Goal: Task Accomplishment & Management: Use online tool/utility

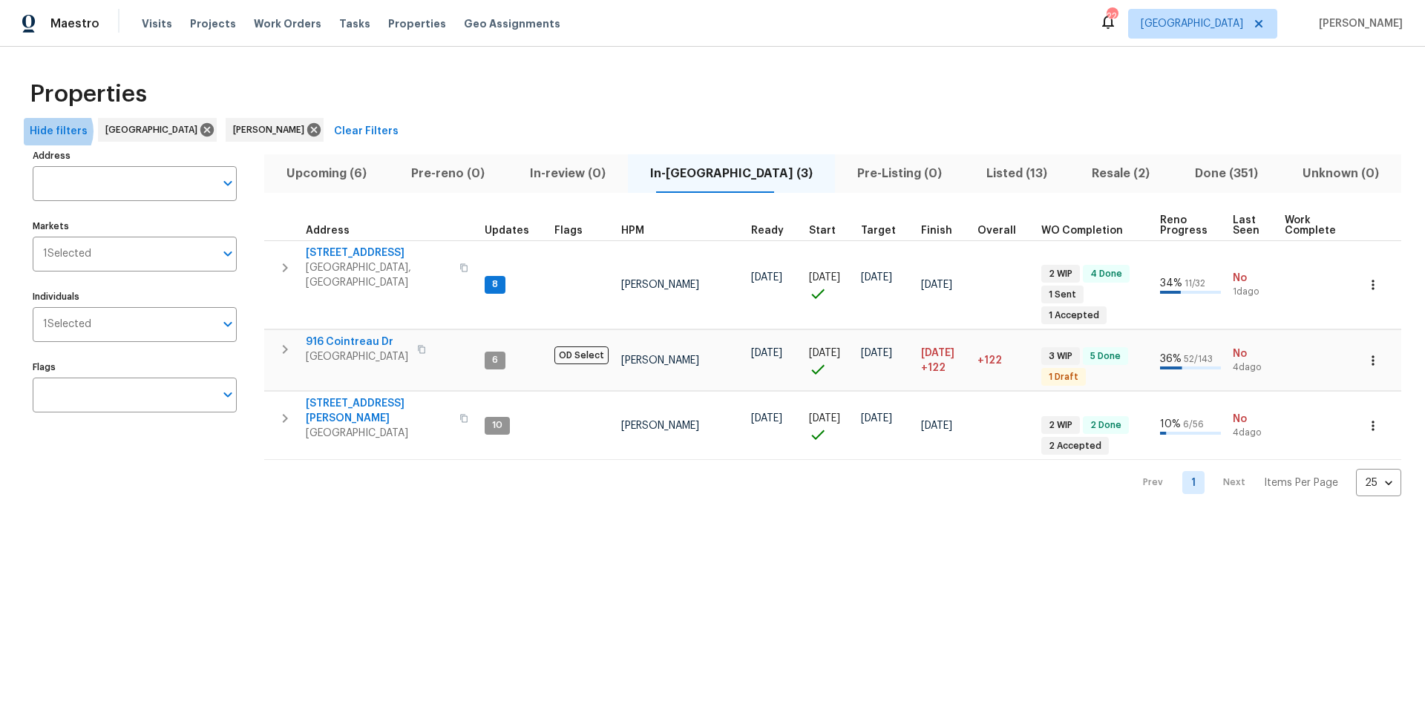
click at [53, 131] on span "Hide filters" at bounding box center [59, 131] width 58 height 19
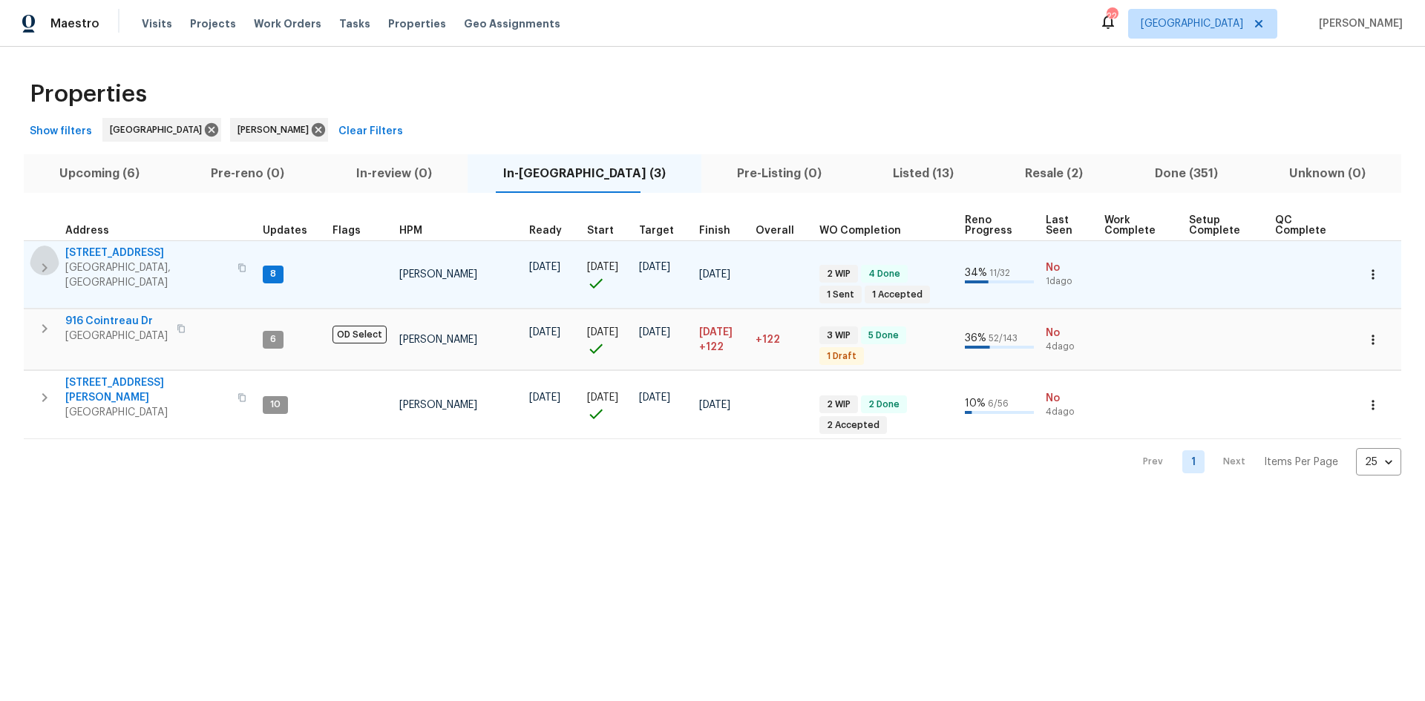
click at [53, 263] on button "button" at bounding box center [45, 268] width 30 height 45
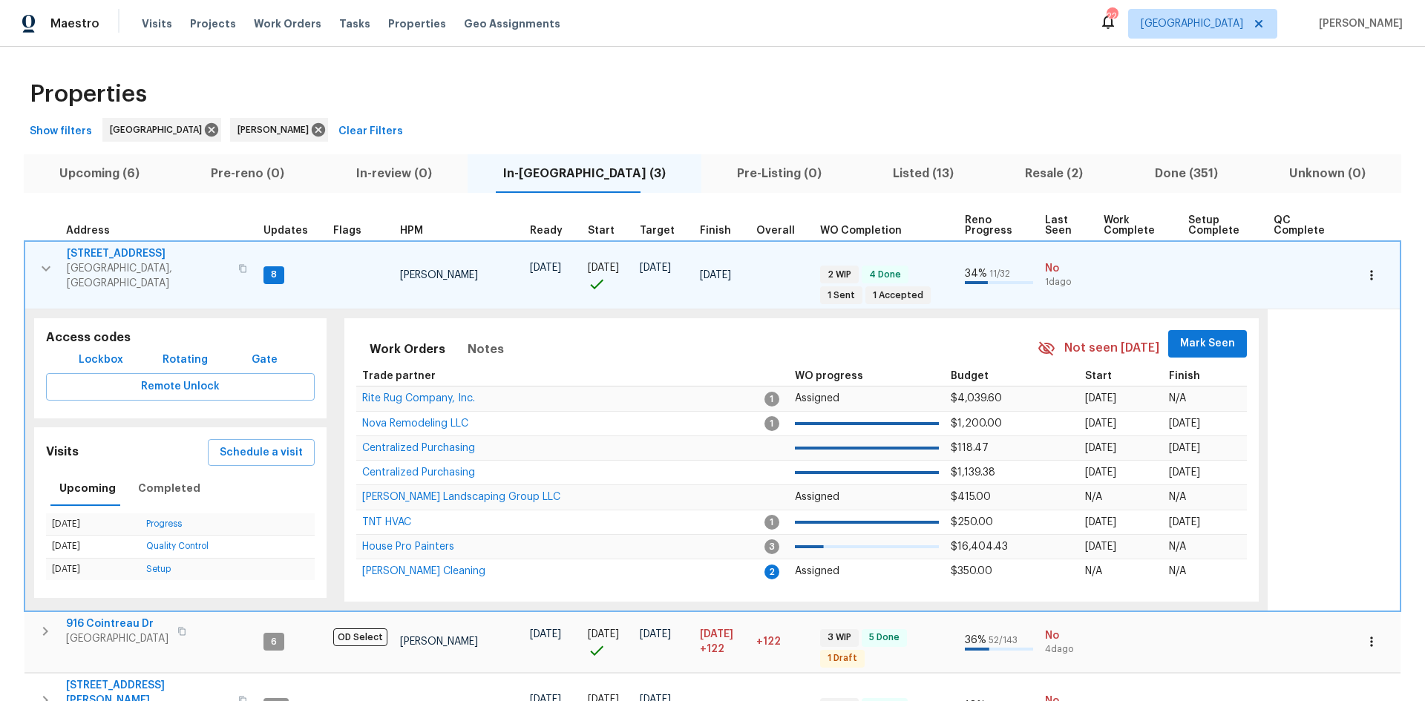
click at [1221, 343] on span "Mark Seen" at bounding box center [1207, 344] width 55 height 19
click at [45, 260] on icon "button" at bounding box center [46, 269] width 18 height 18
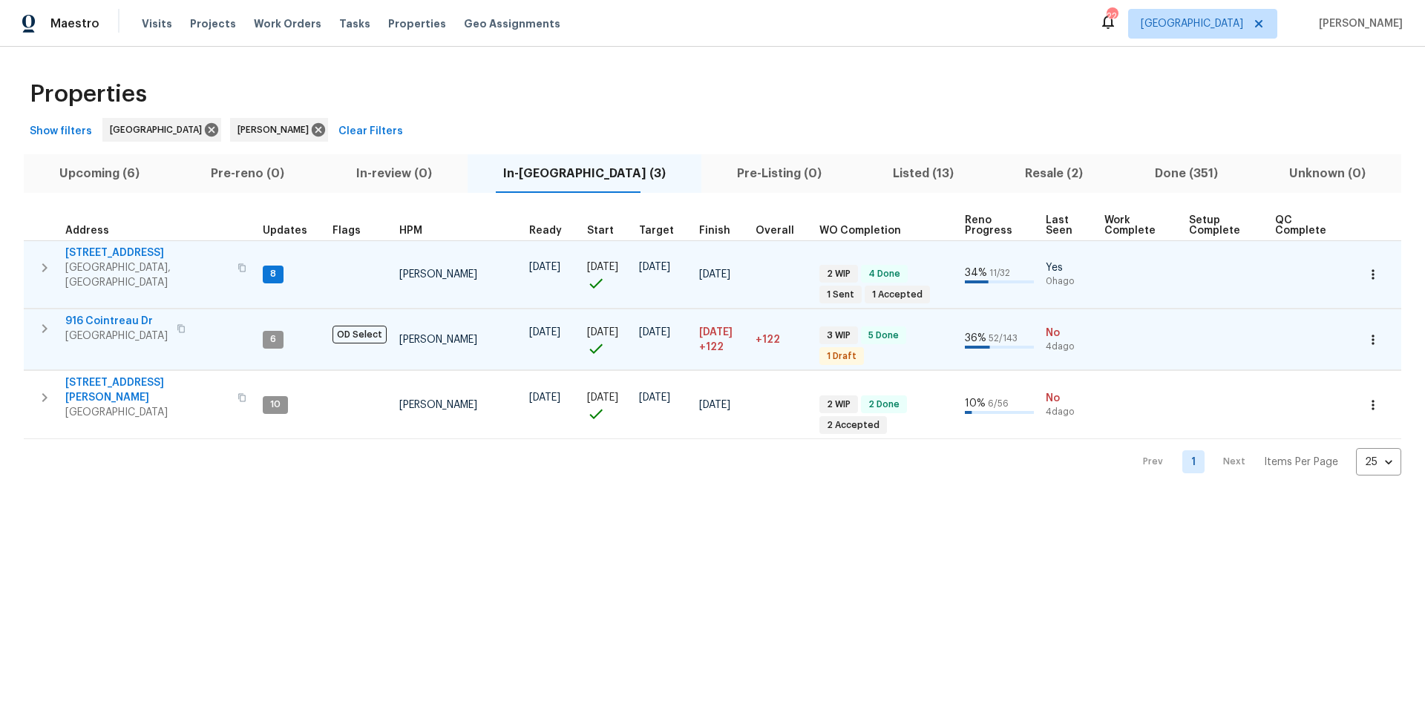
click at [36, 314] on button "button" at bounding box center [45, 329] width 30 height 30
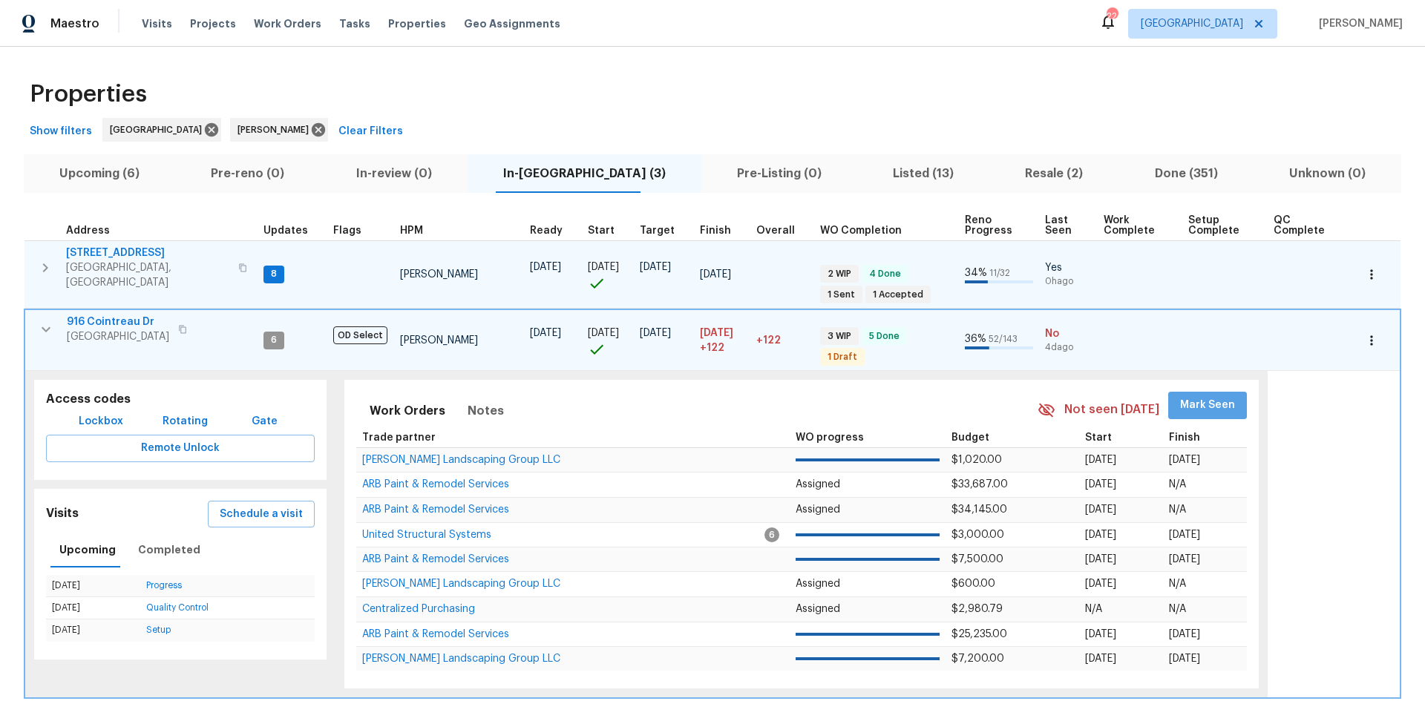
click at [1219, 396] on span "Mark Seen" at bounding box center [1207, 405] width 55 height 19
click at [47, 321] on icon "button" at bounding box center [46, 330] width 18 height 18
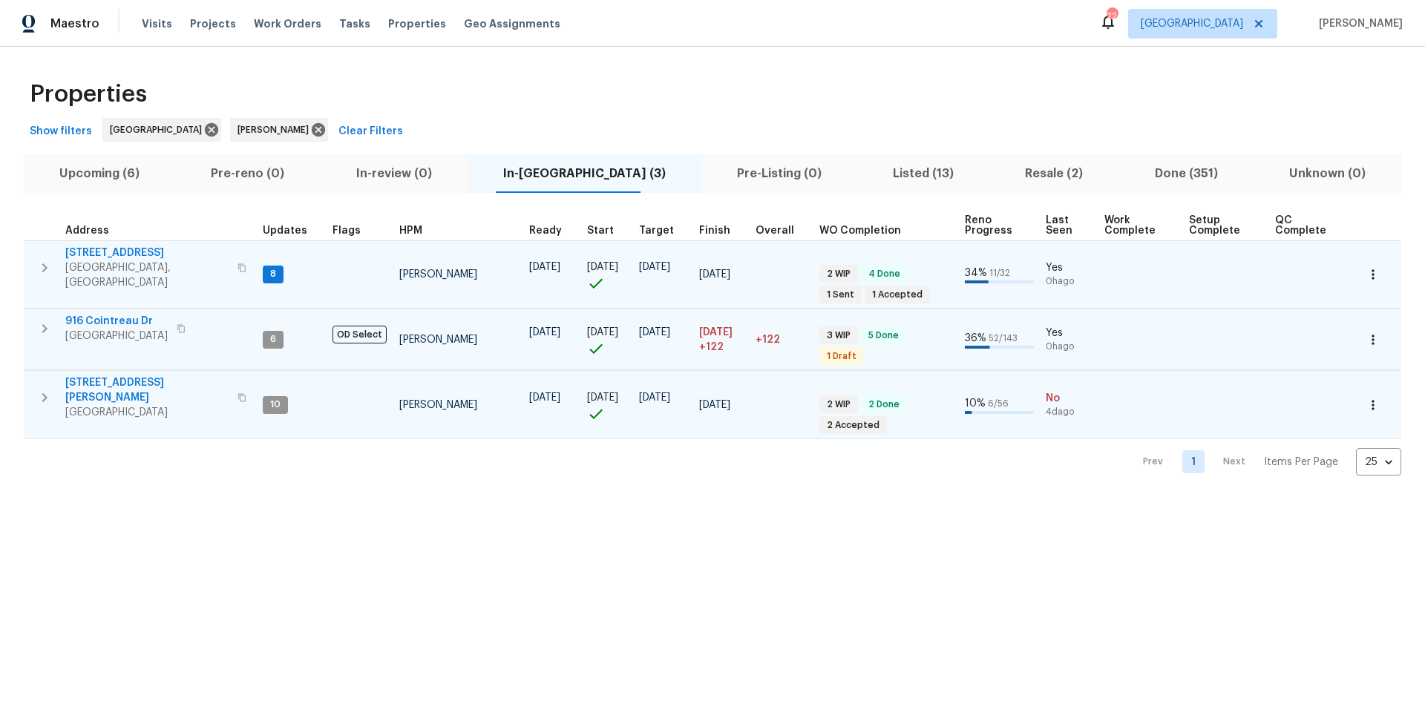
click at [44, 389] on icon "button" at bounding box center [45, 398] width 18 height 18
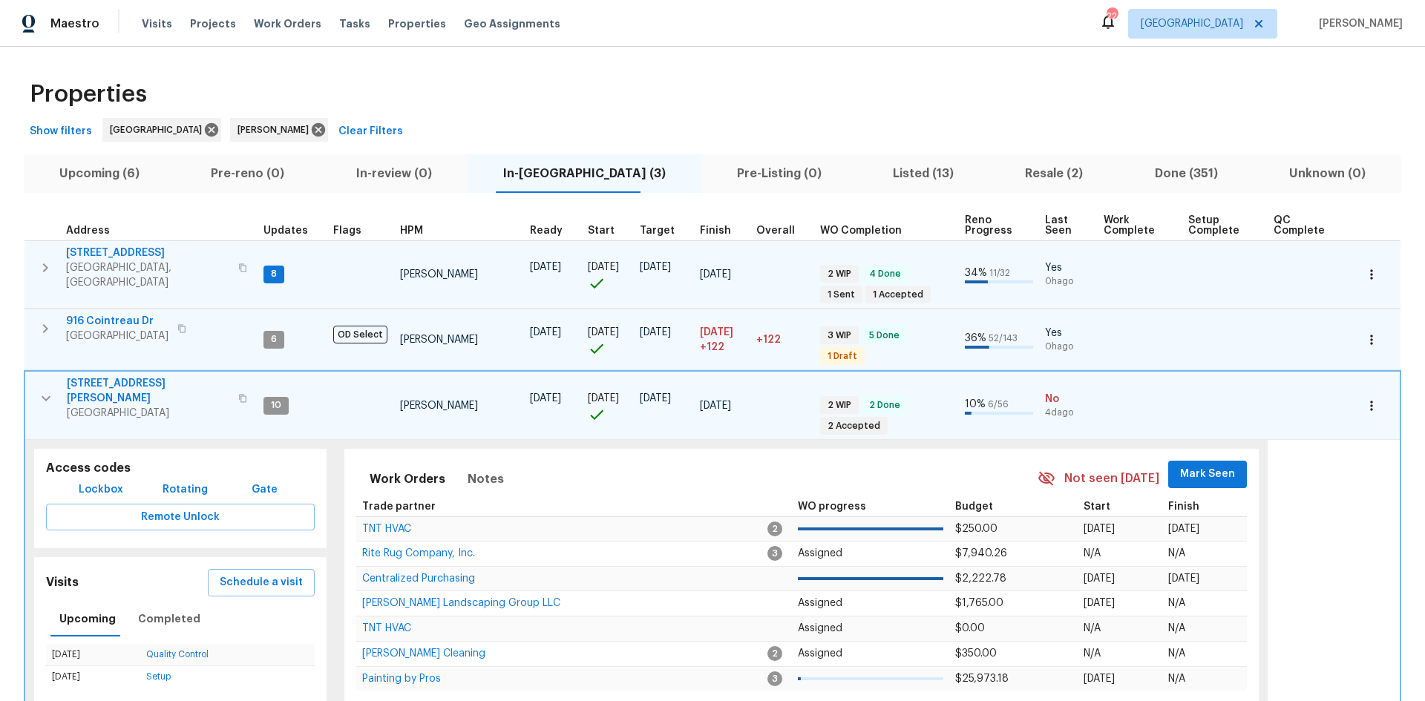
click at [1199, 461] on div "Not seen today Mark Seen" at bounding box center [1142, 479] width 209 height 36
click at [1199, 465] on span "Mark Seen" at bounding box center [1207, 474] width 55 height 19
click at [47, 263] on icon "button" at bounding box center [45, 267] width 5 height 9
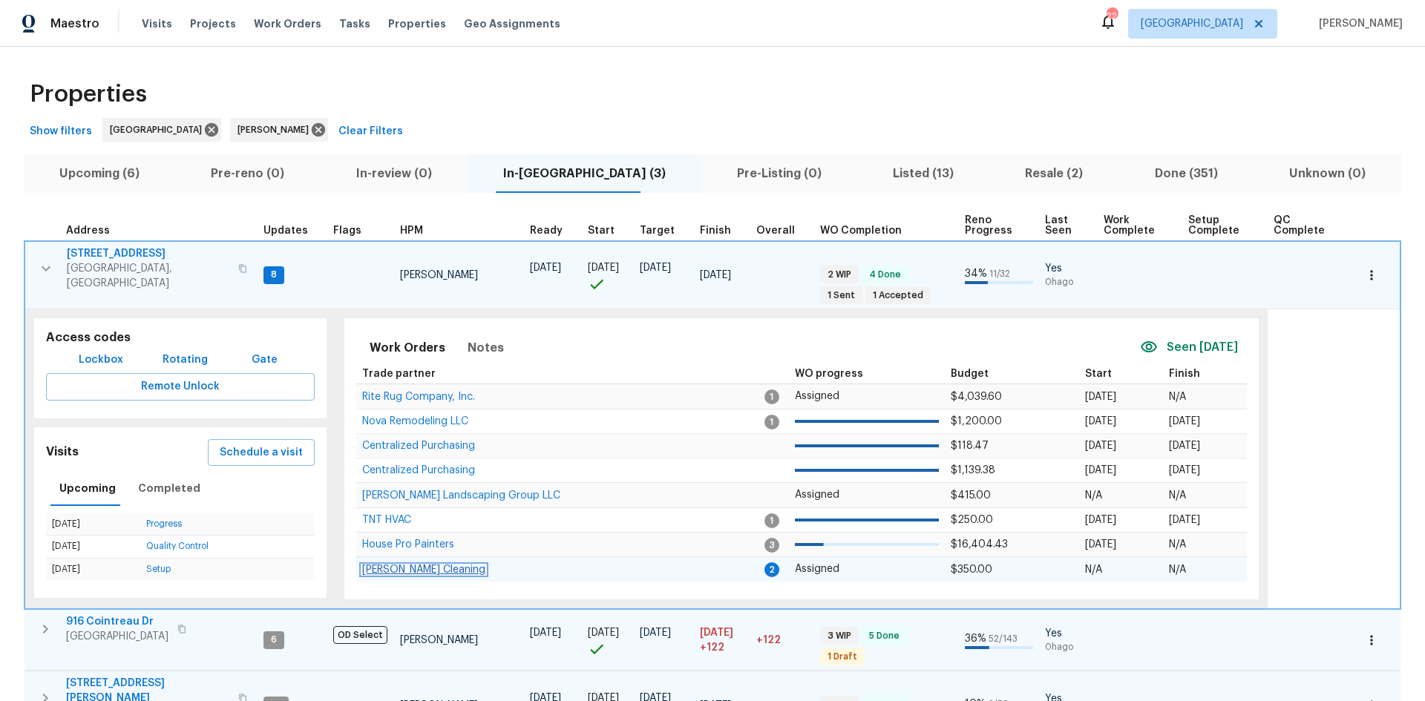
click at [393, 567] on span "Soledad Cleaning" at bounding box center [423, 570] width 123 height 10
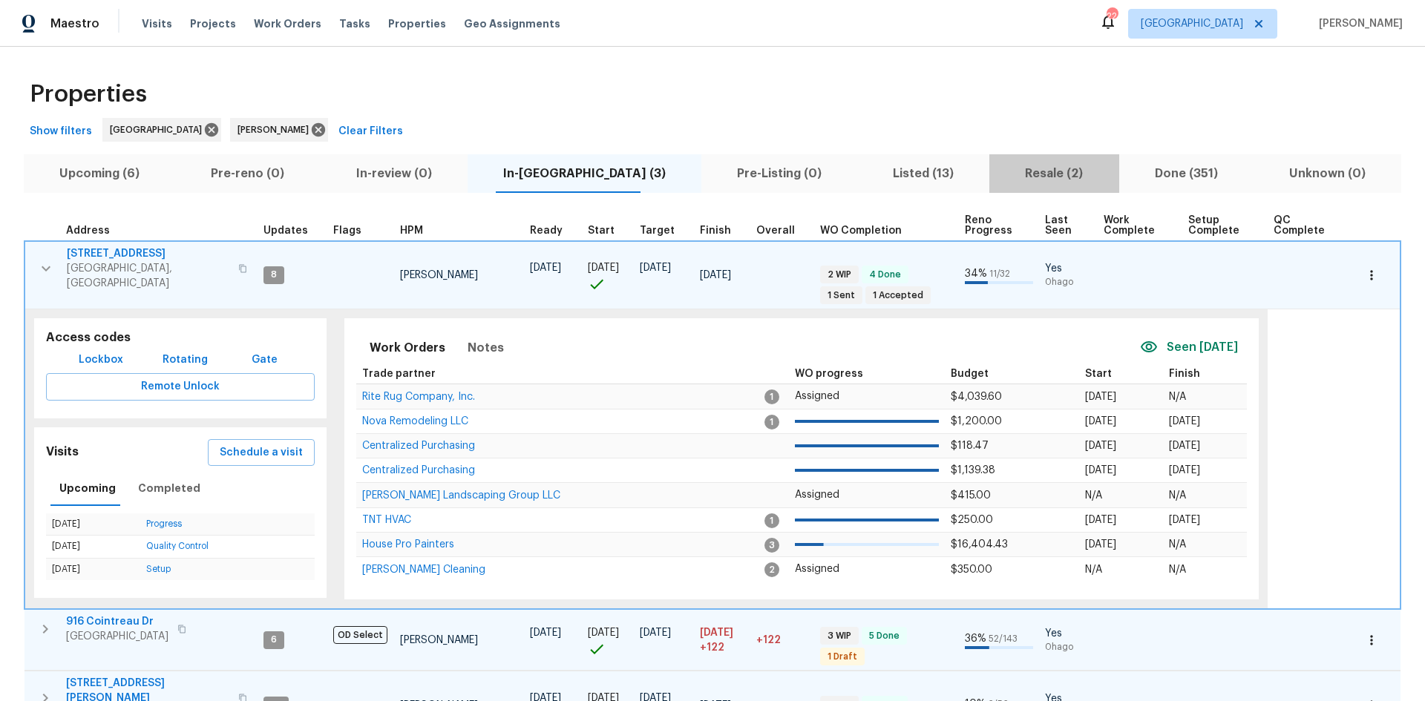
click at [1019, 170] on span "Resale (2)" at bounding box center [1053, 173] width 111 height 21
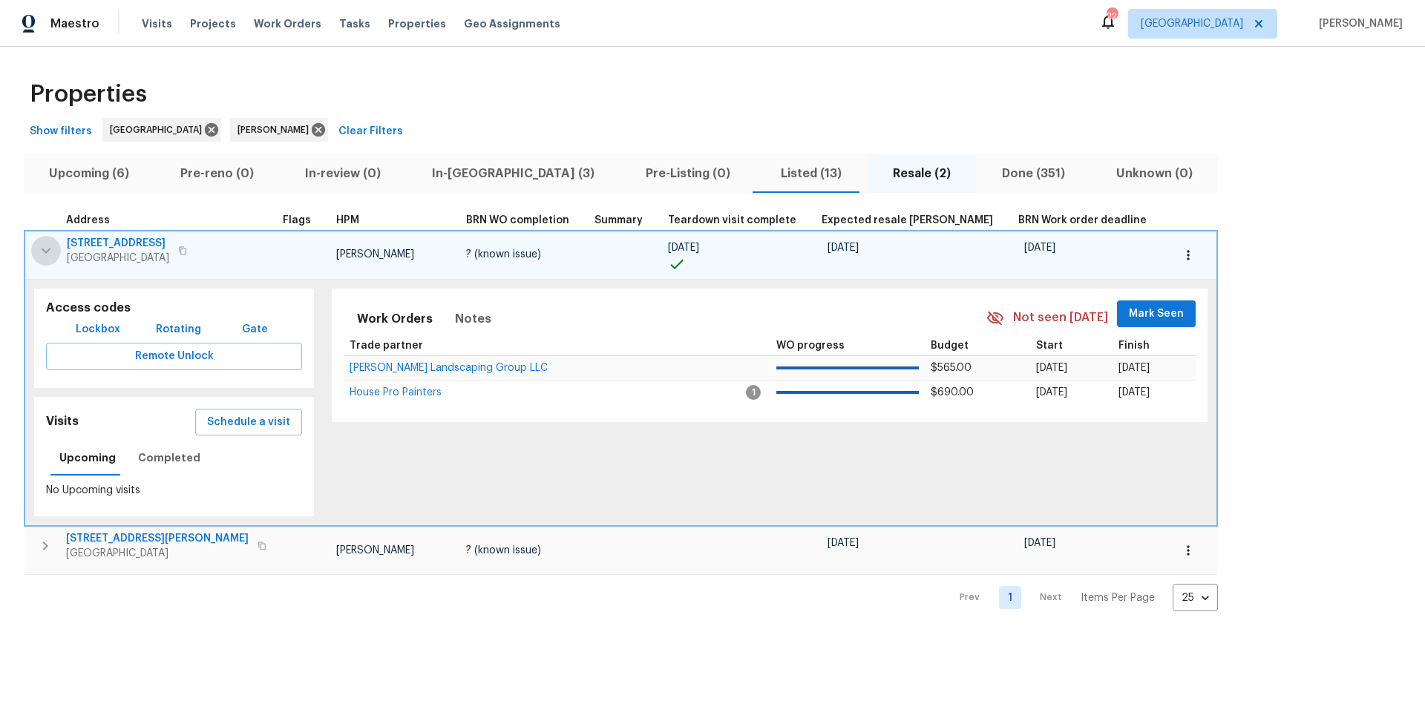
click at [42, 254] on icon "button" at bounding box center [46, 251] width 18 height 18
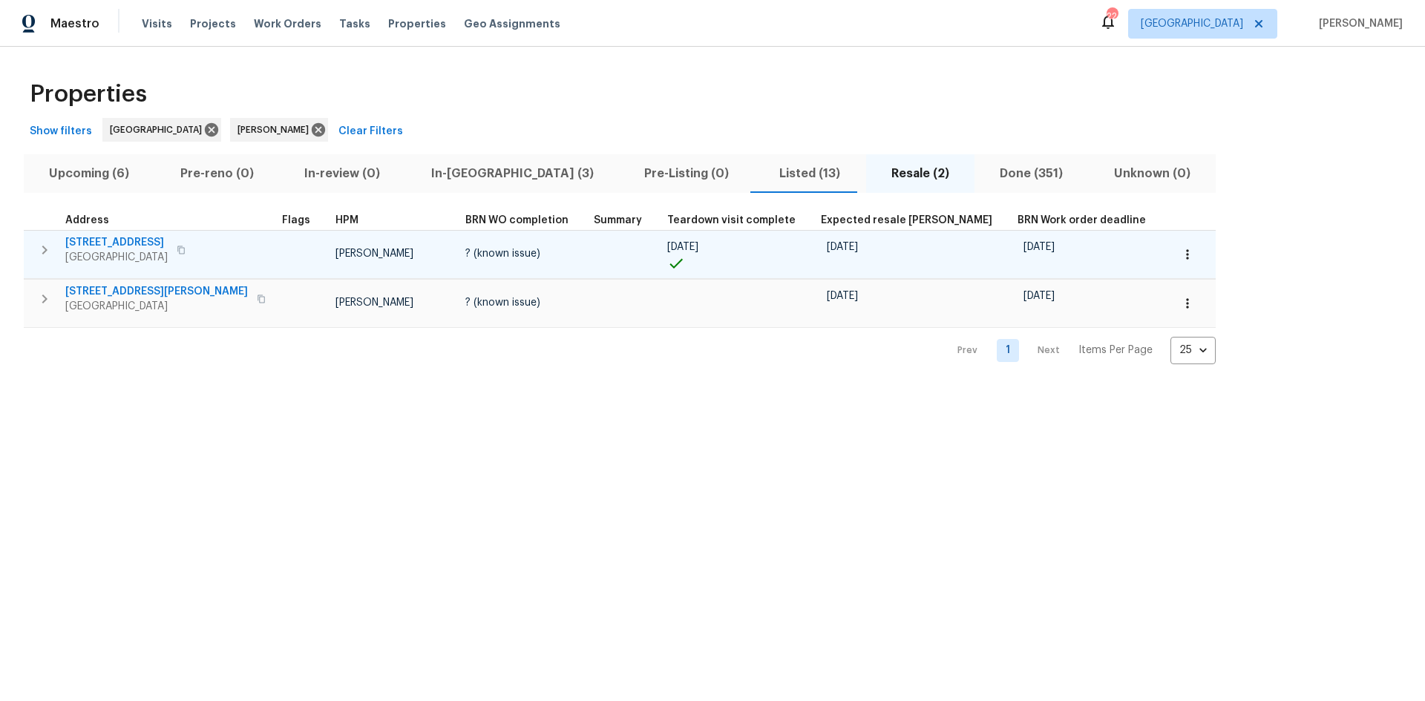
click at [763, 164] on span "Listed (13)" at bounding box center [810, 173] width 94 height 21
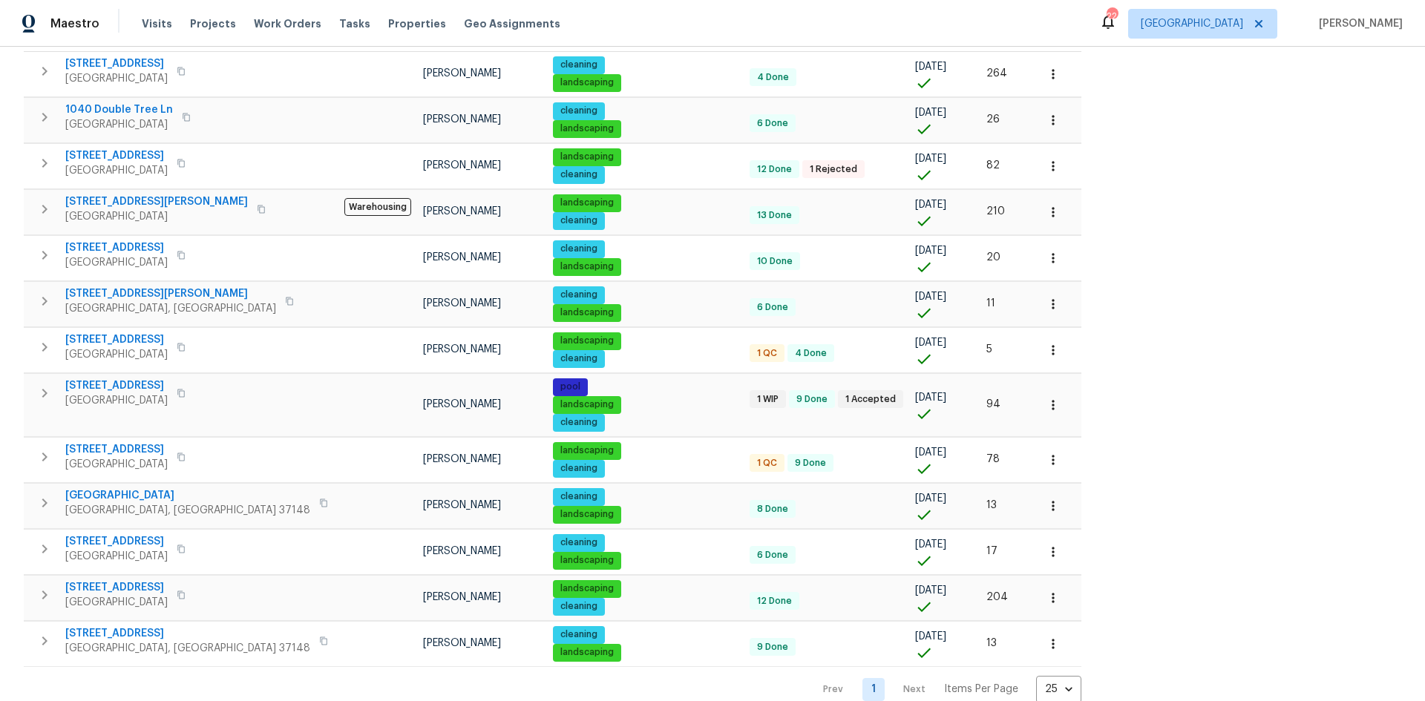
scroll to position [216, 0]
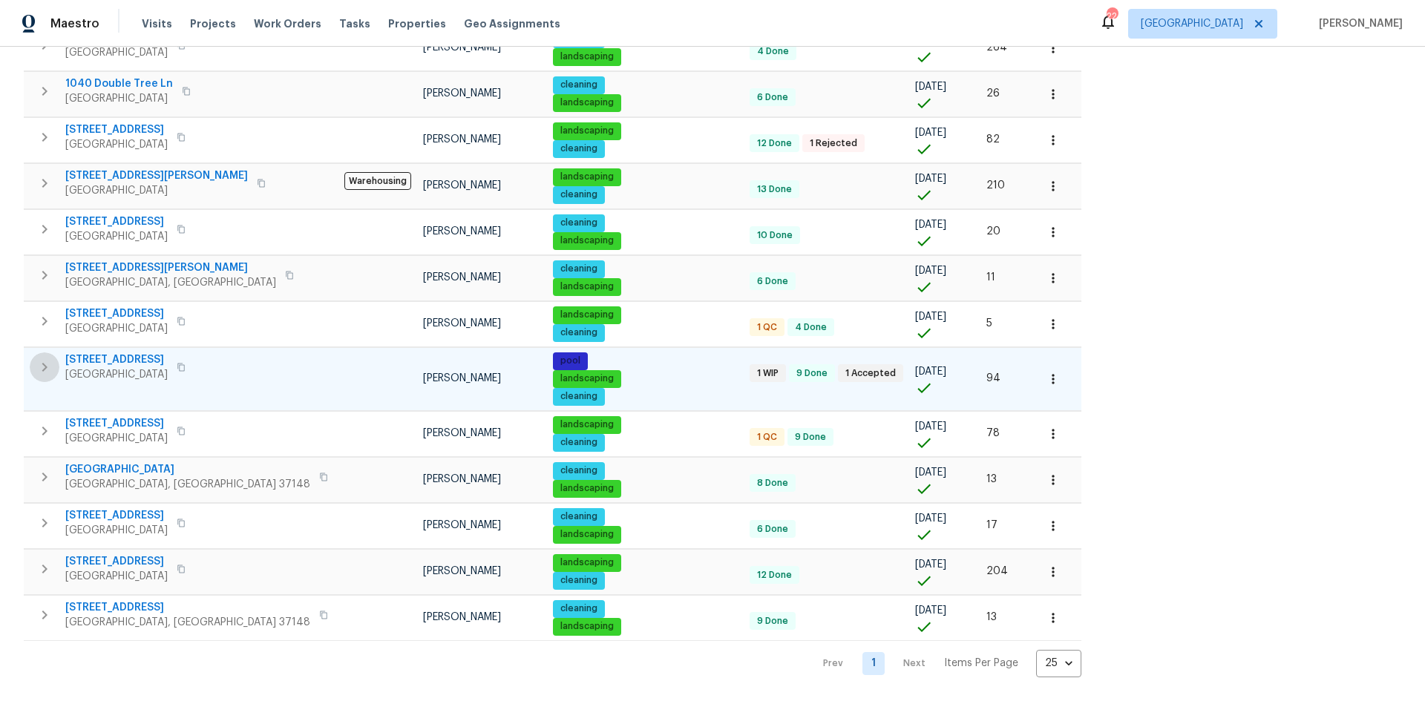
click at [52, 358] on icon "button" at bounding box center [45, 367] width 18 height 18
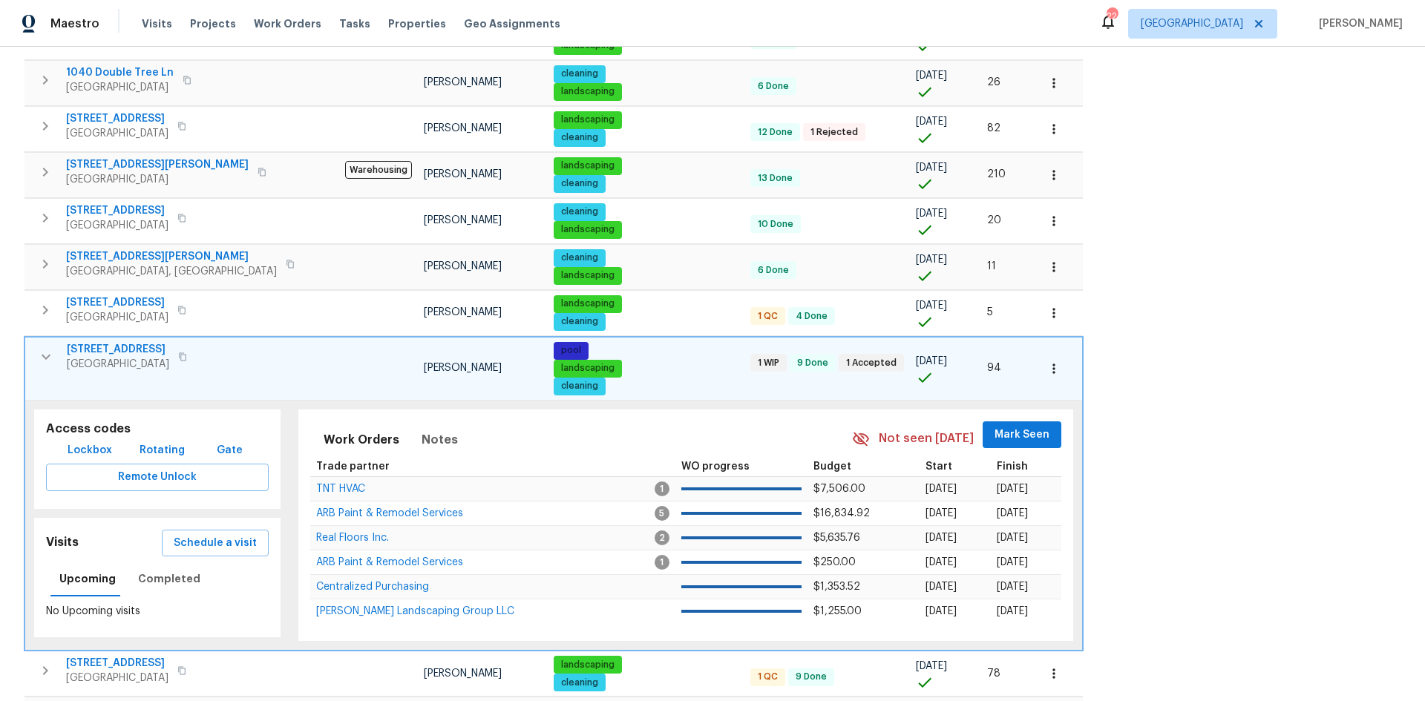
click at [995, 427] on span "Mark Seen" at bounding box center [1022, 435] width 55 height 19
click at [1038, 360] on button "button" at bounding box center [1054, 369] width 33 height 33
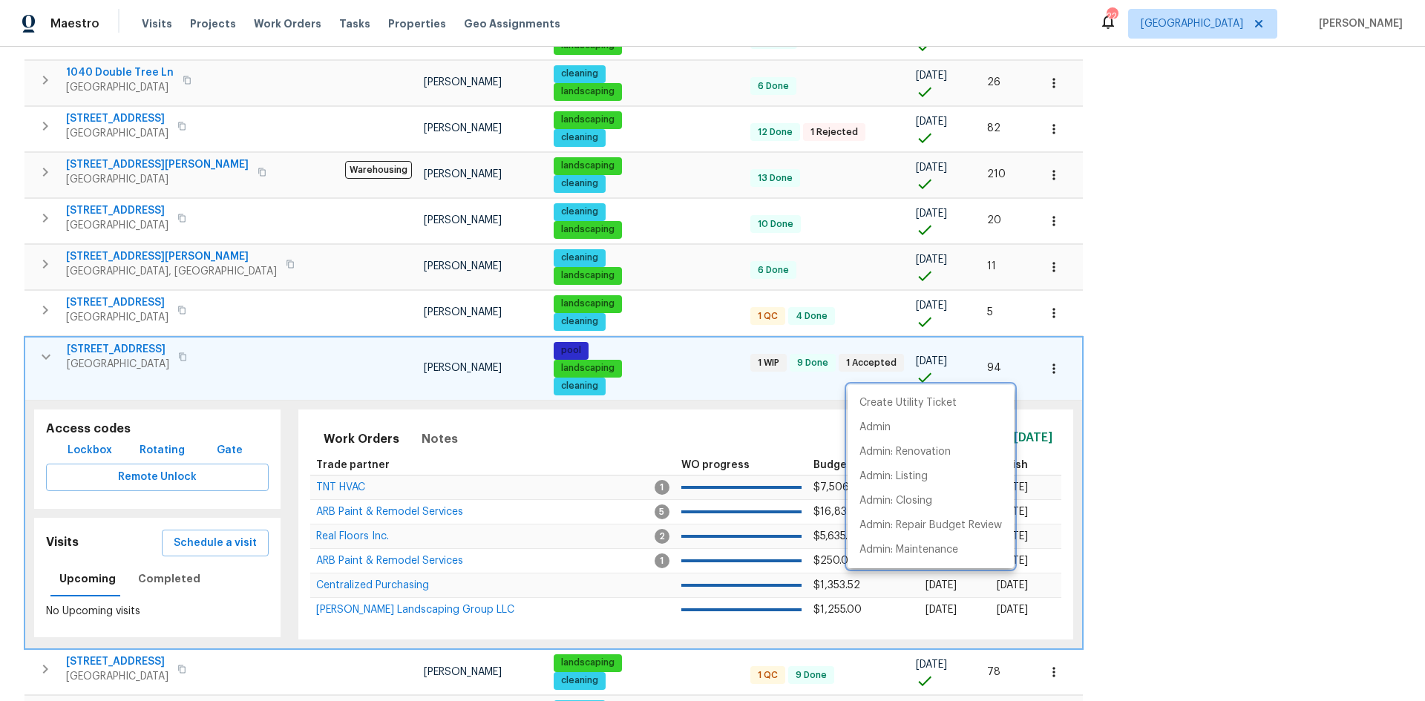
click at [167, 578] on div at bounding box center [712, 350] width 1425 height 701
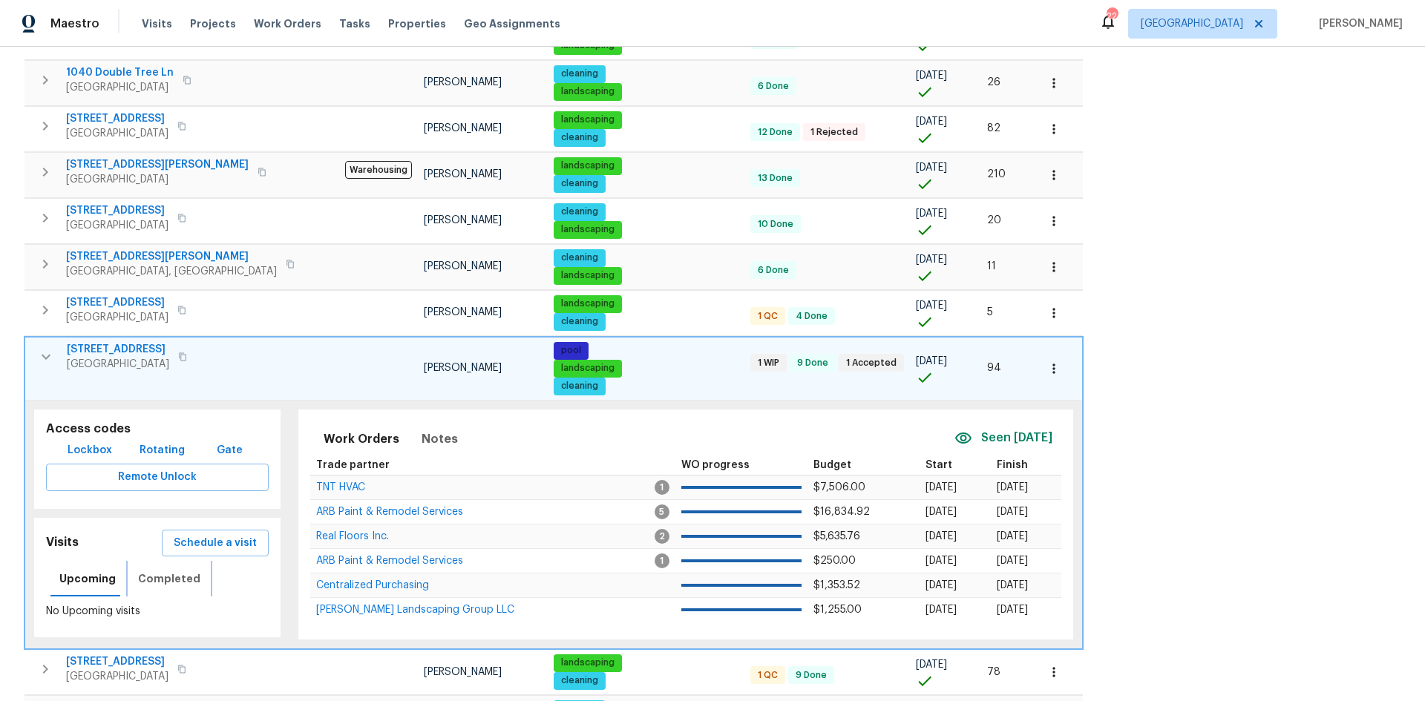
click at [167, 577] on span "Completed" at bounding box center [169, 579] width 62 height 19
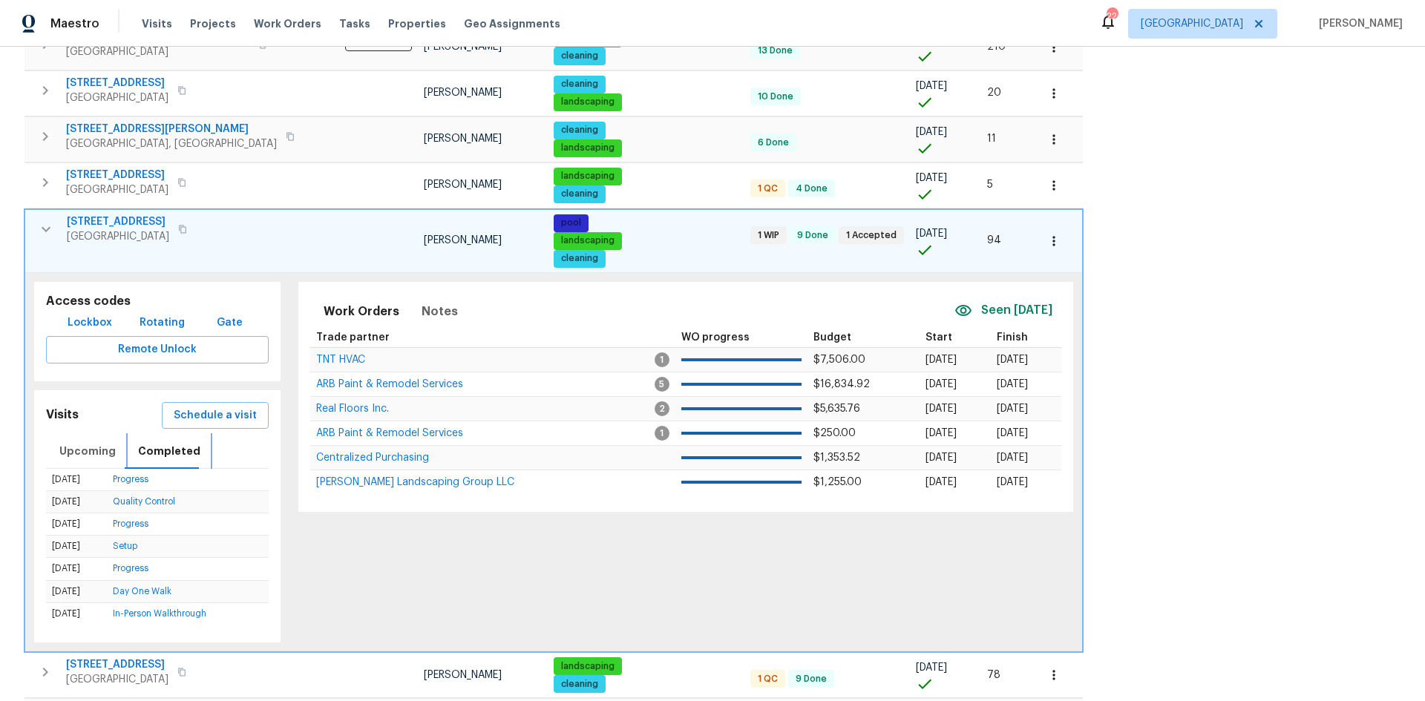
scroll to position [364, 0]
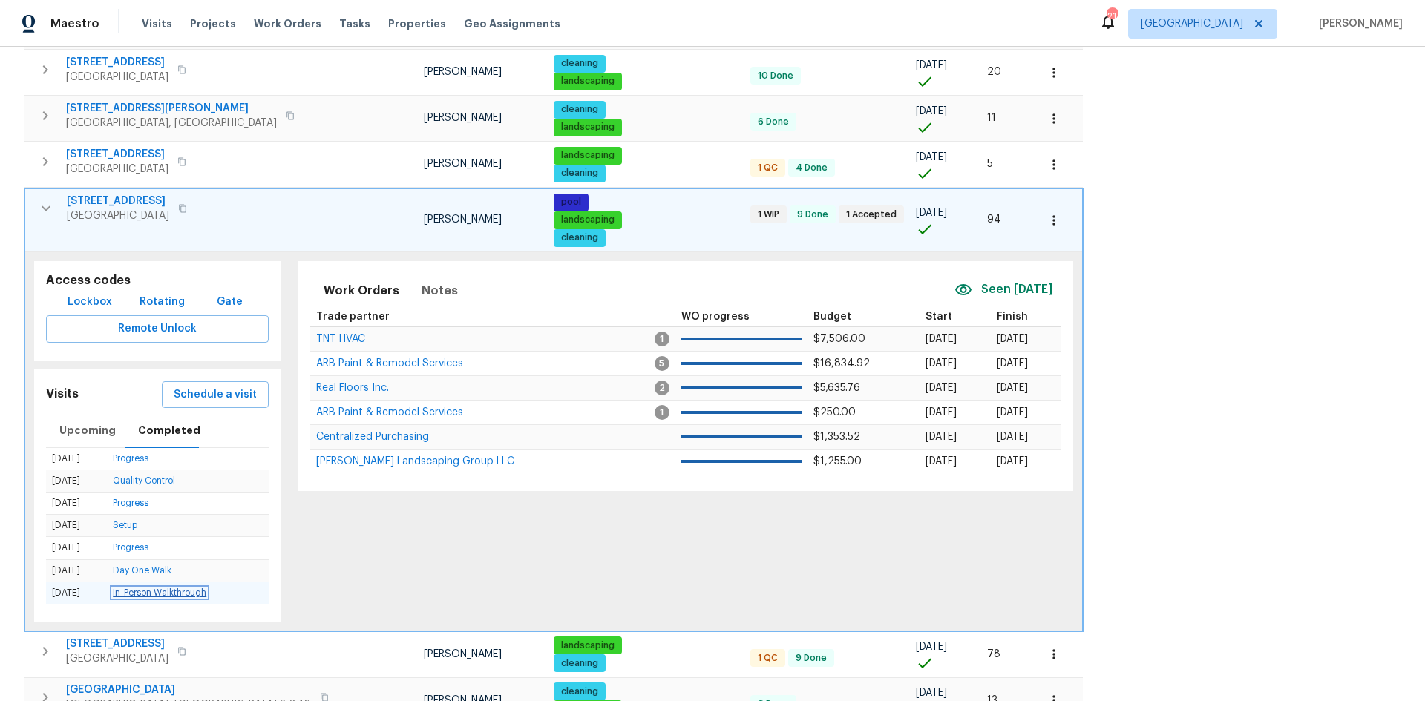
drag, startPoint x: 148, startPoint y: 598, endPoint x: 124, endPoint y: 594, distance: 24.9
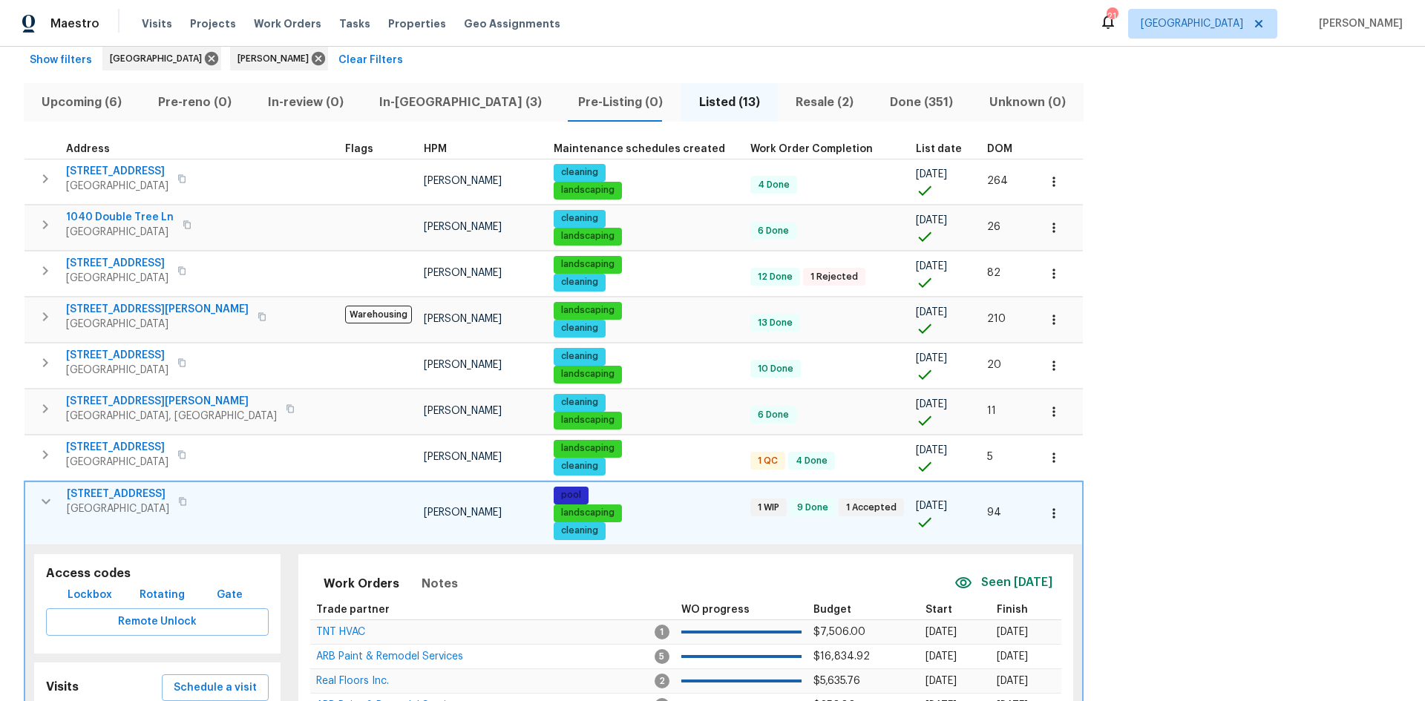
scroll to position [223, 0]
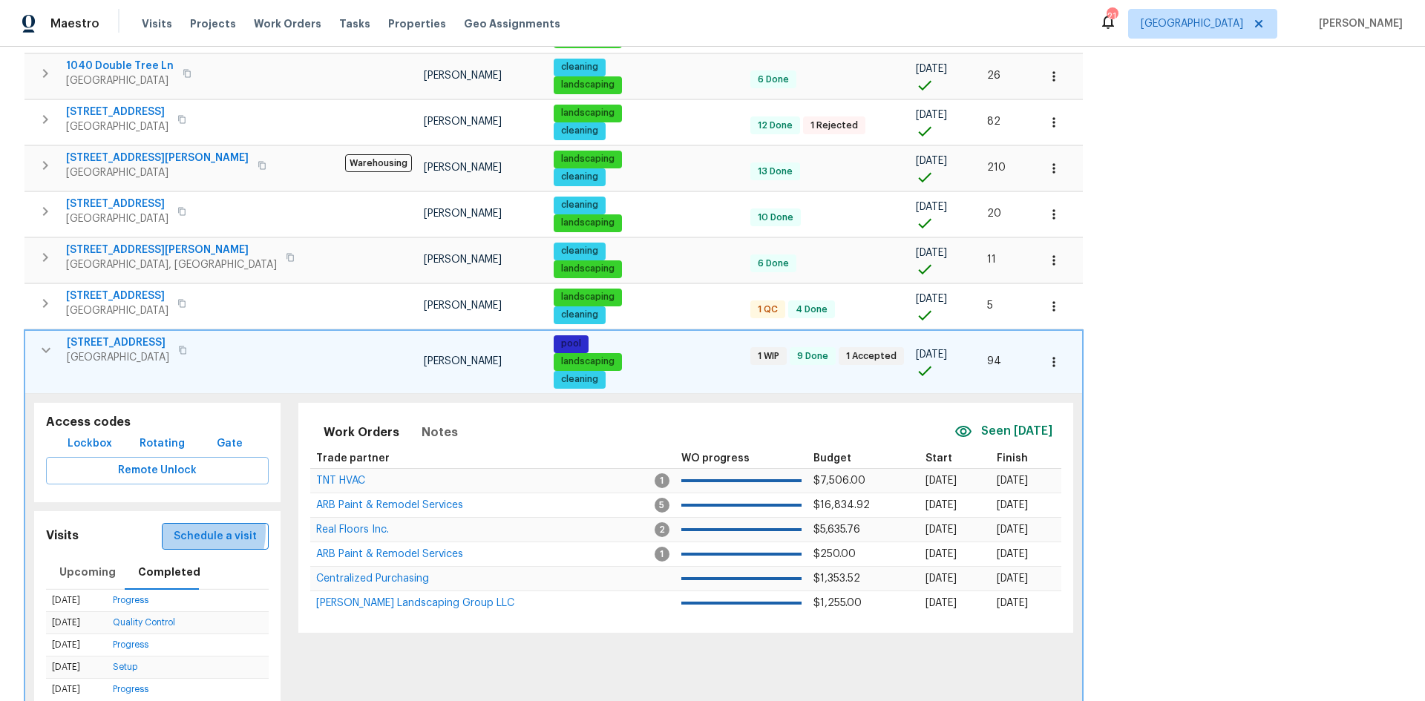
click at [162, 531] on button "Schedule a visit" at bounding box center [215, 536] width 107 height 27
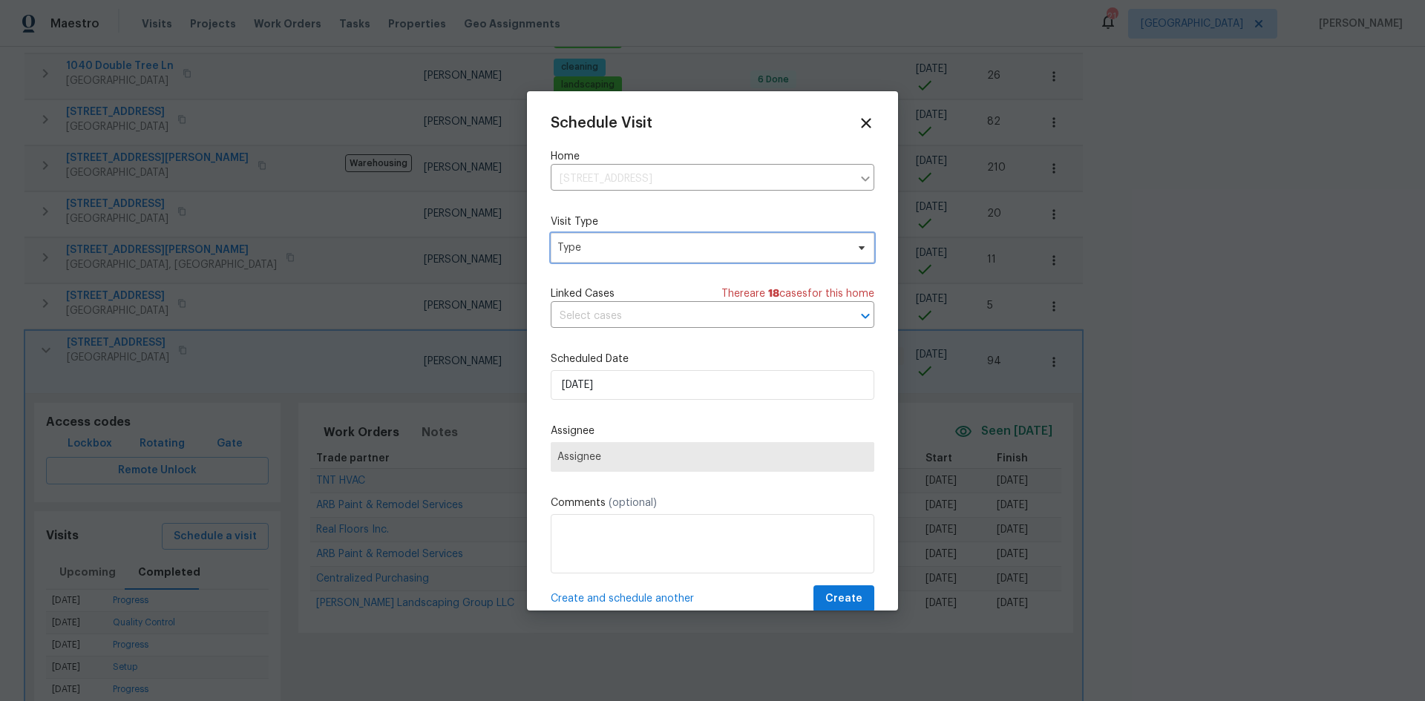
click at [609, 249] on span "Type" at bounding box center [701, 247] width 289 height 15
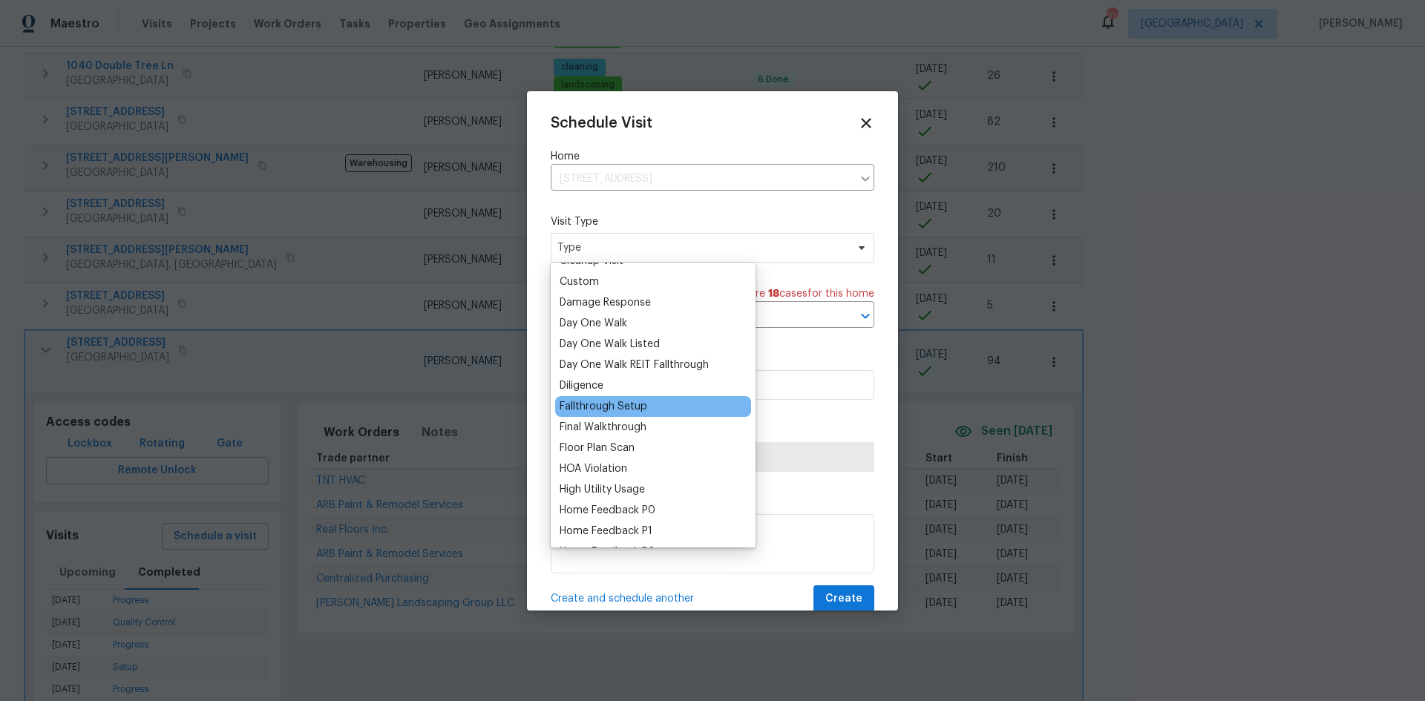
click at [609, 410] on div "Fallthrough Setup" at bounding box center [604, 406] width 88 height 15
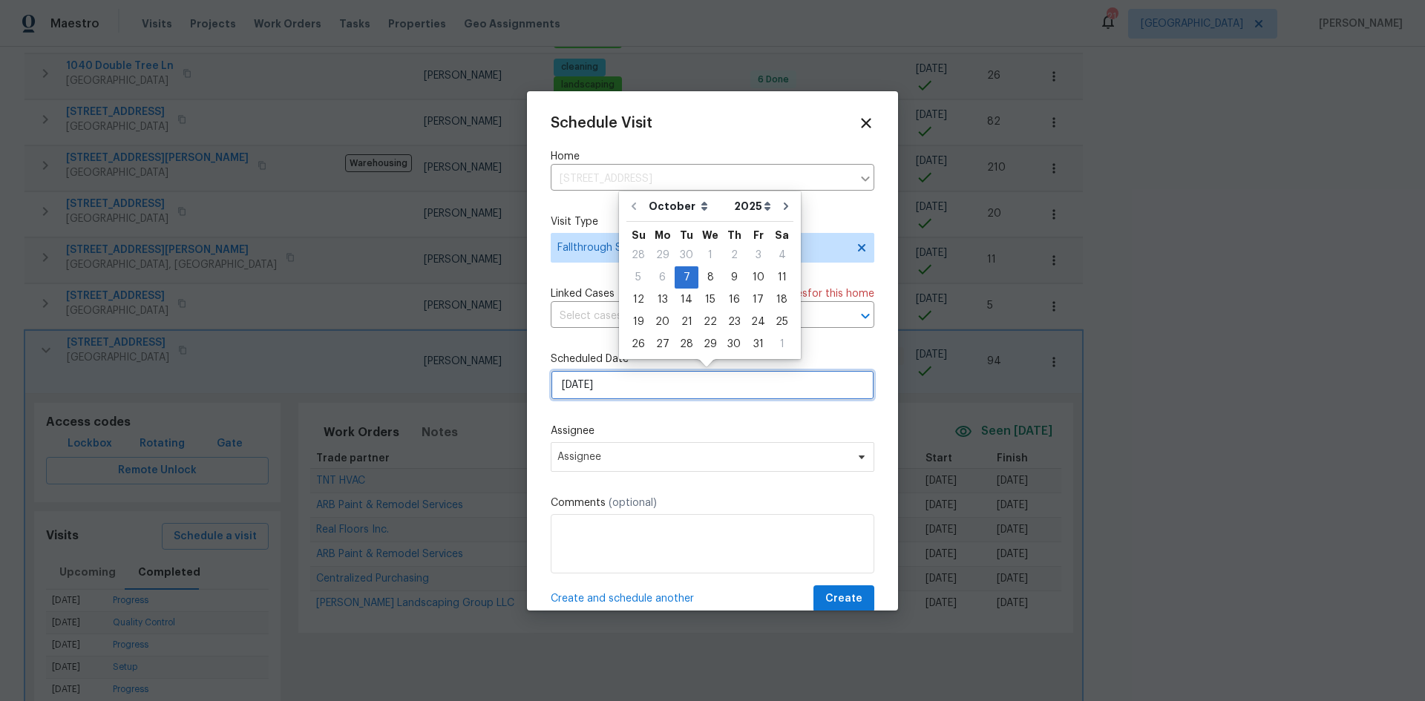
click at [647, 393] on input "10/7/2025" at bounding box center [713, 385] width 324 height 30
click at [701, 271] on div "8" at bounding box center [710, 277] width 24 height 21
type input "10/8/2025"
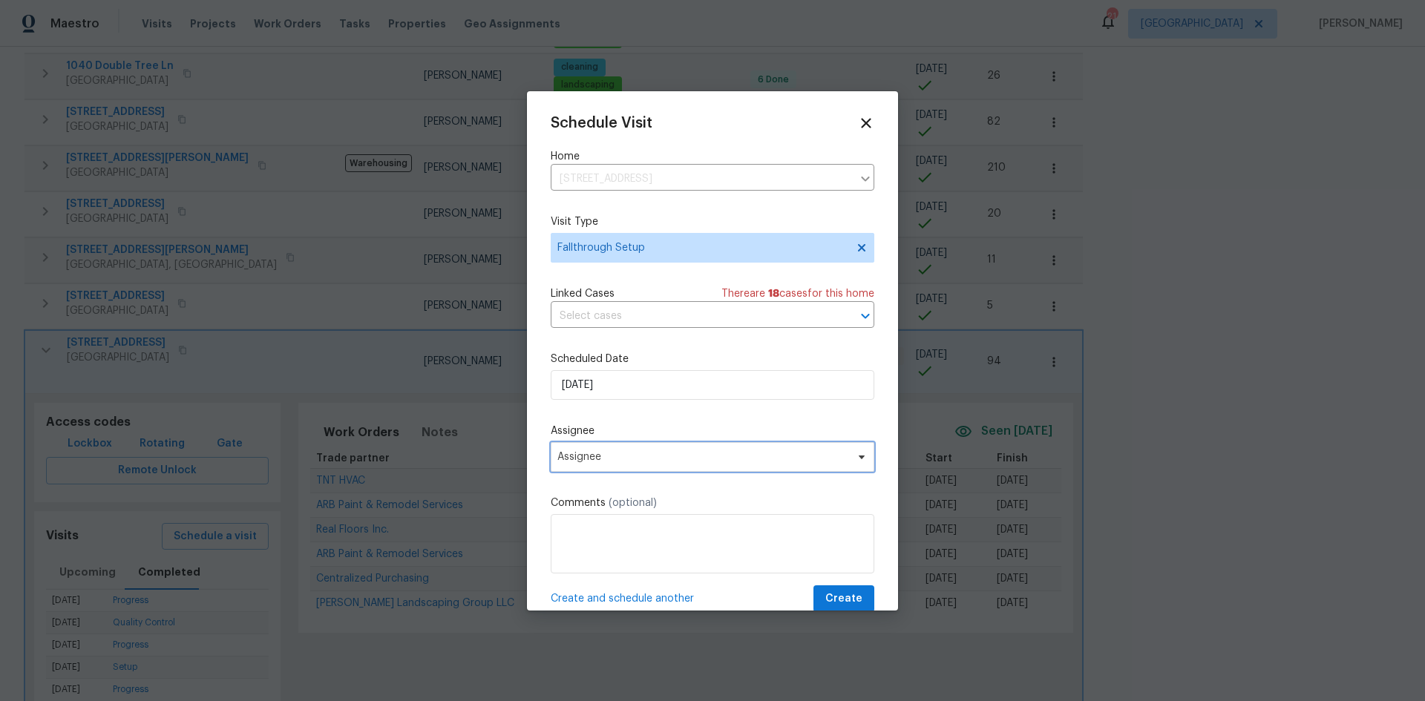
click at [618, 453] on span "Assignee" at bounding box center [702, 457] width 291 height 12
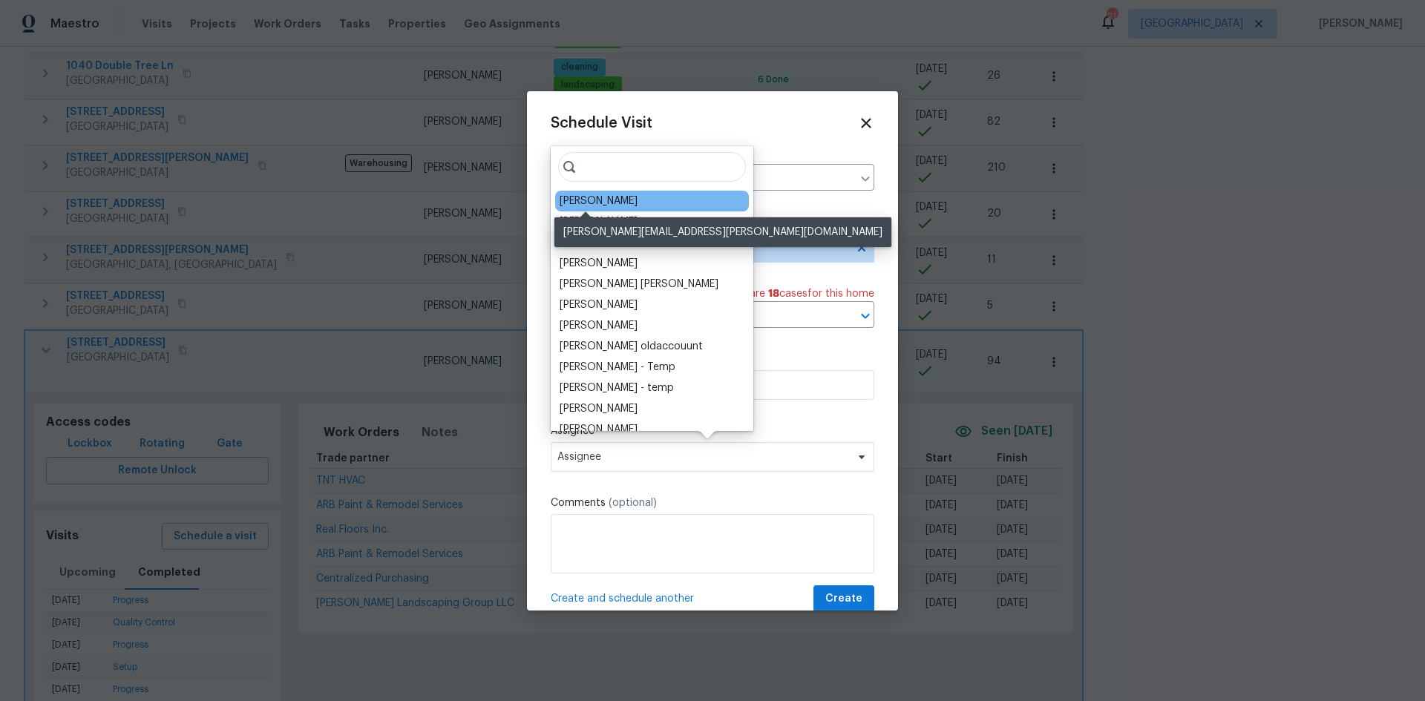
click at [595, 206] on div "[PERSON_NAME]" at bounding box center [599, 201] width 78 height 15
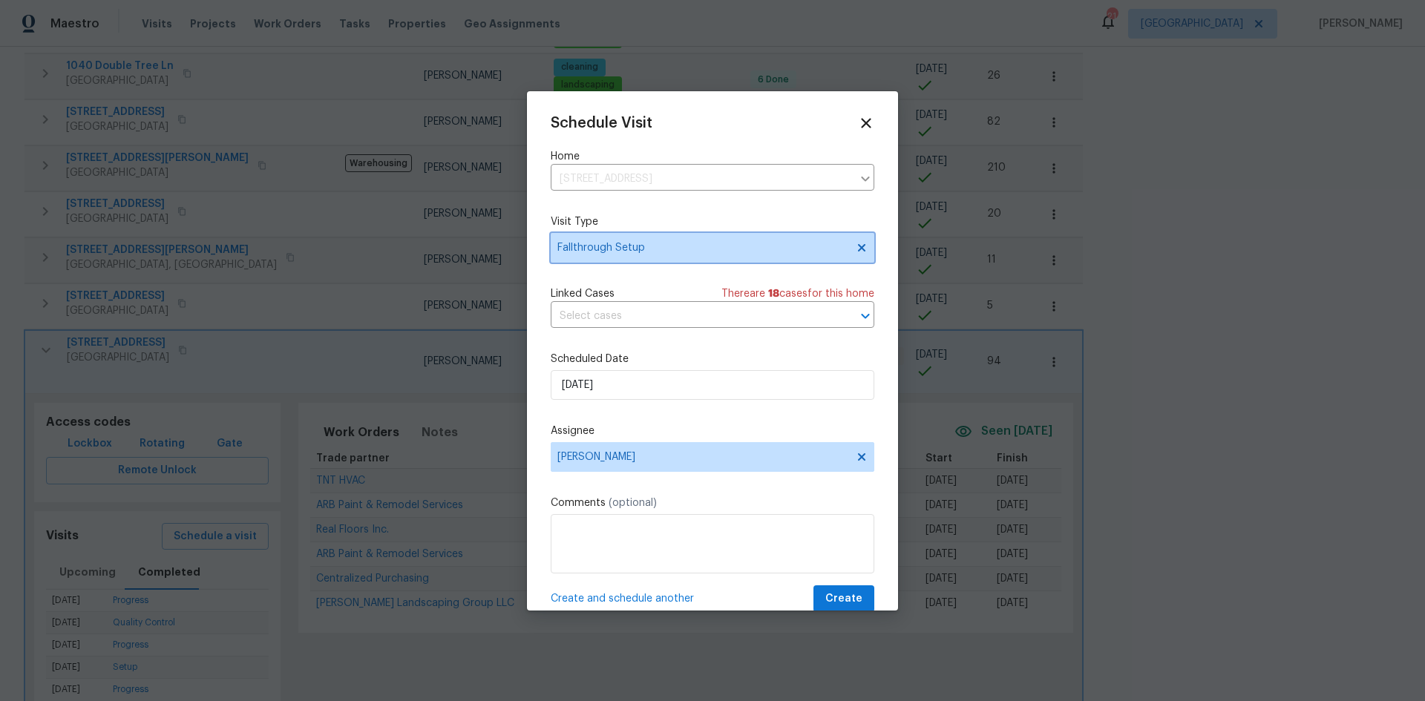
click at [671, 242] on span "Fallthrough Setup" at bounding box center [701, 247] width 289 height 15
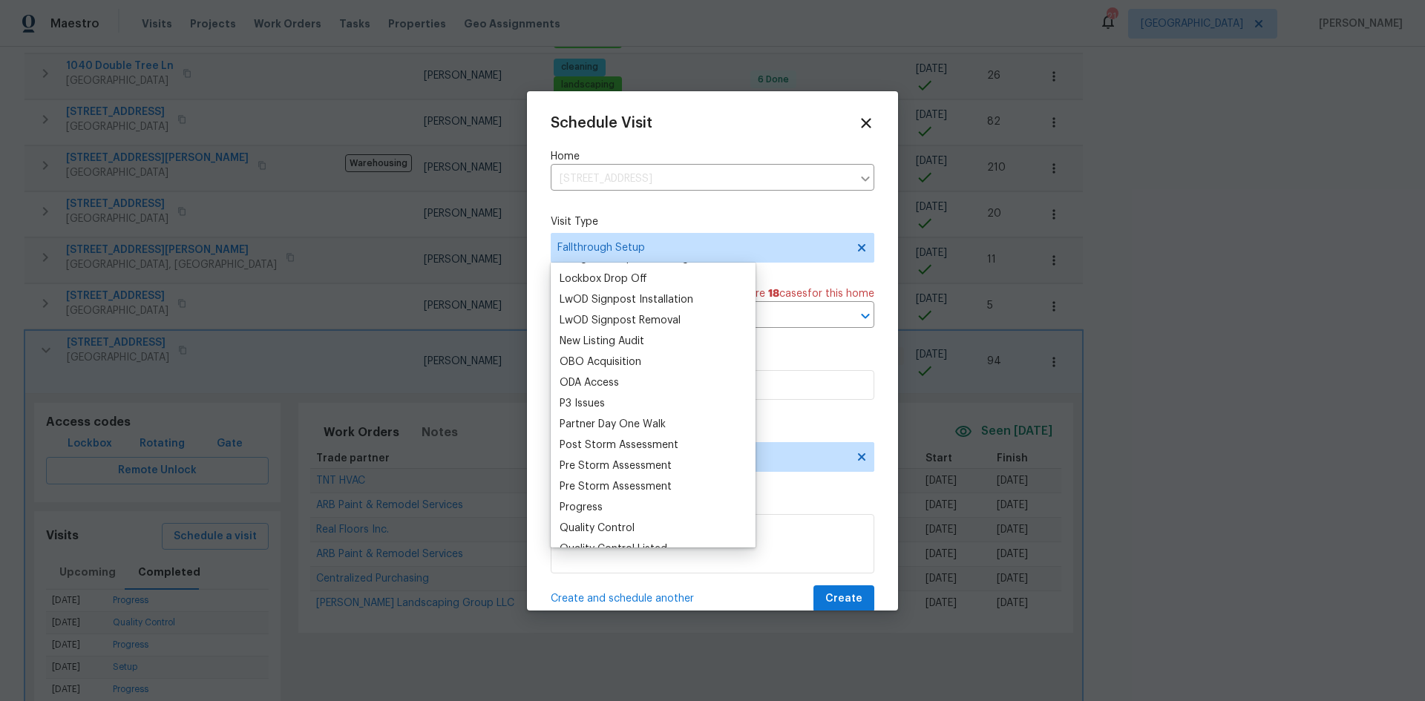
scroll to position [816, 0]
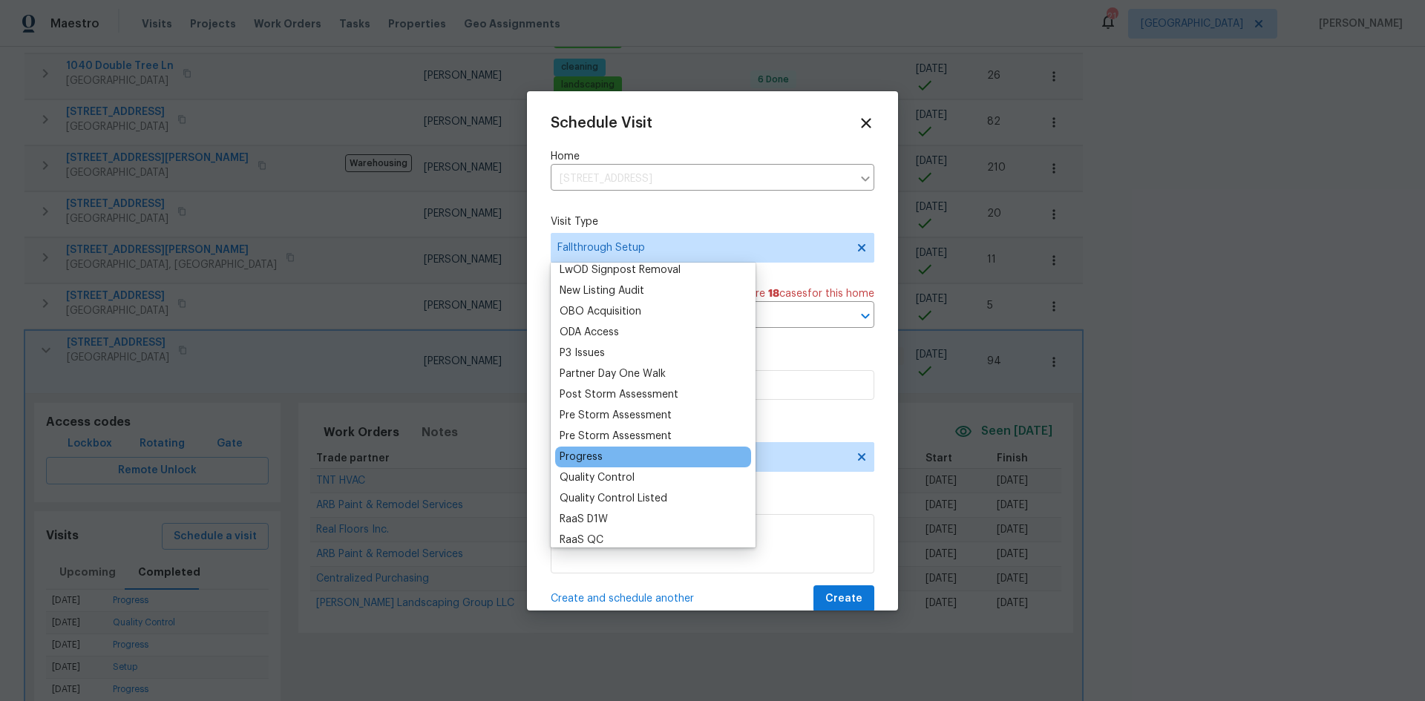
click at [583, 458] on div "Progress" at bounding box center [581, 457] width 43 height 15
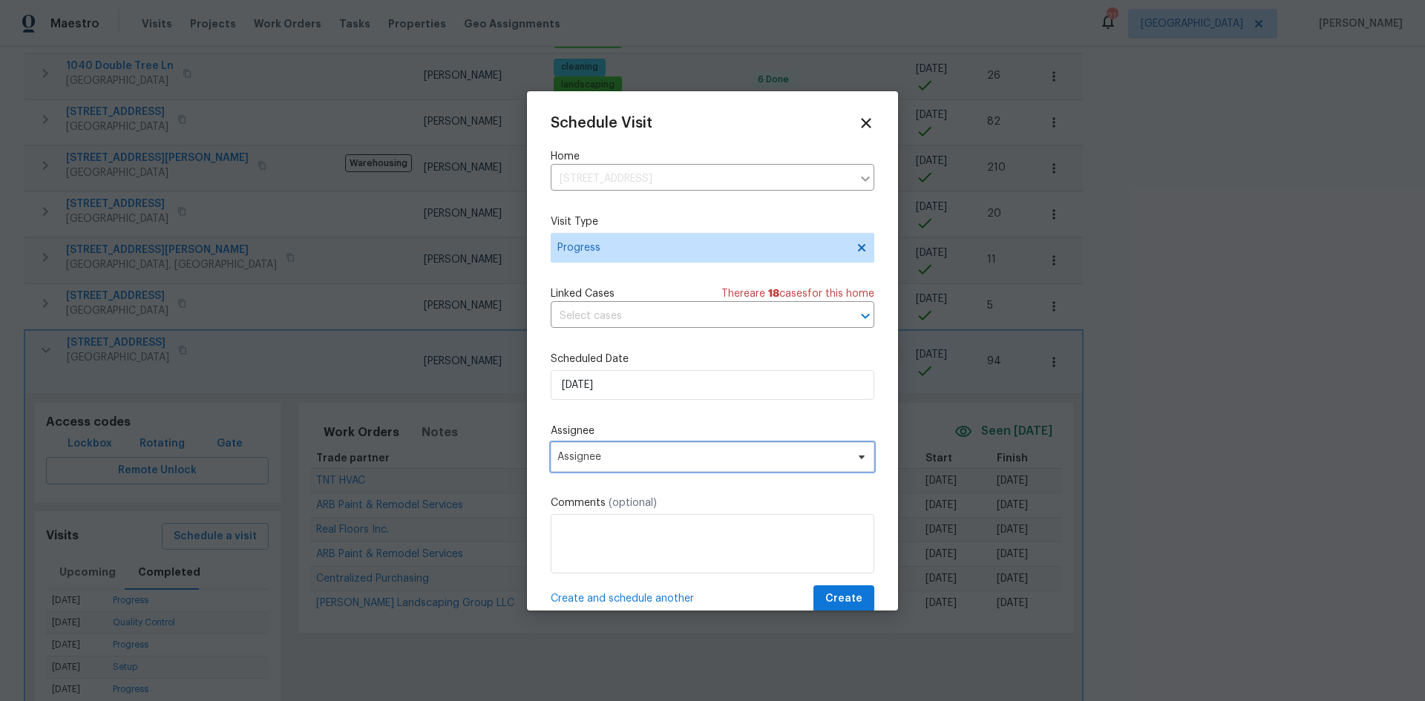
click at [640, 448] on span "Assignee" at bounding box center [713, 457] width 324 height 30
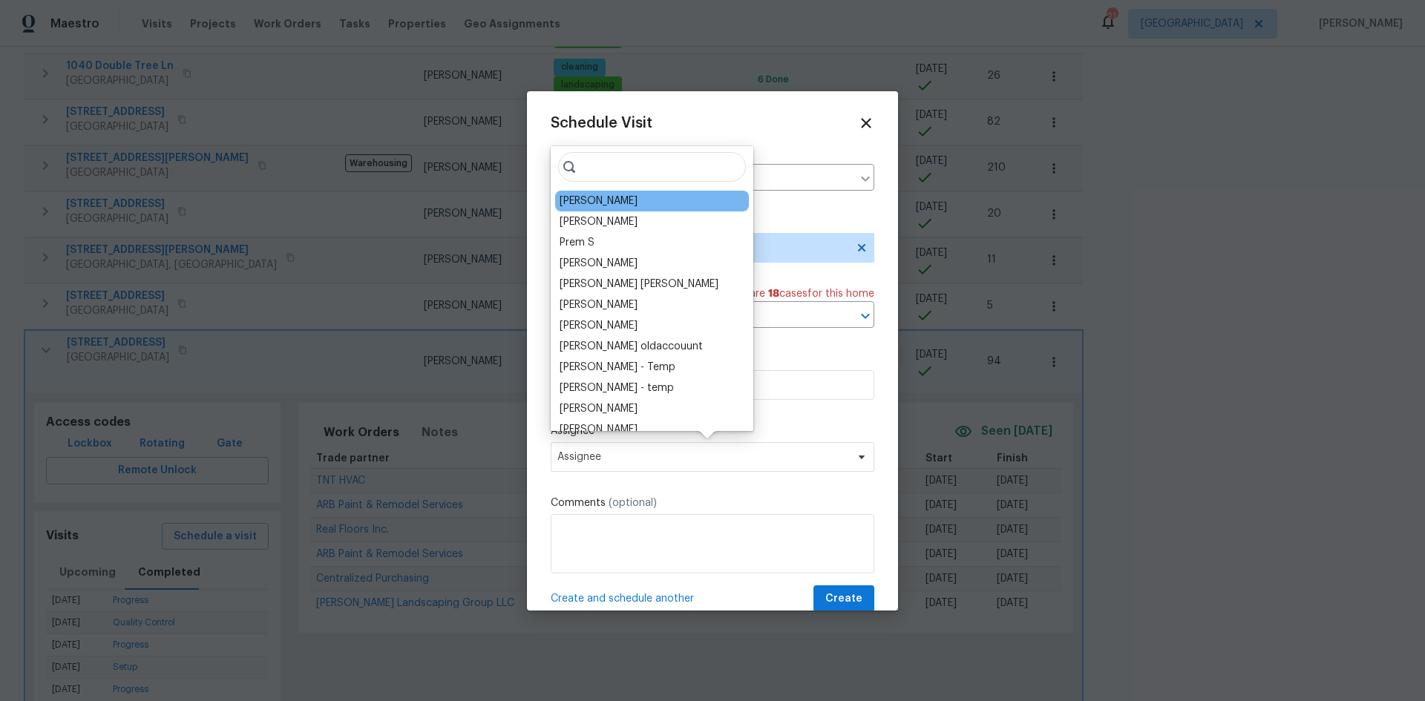
click at [620, 197] on div "[PERSON_NAME]" at bounding box center [652, 201] width 194 height 21
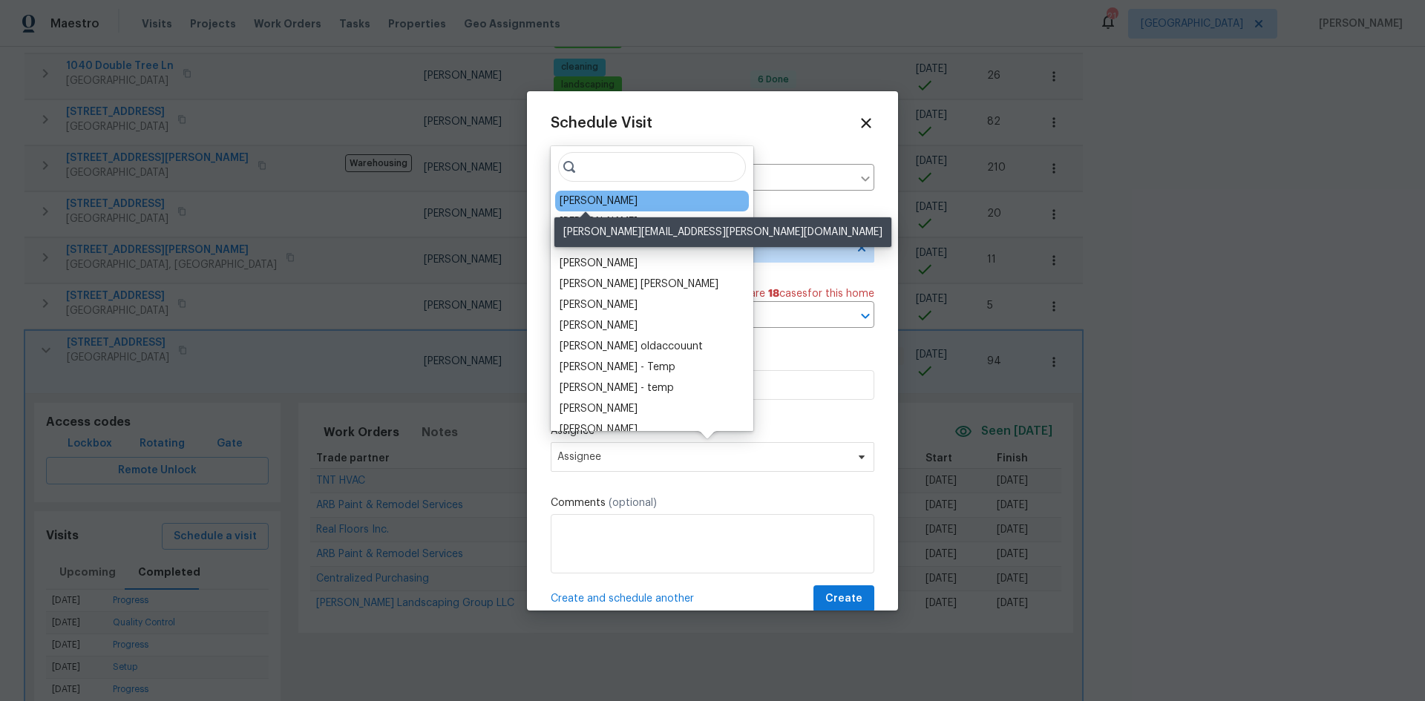
click at [611, 206] on div "[PERSON_NAME]" at bounding box center [599, 201] width 78 height 15
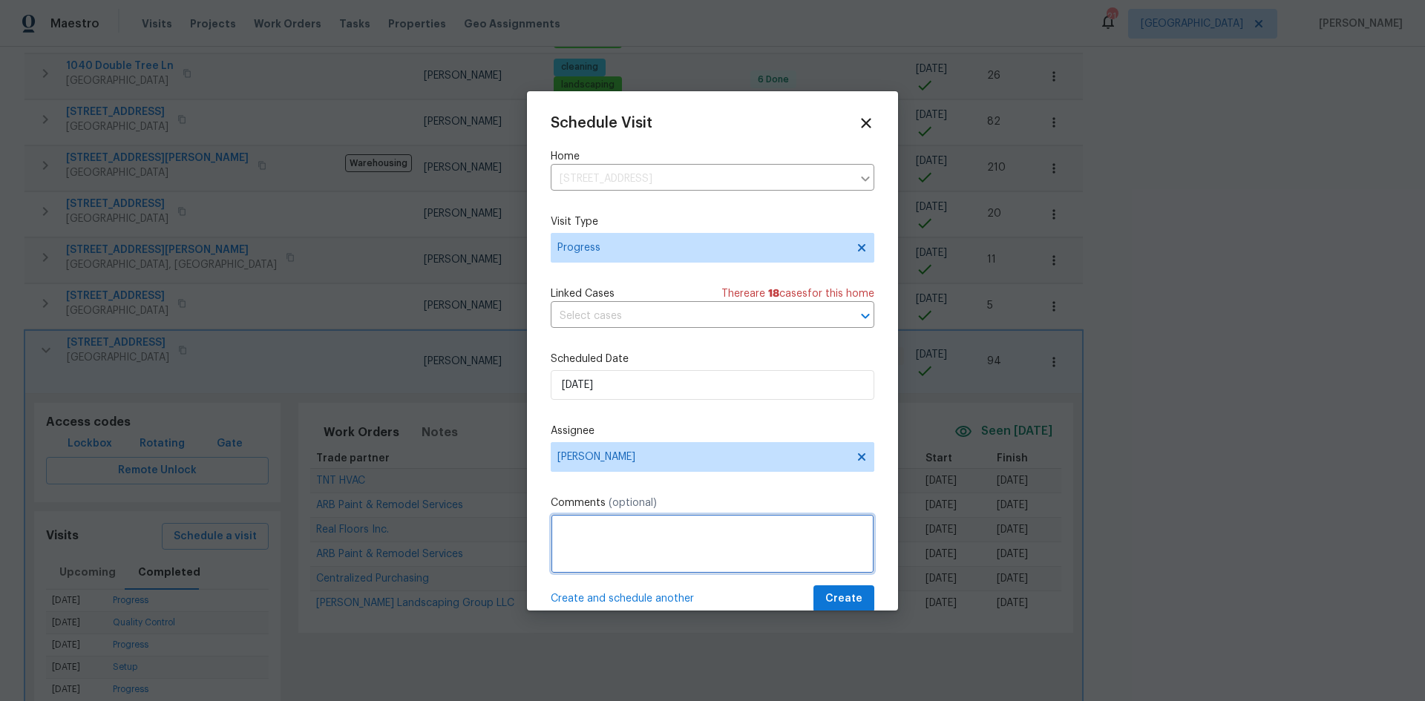
click at [611, 531] on textarea at bounding box center [713, 543] width 324 height 59
type textarea "Check for FT callouts . Crawlspace and pool. (No inspection)"
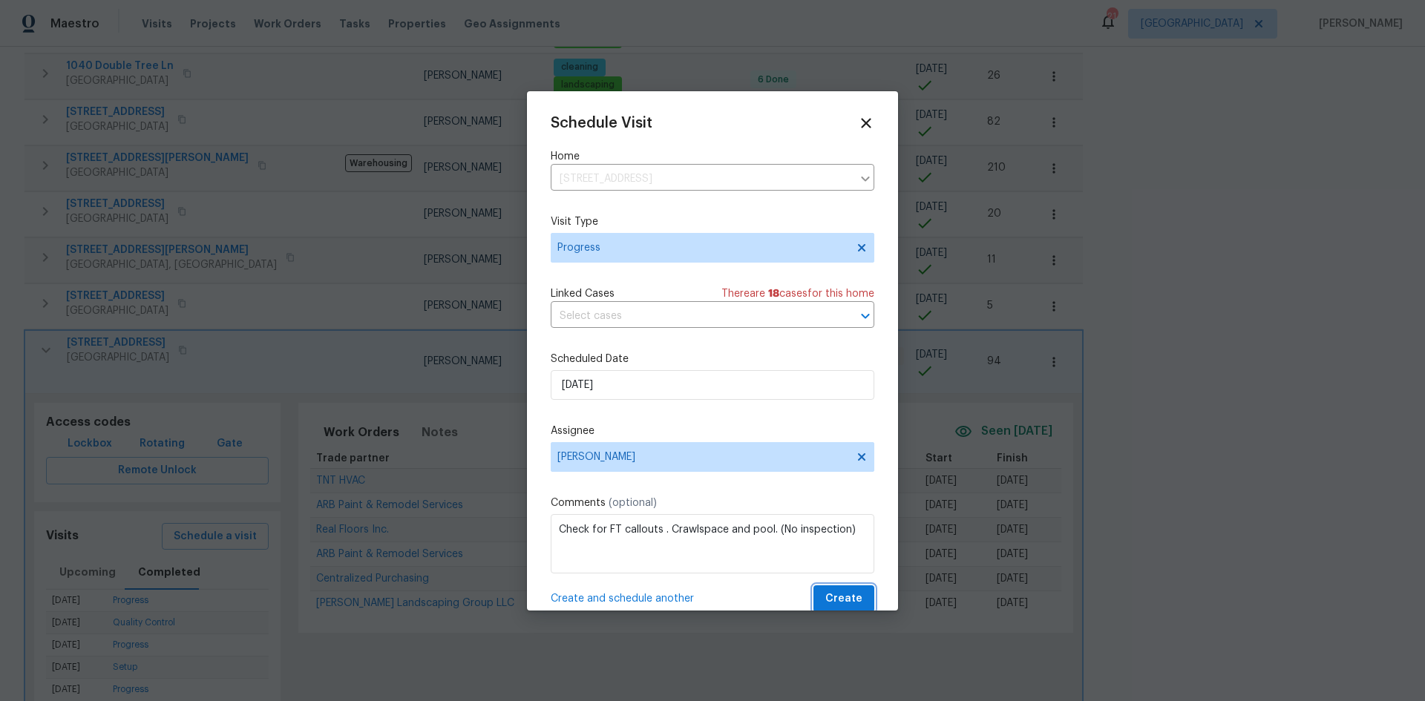
click at [833, 600] on span "Create" at bounding box center [843, 599] width 37 height 19
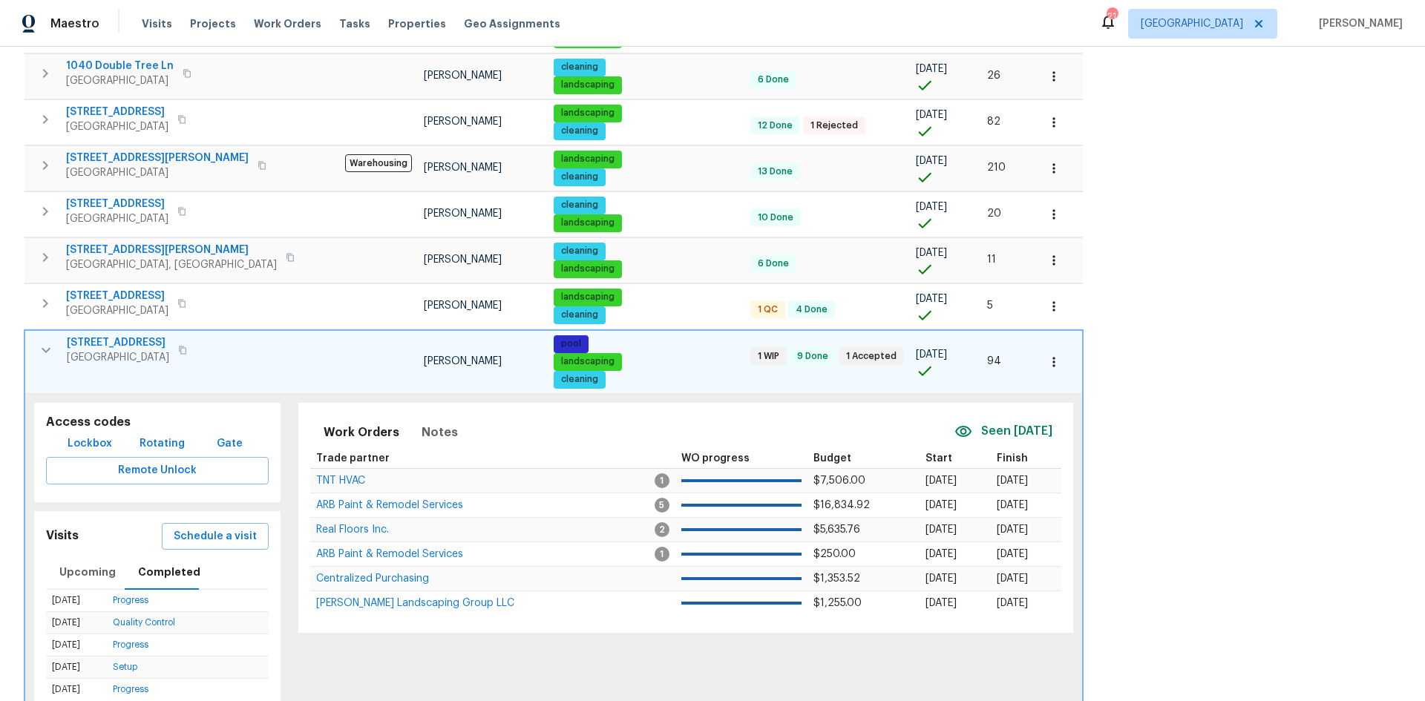
click at [50, 351] on icon "button" at bounding box center [46, 350] width 18 height 18
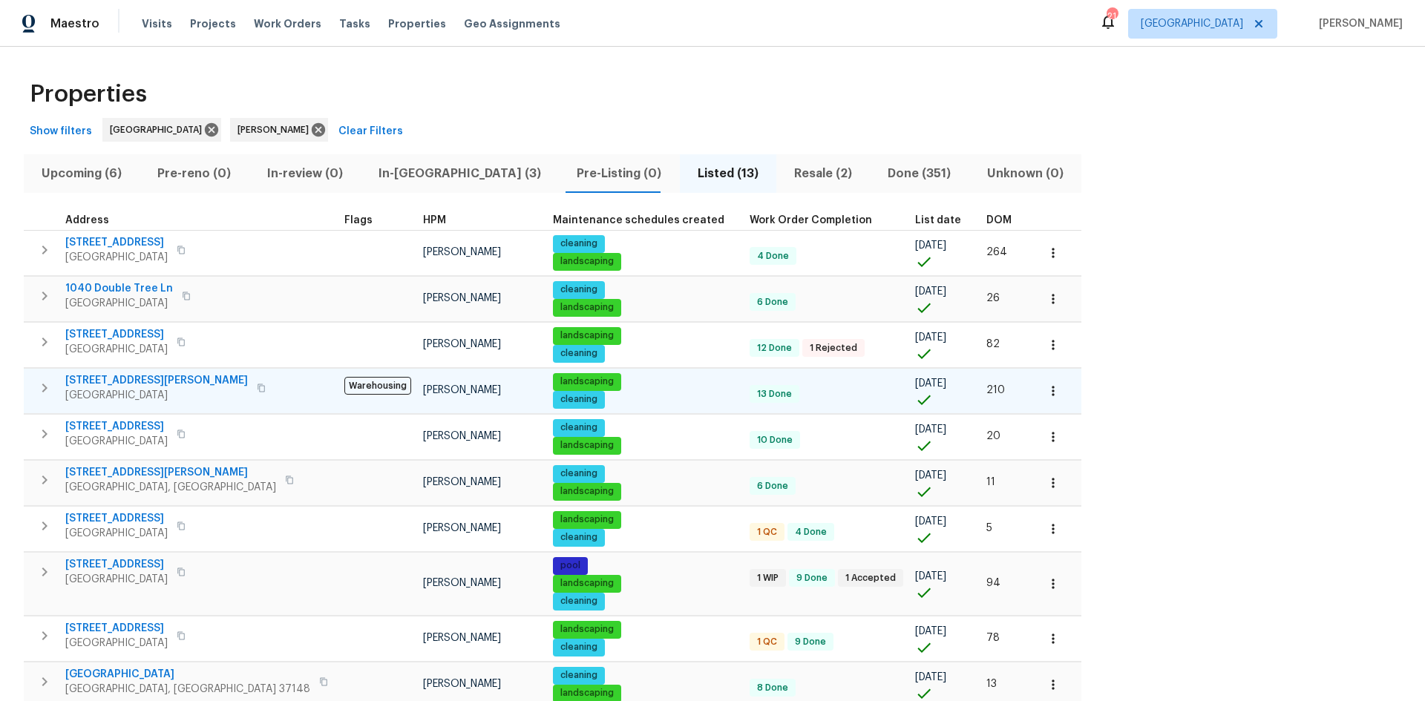
scroll to position [216, 0]
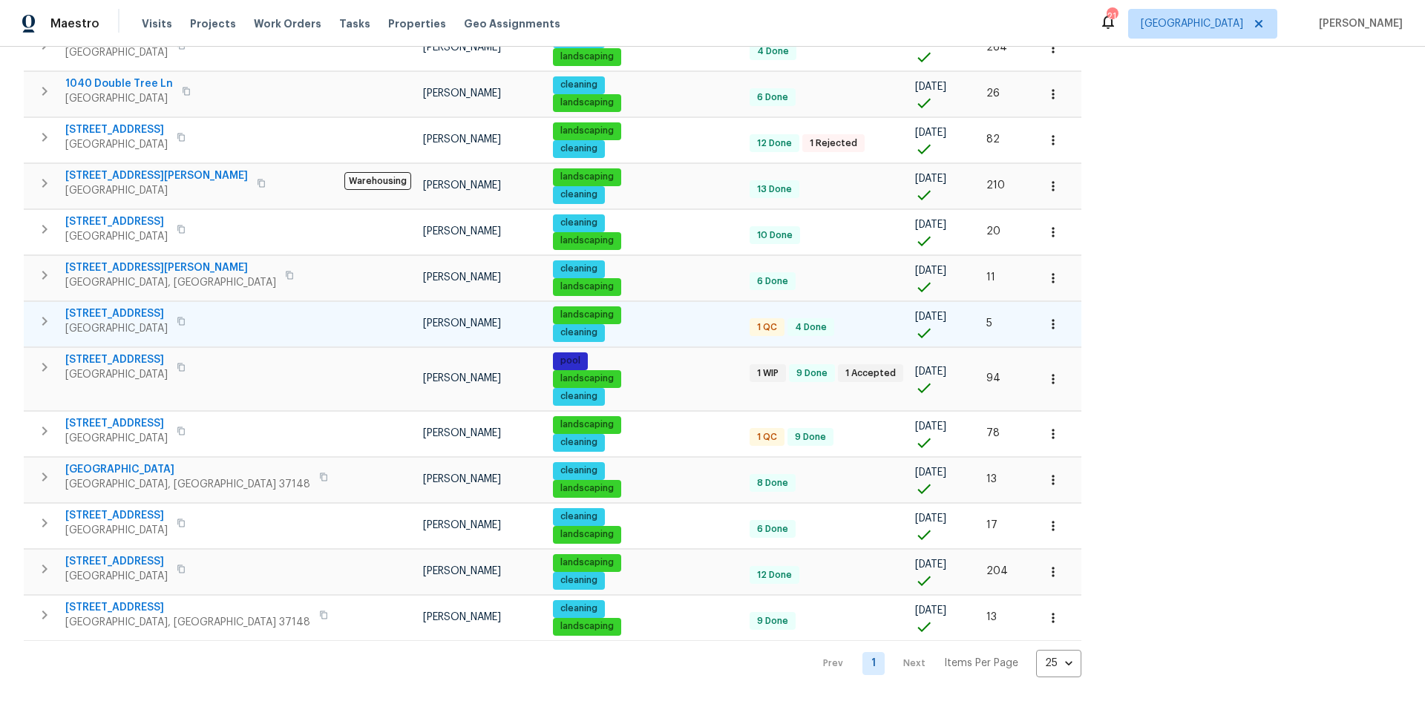
click at [56, 312] on button "button" at bounding box center [45, 322] width 30 height 30
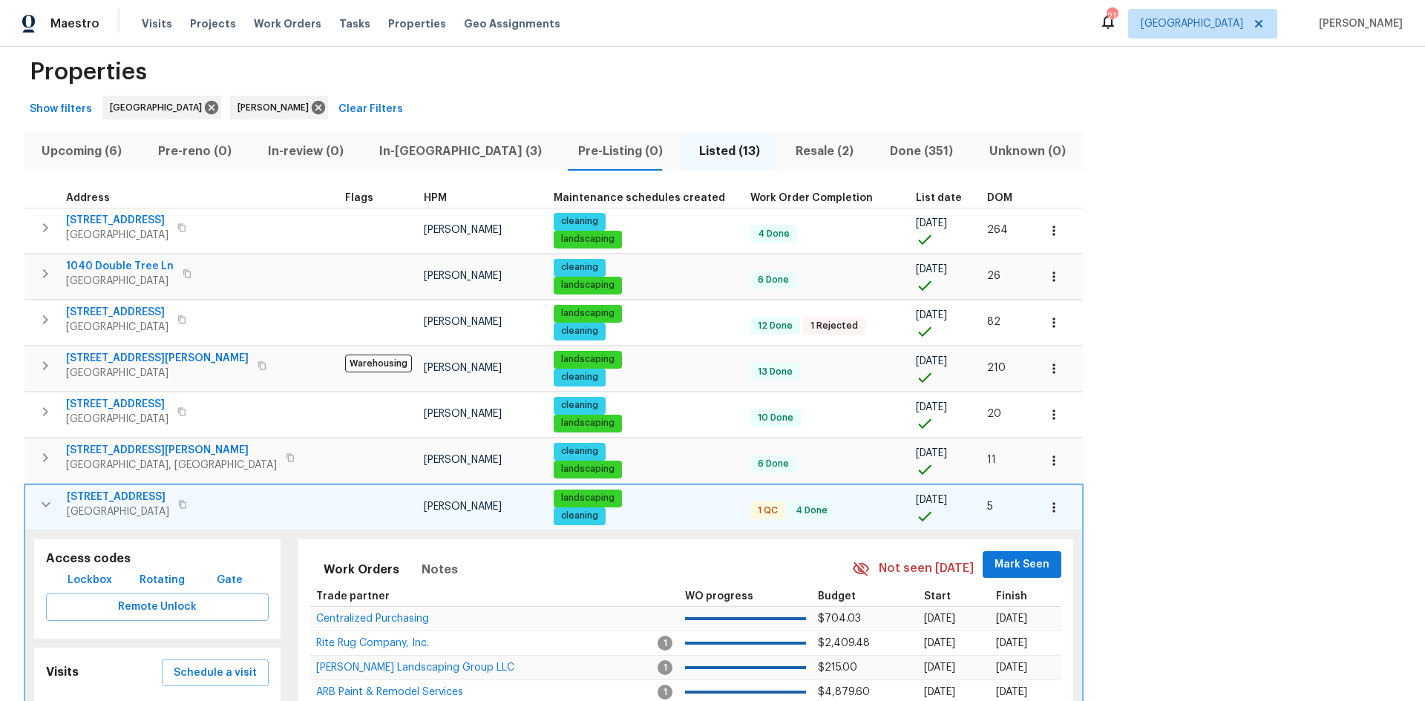
scroll to position [0, 0]
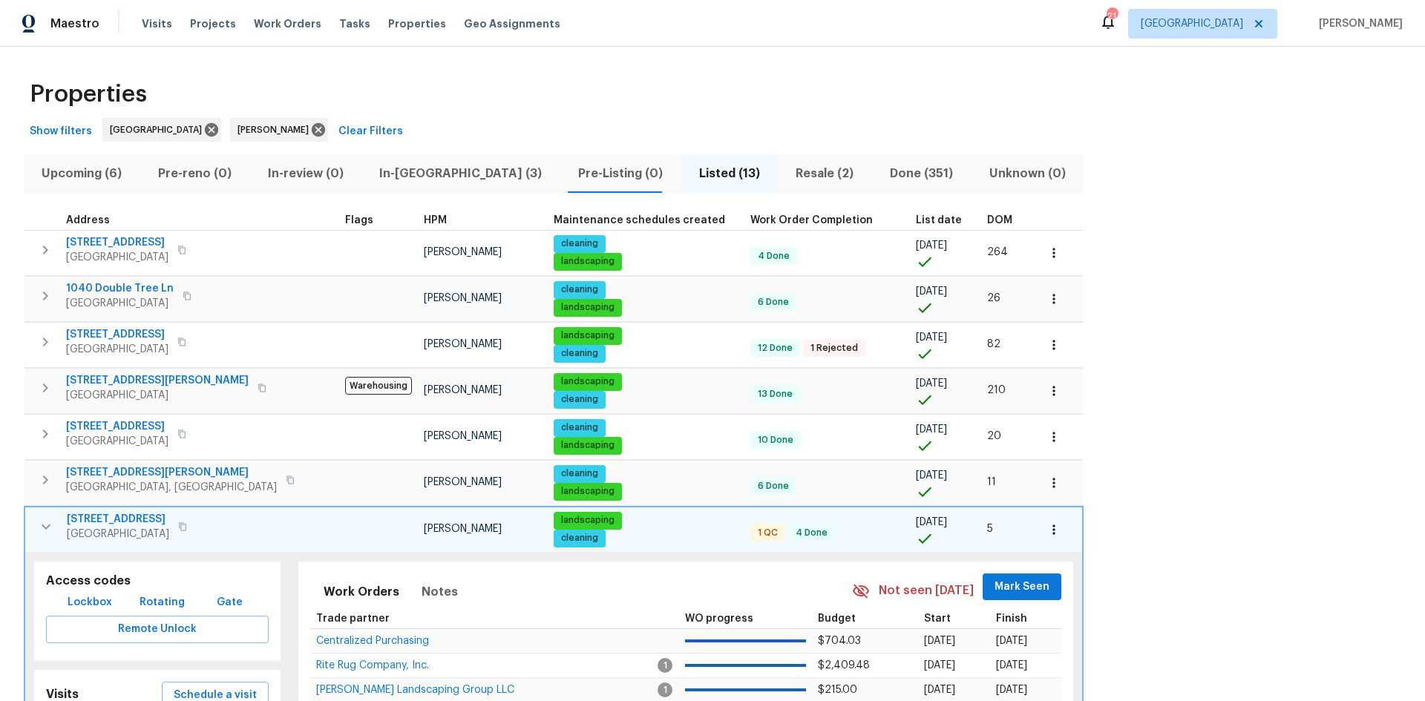
click at [995, 586] on span "Mark Seen" at bounding box center [1022, 587] width 55 height 19
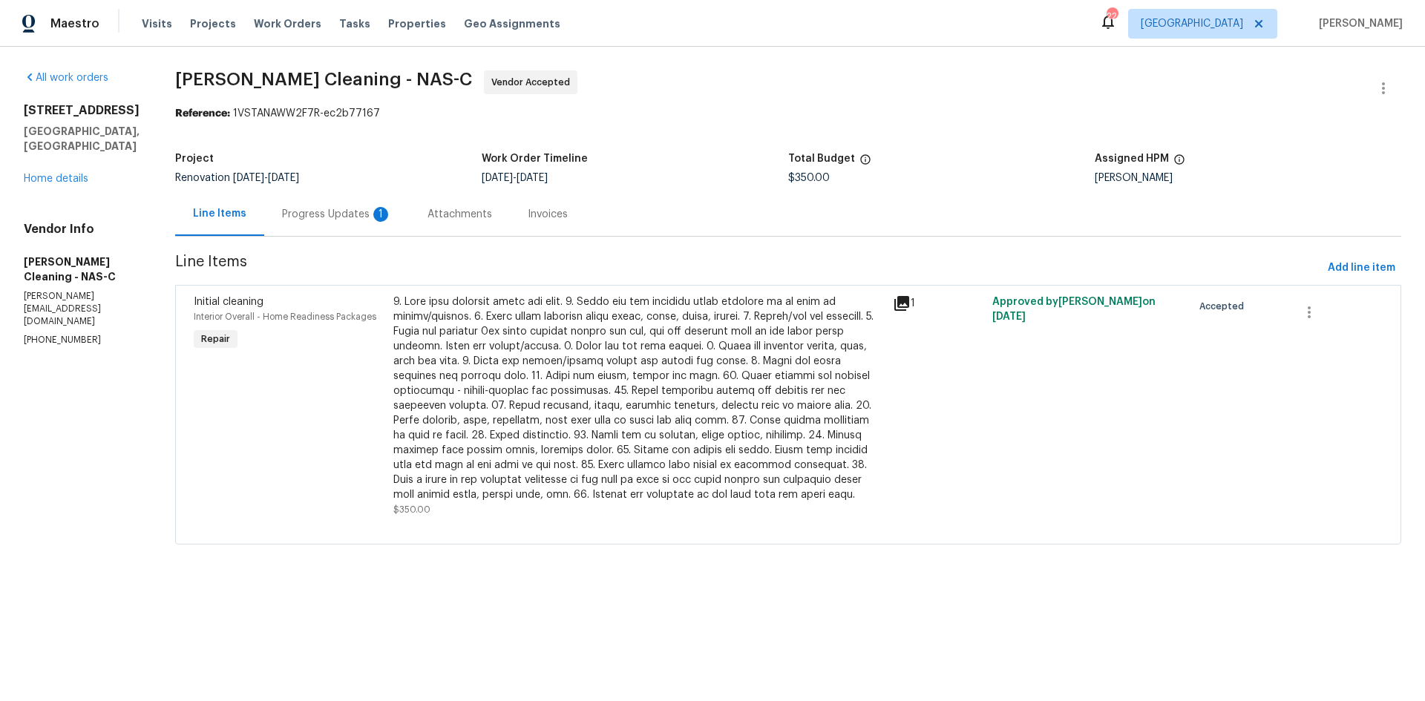
click at [337, 217] on div "Progress Updates 1" at bounding box center [337, 214] width 110 height 15
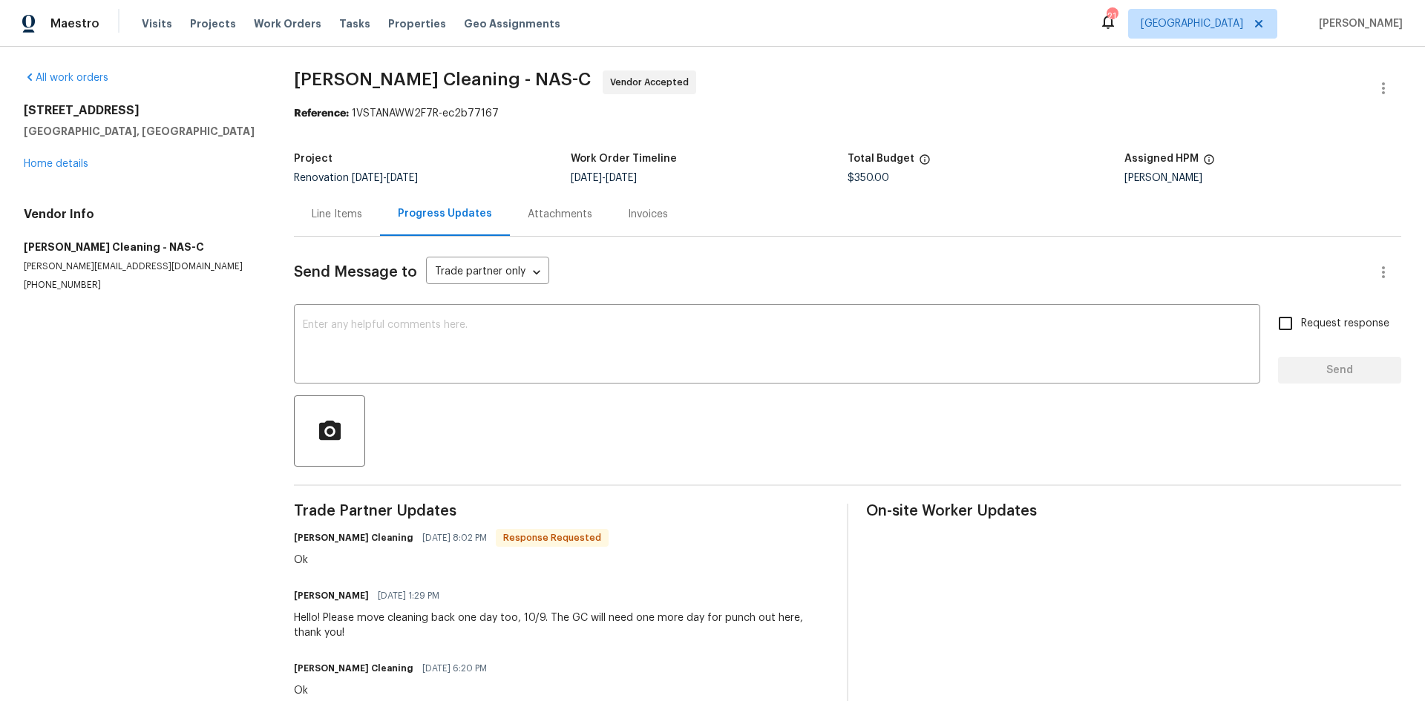
click at [344, 206] on div "Line Items" at bounding box center [337, 214] width 86 height 44
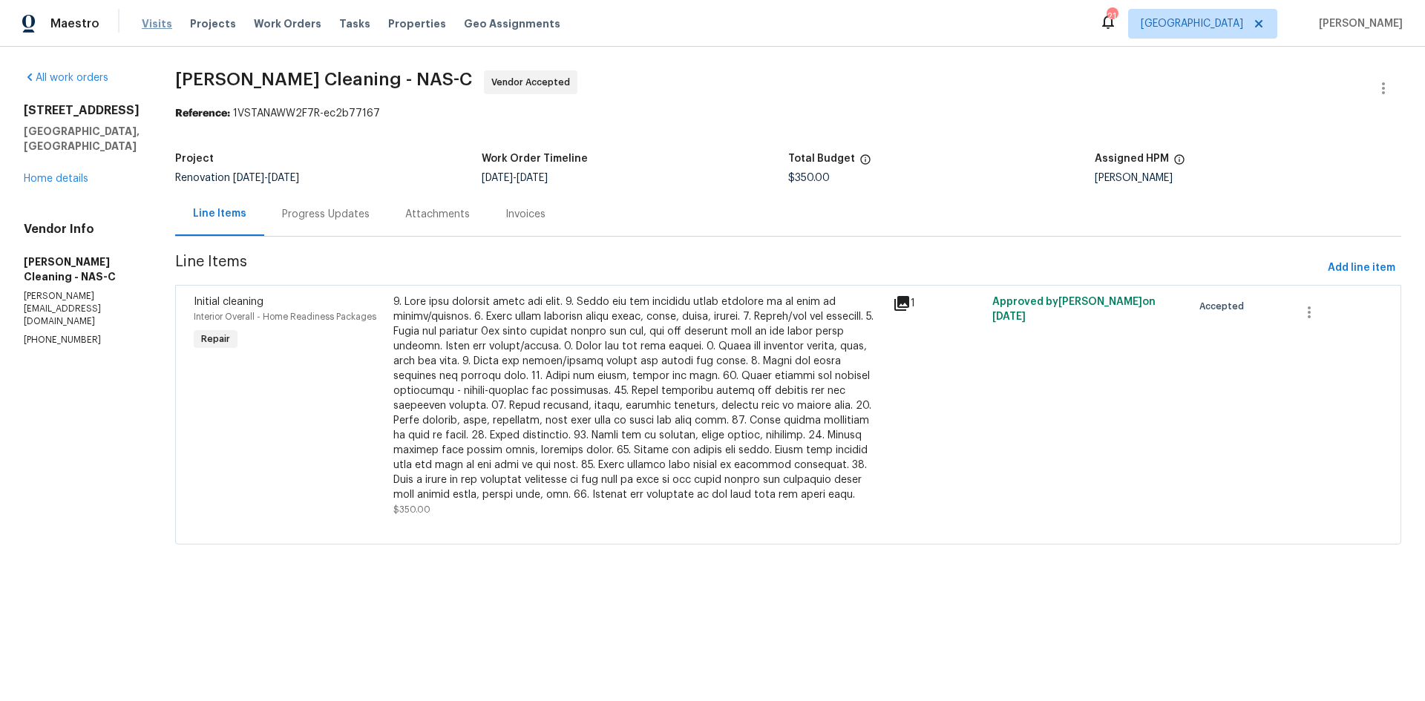
click at [160, 24] on span "Visits" at bounding box center [157, 23] width 30 height 15
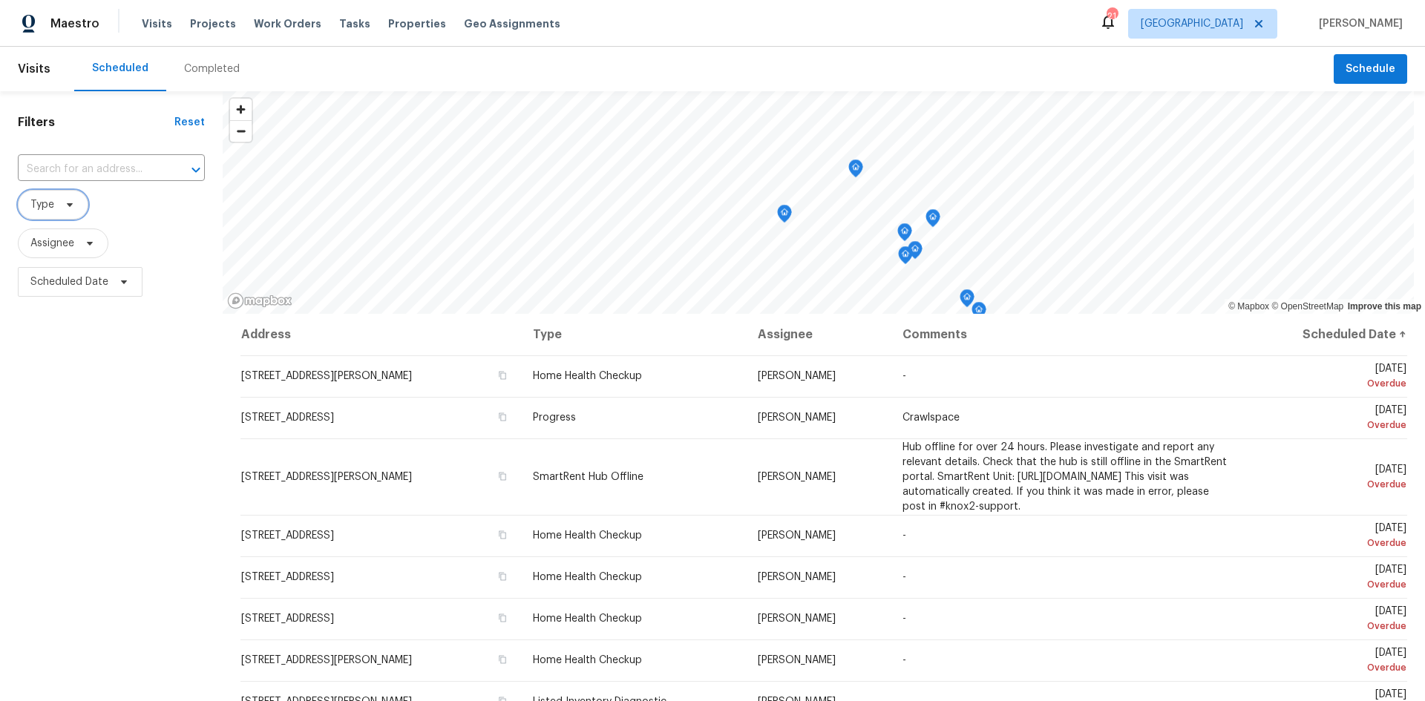
click at [71, 214] on span "Type" at bounding box center [53, 205] width 71 height 30
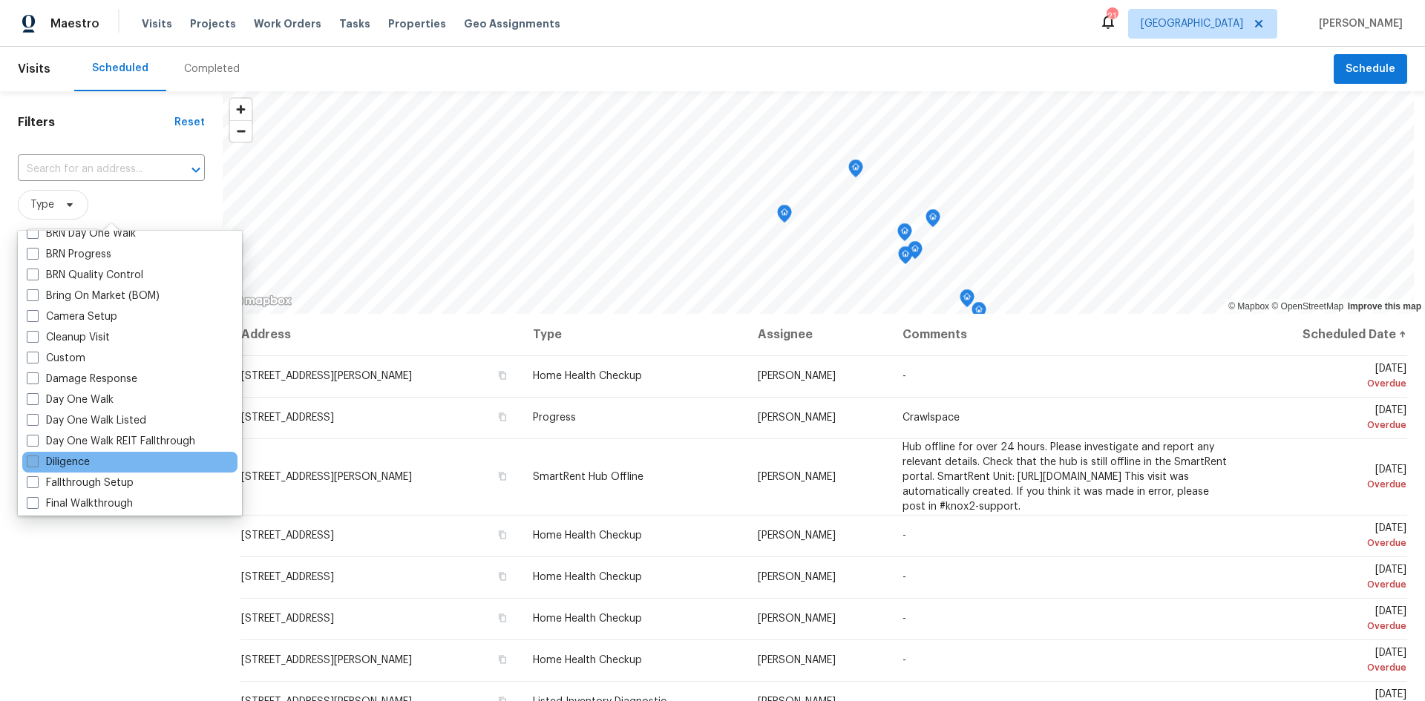
scroll to position [148, 0]
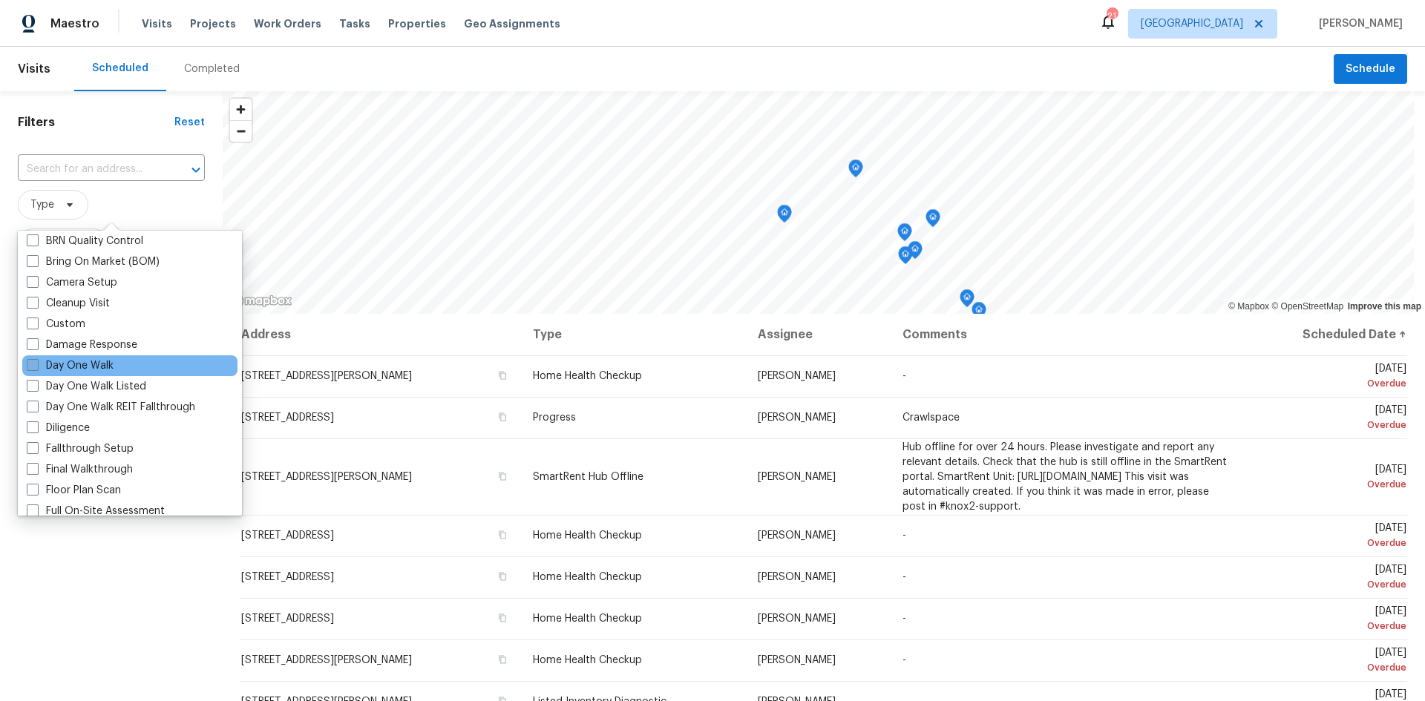
click at [36, 367] on span at bounding box center [33, 365] width 12 height 12
click at [36, 367] on input "Day One Walk" at bounding box center [32, 363] width 10 height 10
checkbox input "true"
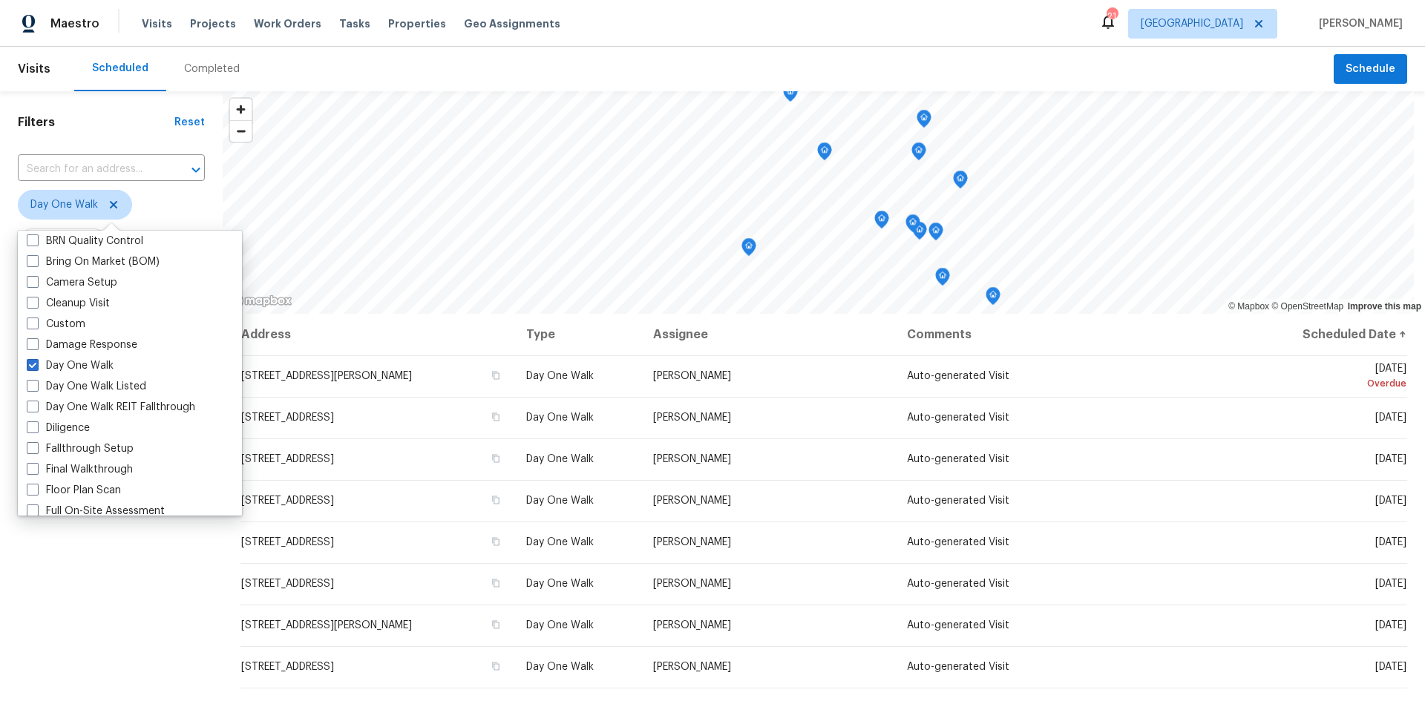
click at [63, 620] on div "Filters Reset ​ Day One Walk Assignee Scheduled Date" at bounding box center [111, 483] width 223 height 784
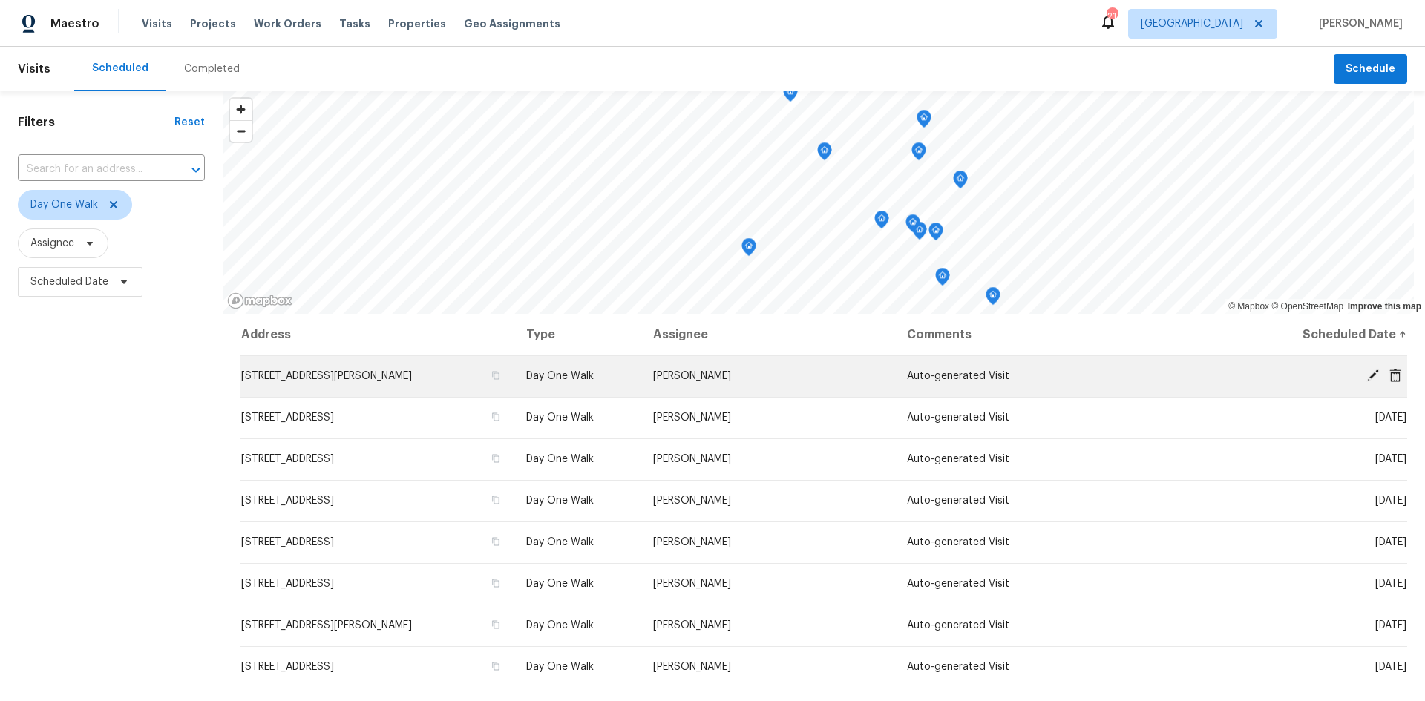
click at [1367, 379] on icon at bounding box center [1373, 376] width 12 height 12
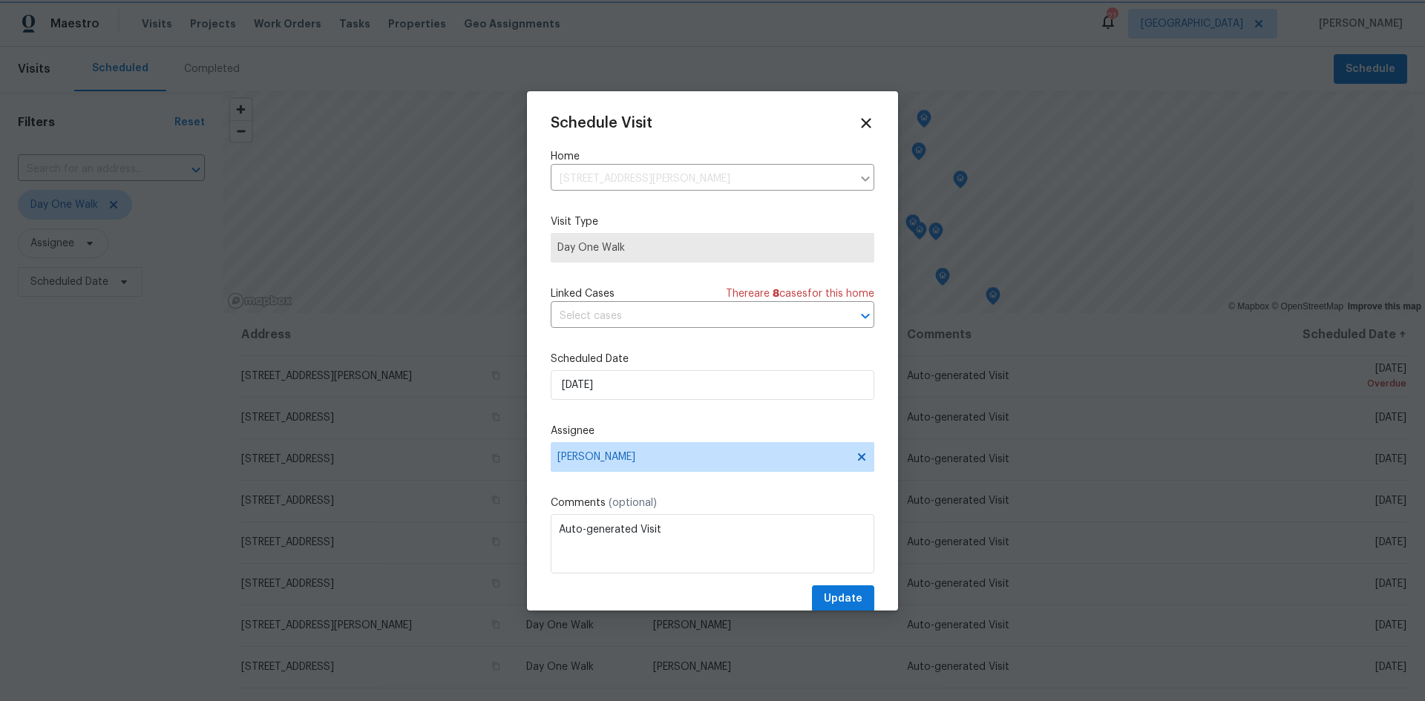
click at [79, 389] on div at bounding box center [712, 350] width 1425 height 701
click at [857, 119] on icon at bounding box center [865, 122] width 17 height 17
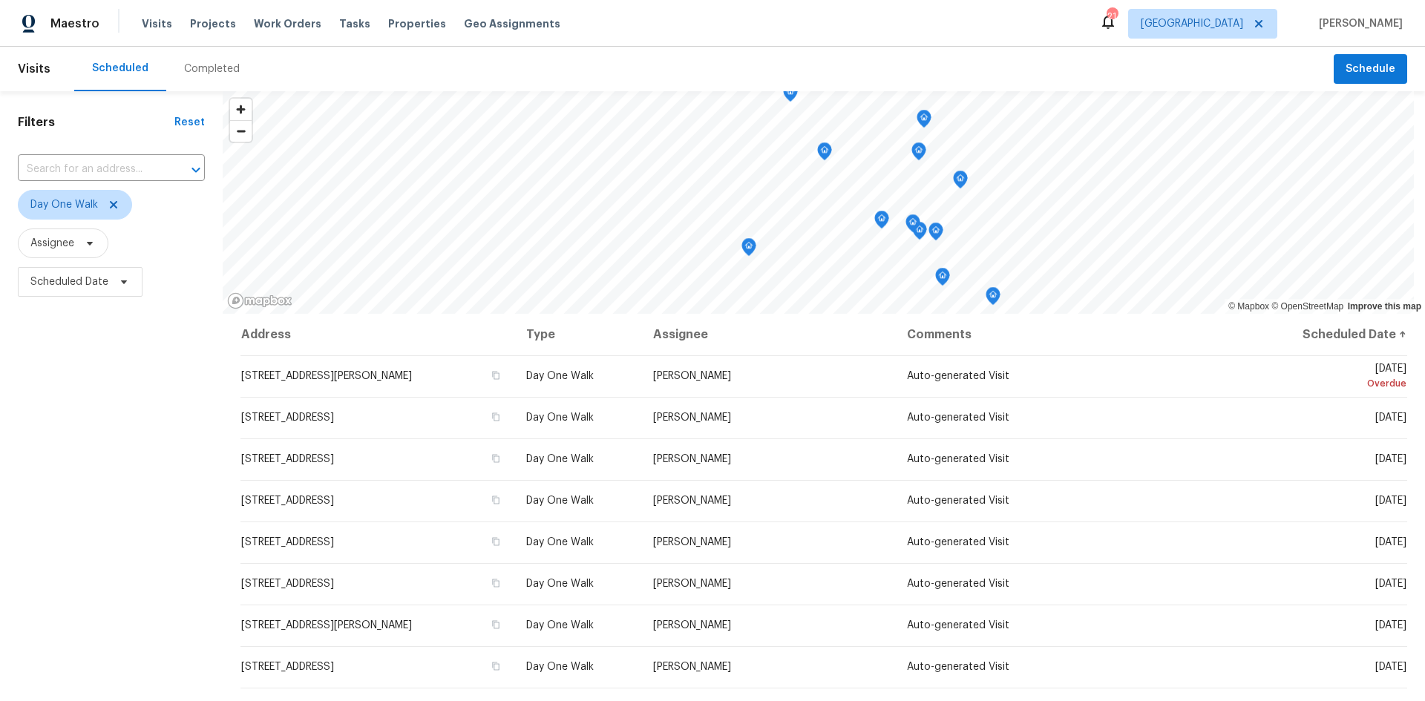
click at [862, 10] on div "Maestro Visits Projects Work Orders Tasks Properties Geo Assignments 21 [GEOGRA…" at bounding box center [712, 23] width 1425 height 47
click at [114, 205] on icon at bounding box center [114, 205] width 12 height 12
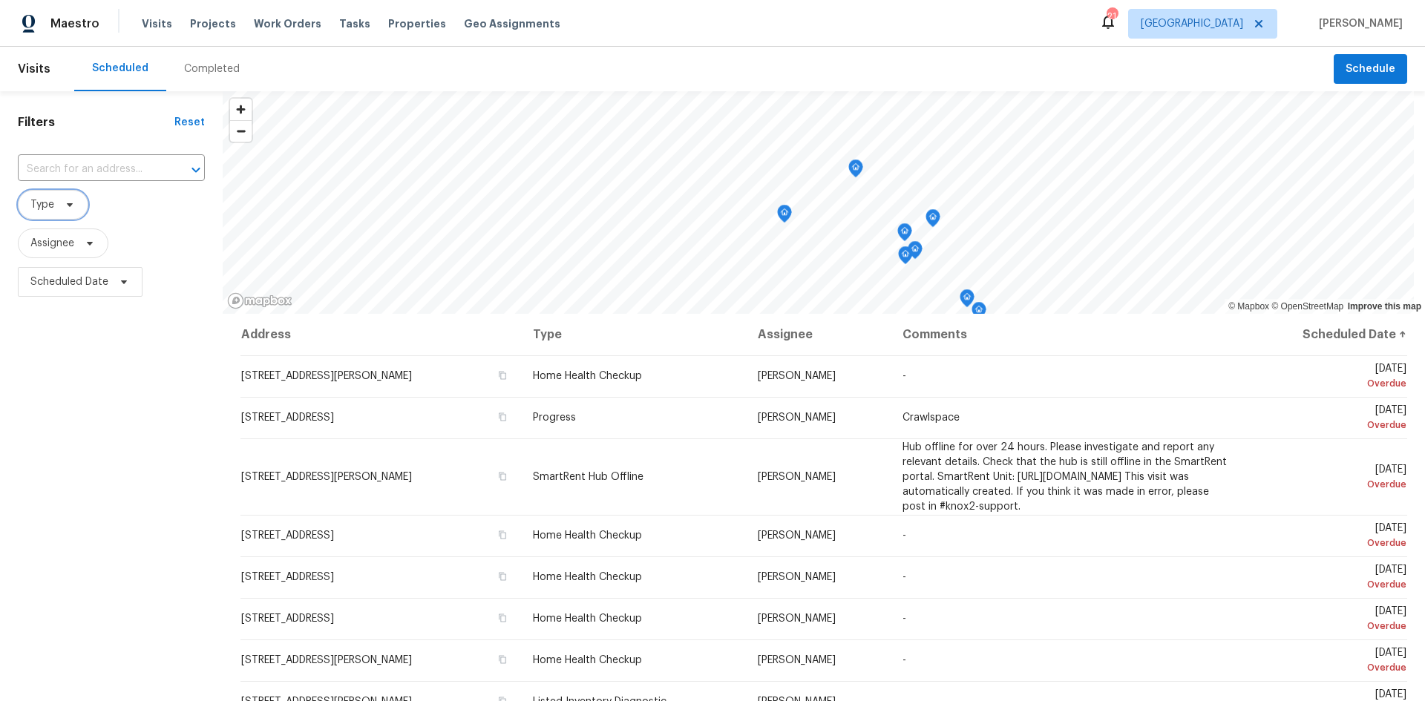
click at [82, 212] on span "Type" at bounding box center [53, 205] width 71 height 30
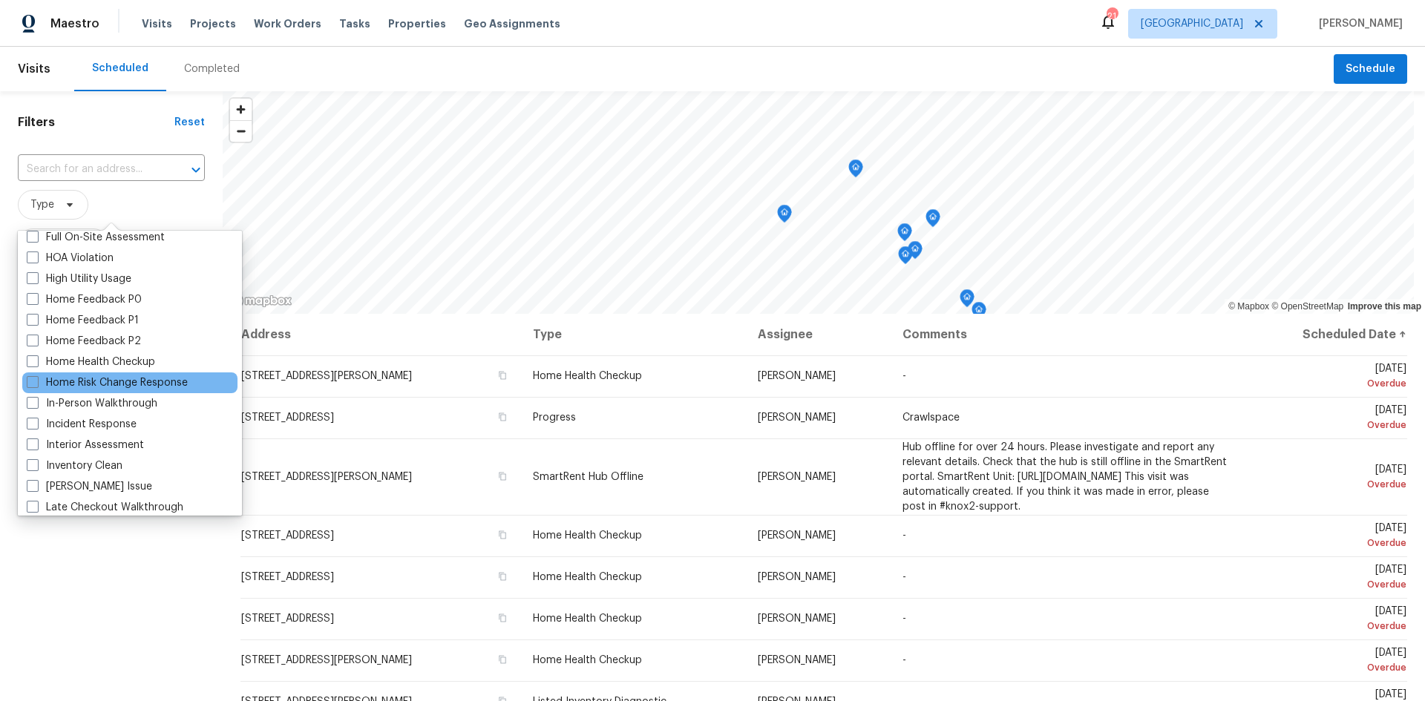
scroll to position [445, 0]
click at [35, 381] on span at bounding box center [33, 380] width 12 height 12
click at [35, 381] on input "In-Person Walkthrough" at bounding box center [32, 378] width 10 height 10
checkbox input "true"
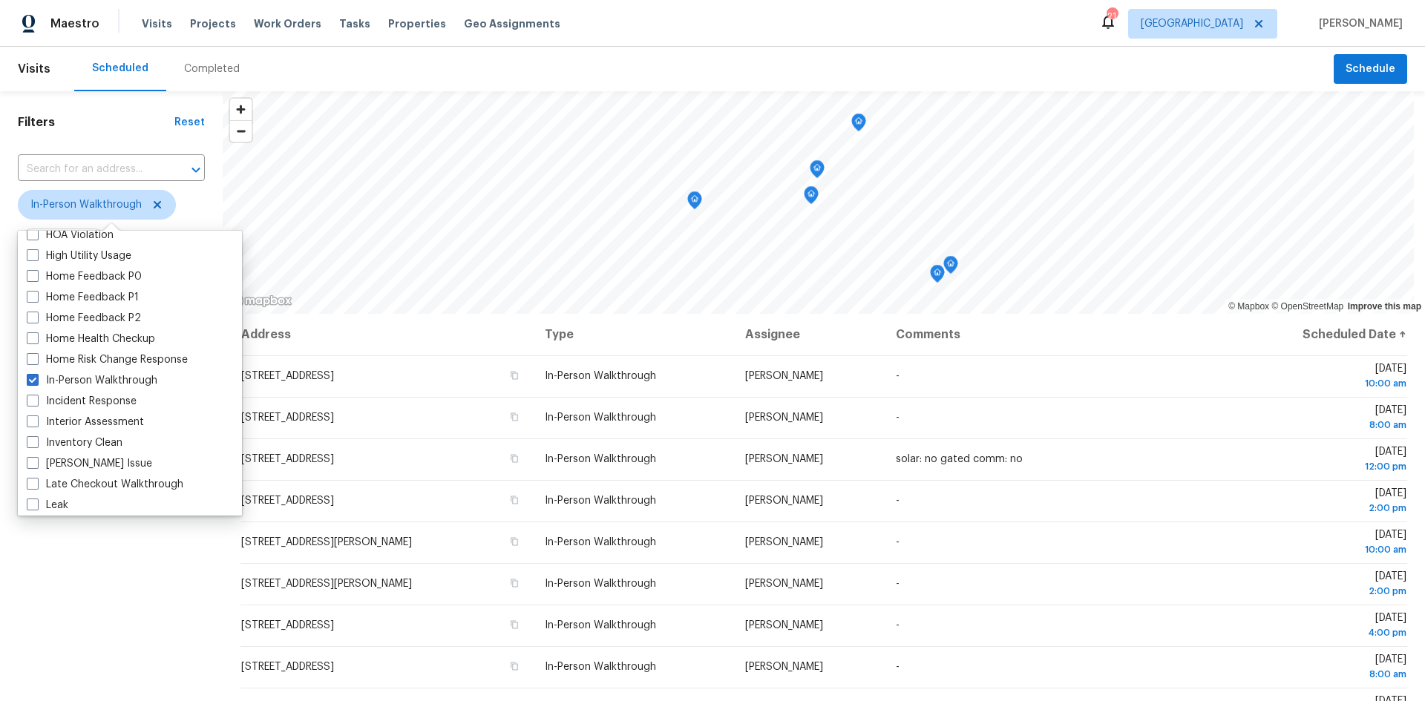
click at [25, 584] on div "Filters Reset ​ In-Person Walkthrough Assignee Scheduled Date" at bounding box center [111, 483] width 223 height 784
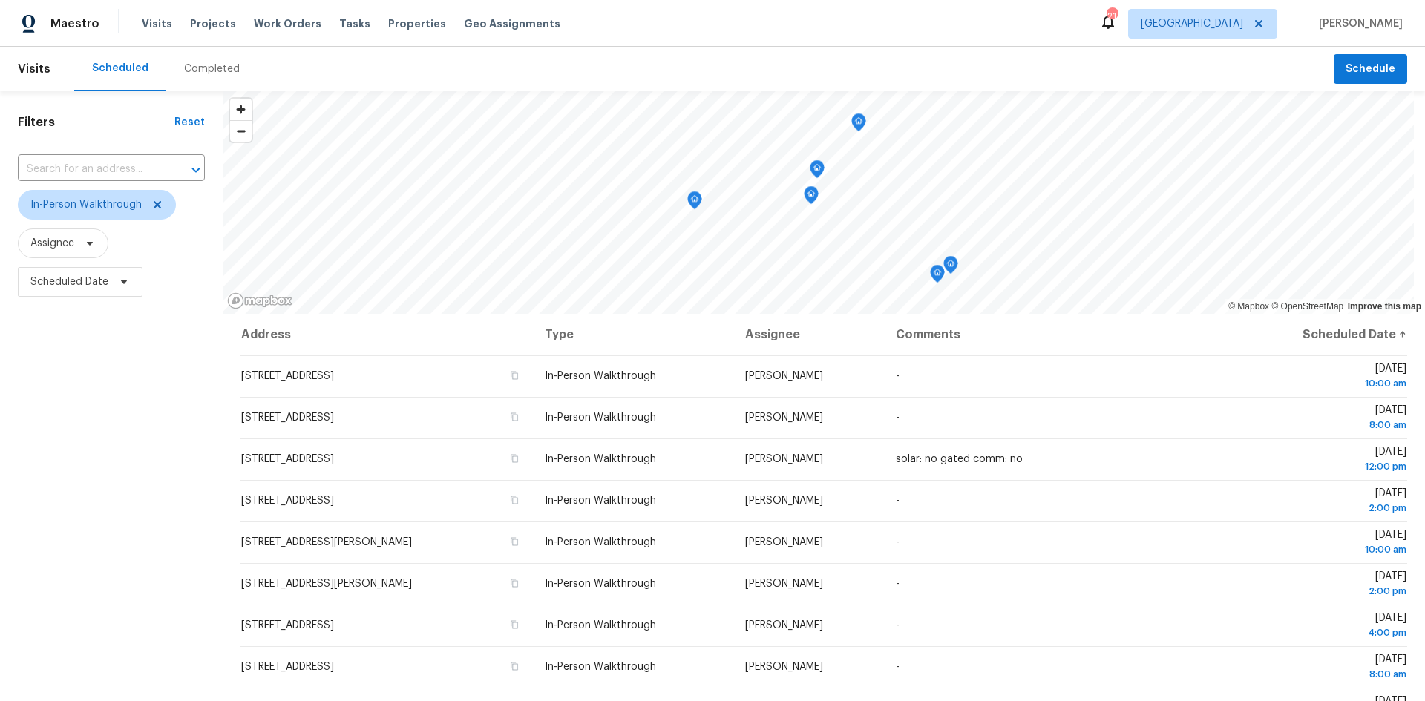
click at [119, 358] on div "Filters Reset ​ In-Person Walkthrough Assignee Scheduled Date" at bounding box center [111, 483] width 223 height 784
click at [125, 381] on div "Filters Reset ​ In-Person Walkthrough Assignee Scheduled Date" at bounding box center [111, 483] width 223 height 784
click at [695, 200] on icon "Map marker" at bounding box center [694, 201] width 1 height 2
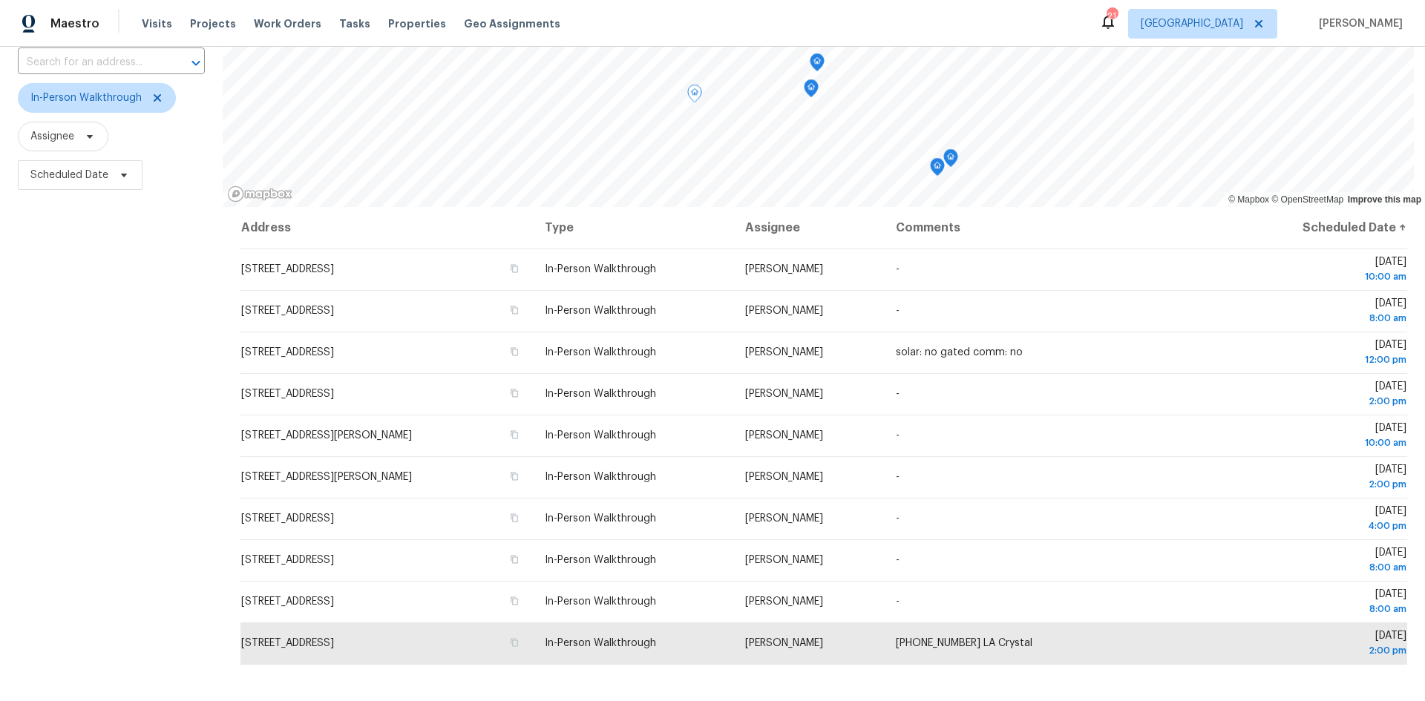
scroll to position [148, 0]
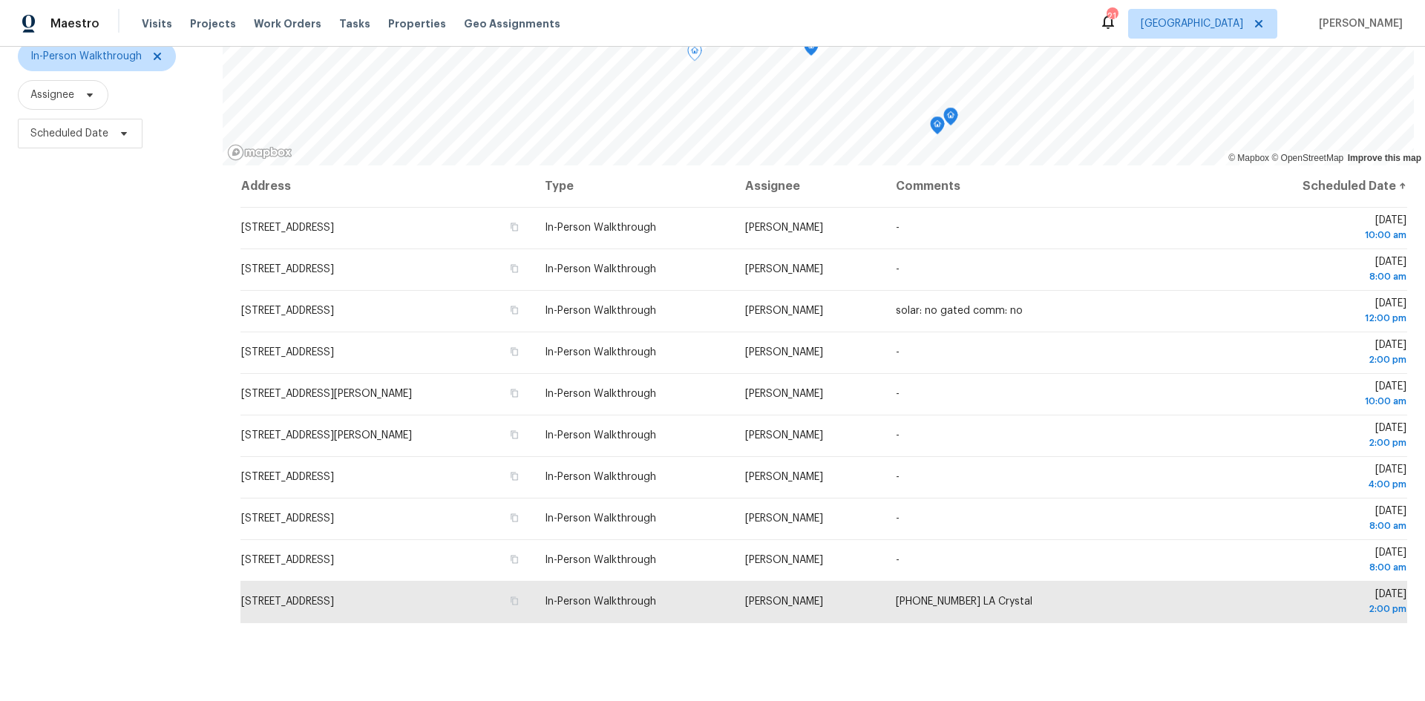
click at [163, 368] on div "Filters Reset ​ In-Person Walkthrough Assignee Scheduled Date" at bounding box center [111, 335] width 223 height 784
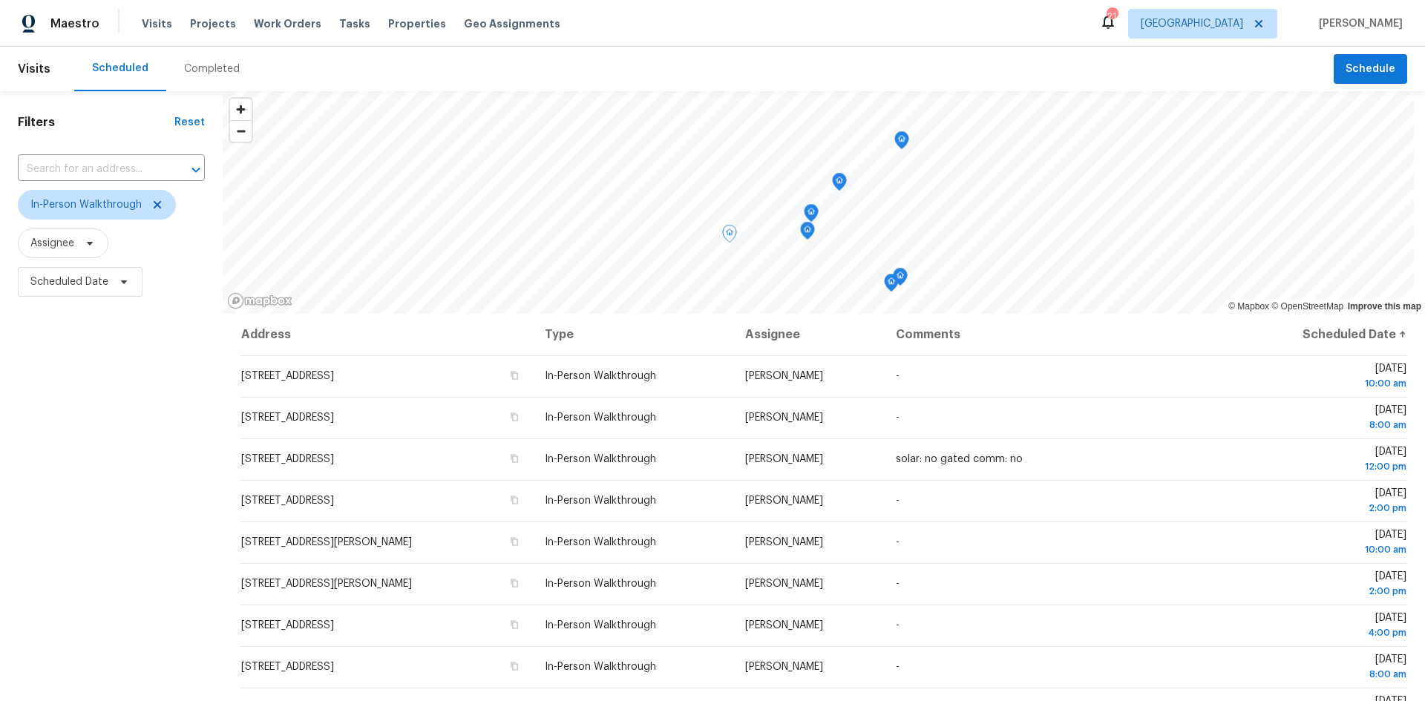
click at [376, 13] on div "Visits Projects Work Orders Tasks Properties Geo Assignments" at bounding box center [360, 24] width 436 height 30
click at [388, 16] on span "Properties" at bounding box center [417, 23] width 58 height 15
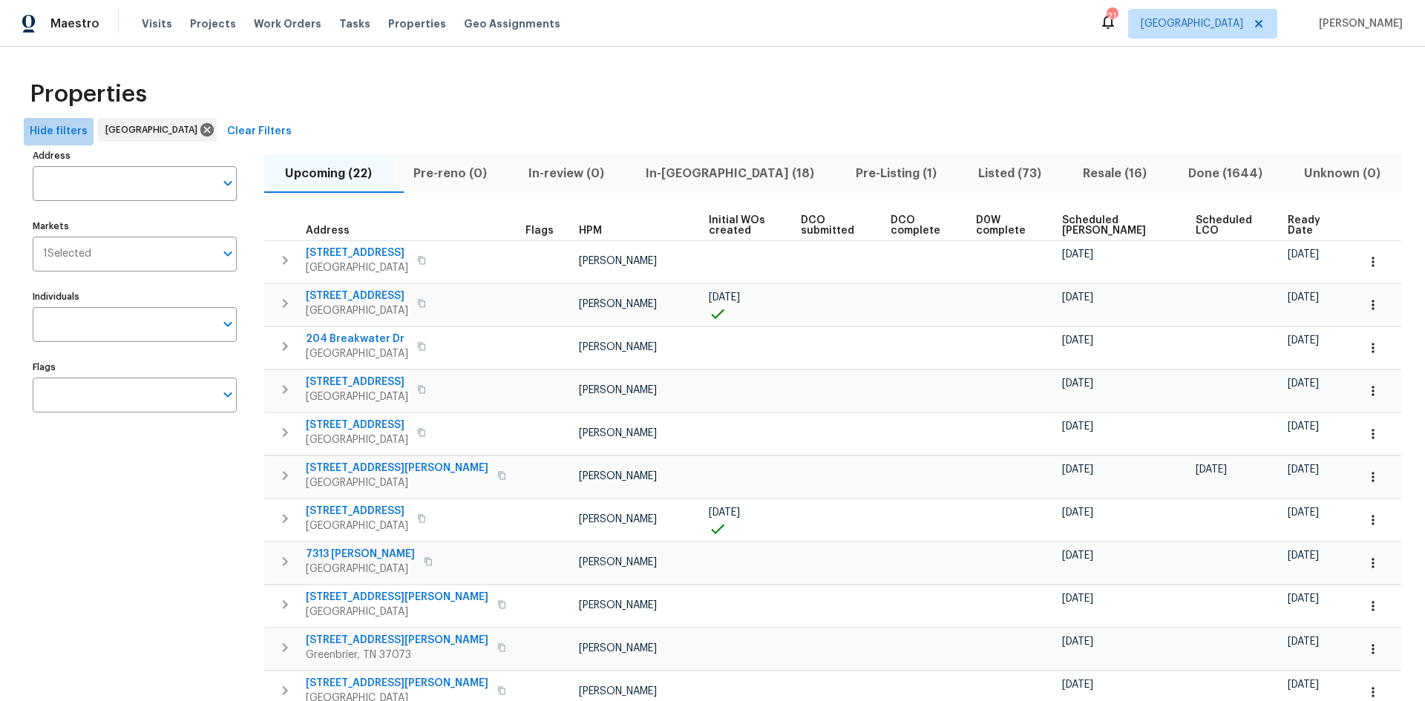
click at [75, 124] on span "Hide filters" at bounding box center [59, 131] width 58 height 19
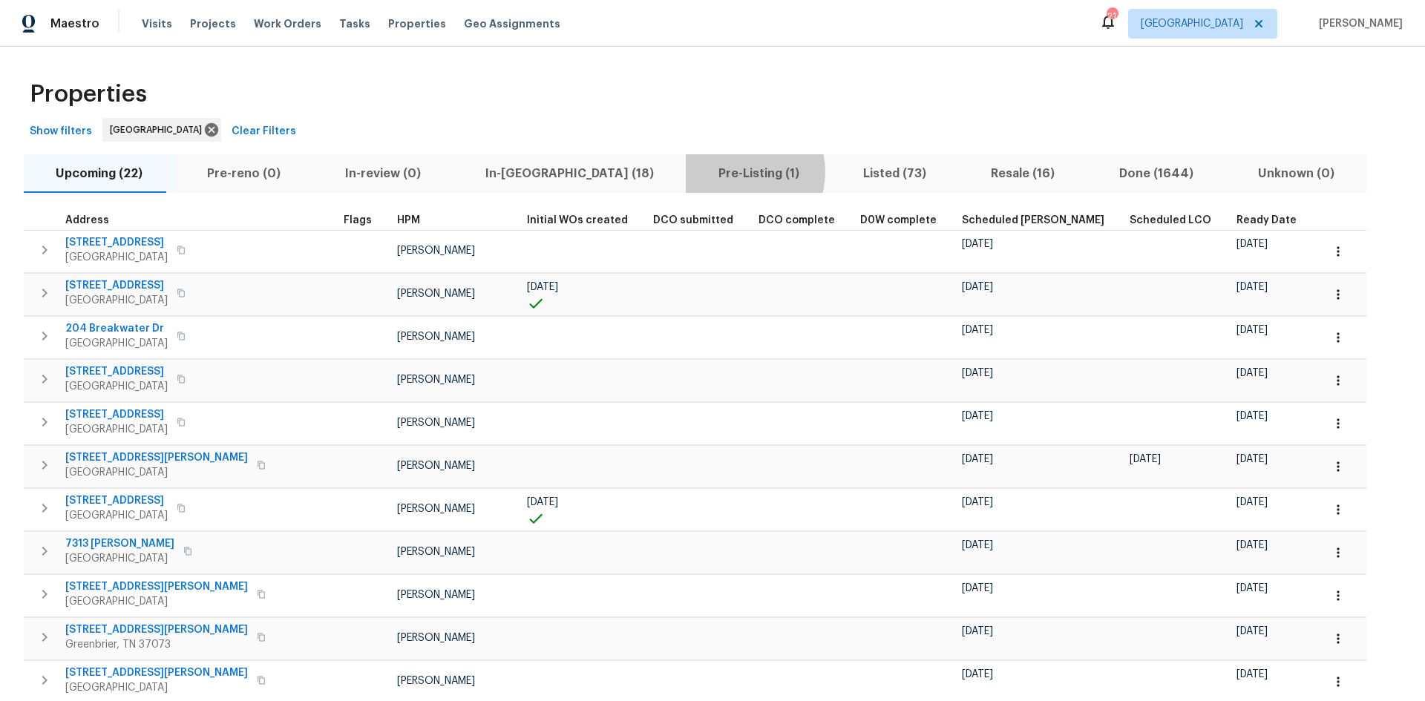
click at [695, 171] on span "Pre-Listing (1)" at bounding box center [759, 173] width 128 height 21
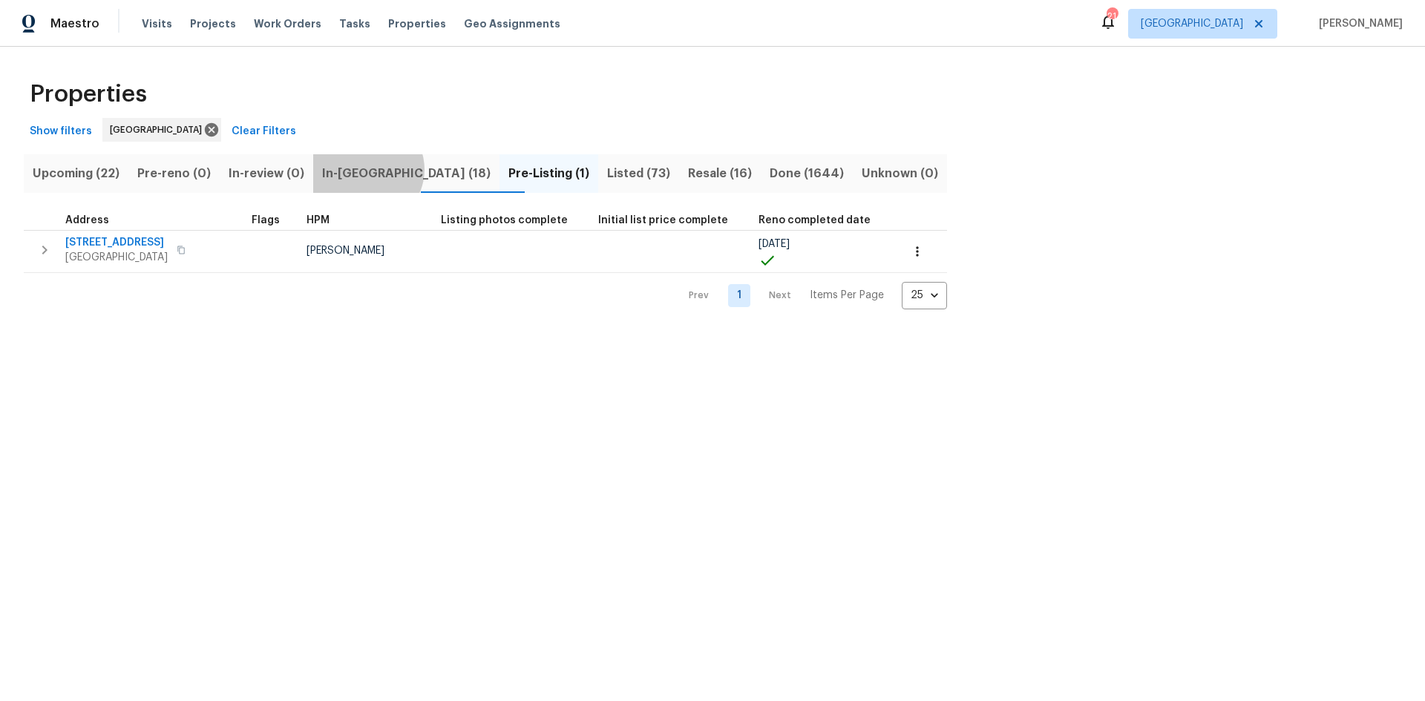
click at [384, 169] on span "In-[GEOGRAPHIC_DATA] (18)" at bounding box center [406, 173] width 168 height 21
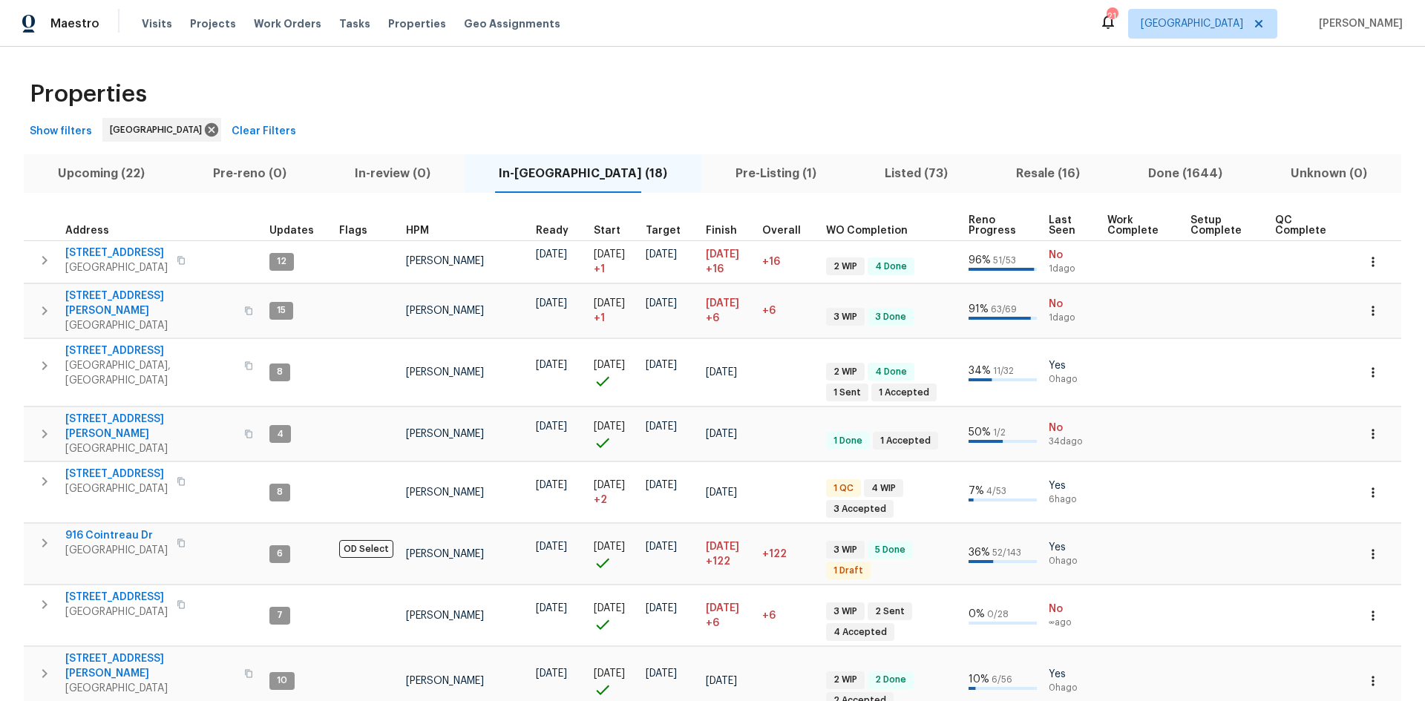
click at [406, 226] on span "HPM" at bounding box center [417, 231] width 23 height 10
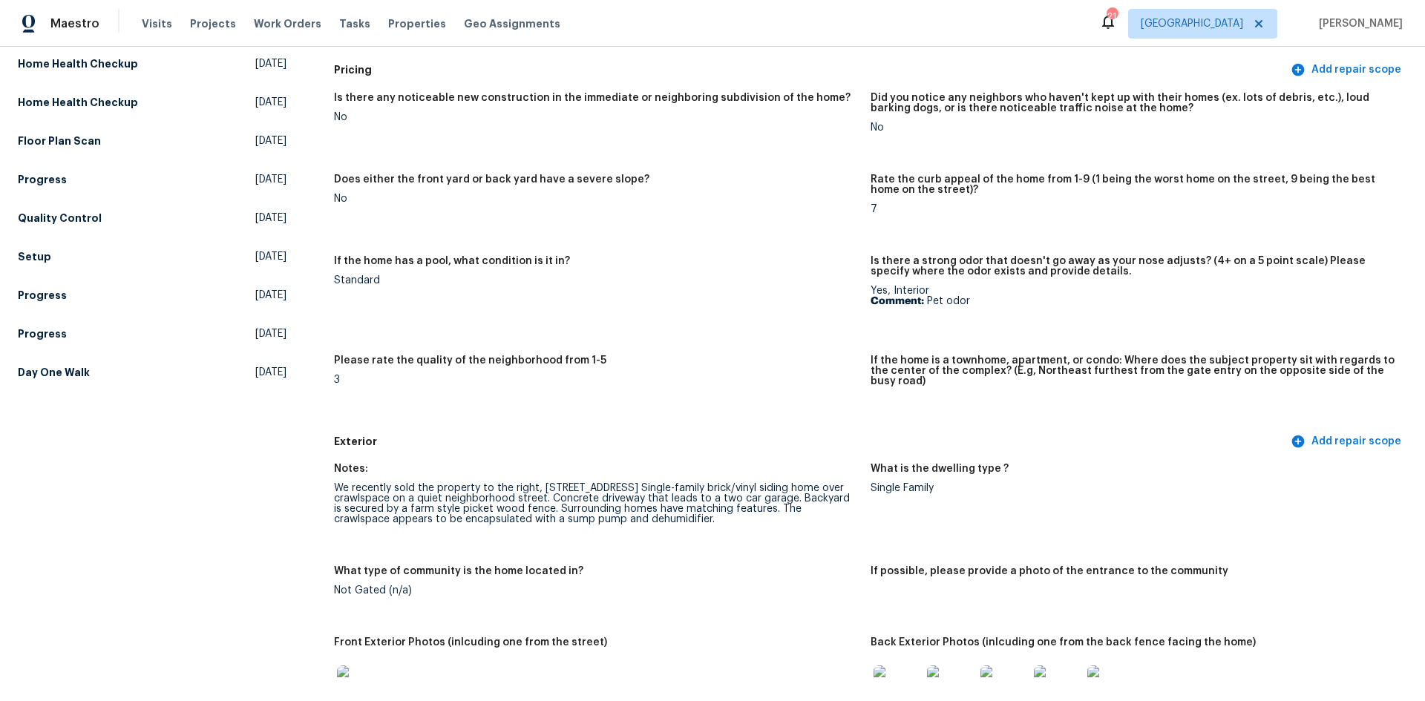
scroll to position [445, 0]
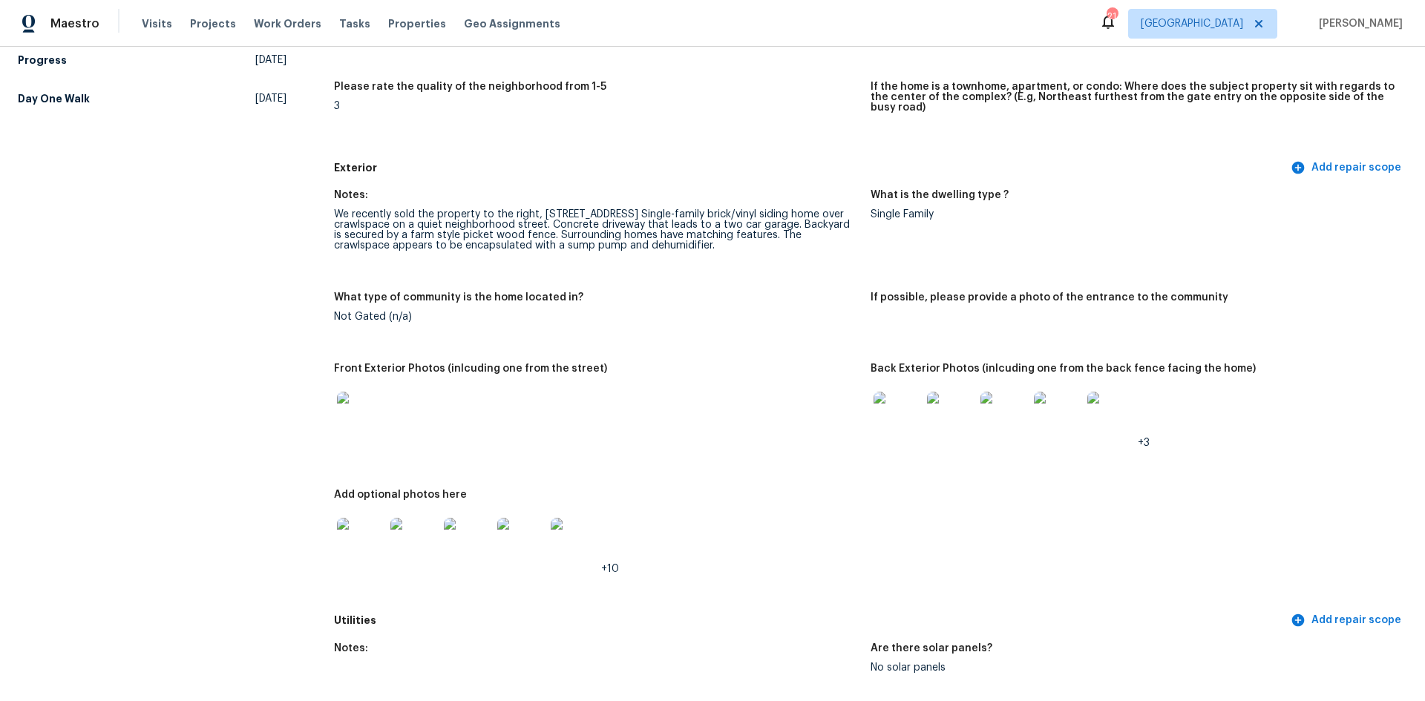
click at [373, 525] on img at bounding box center [360, 541] width 47 height 47
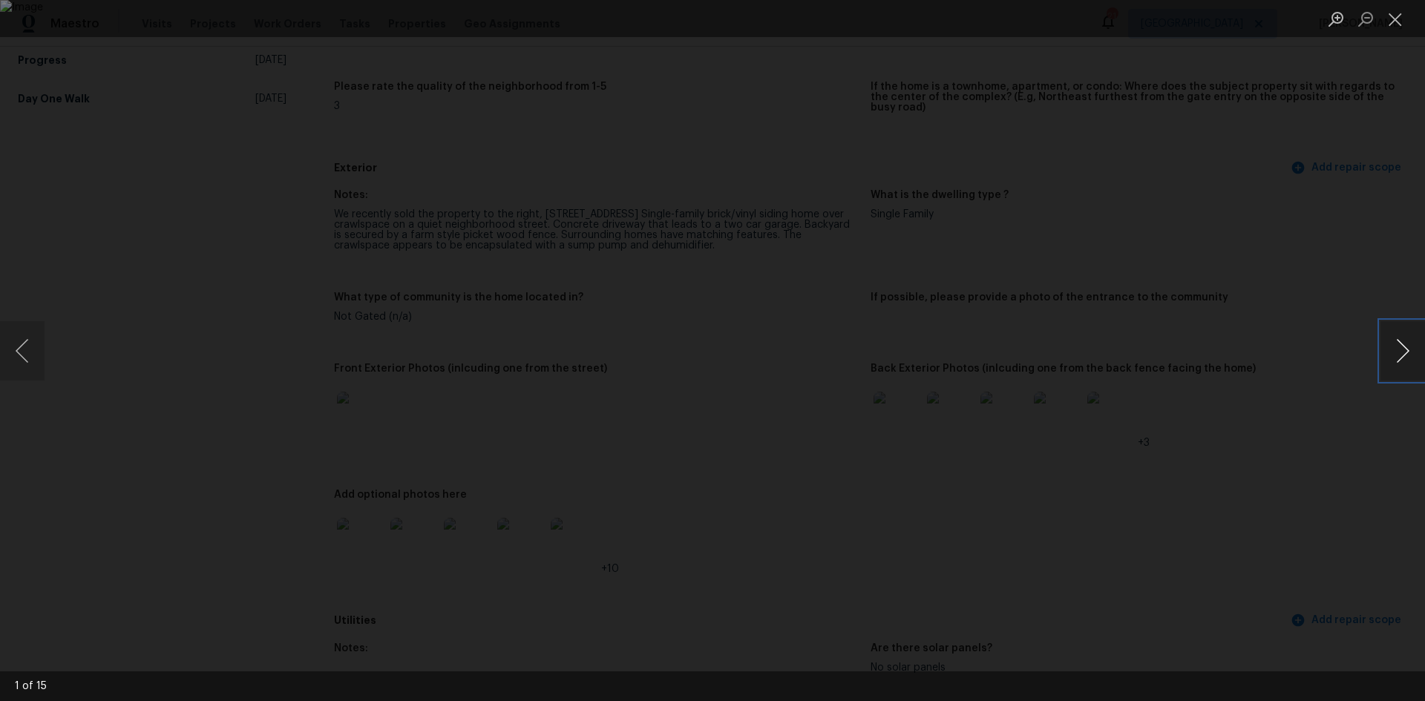
click at [1410, 353] on button "Next image" at bounding box center [1402, 350] width 45 height 59
click at [15, 330] on button "Previous image" at bounding box center [22, 350] width 45 height 59
click at [658, 253] on img "Lightbox" at bounding box center [712, 350] width 1425 height 701
click at [45, 337] on div "Lightbox" at bounding box center [712, 350] width 1425 height 701
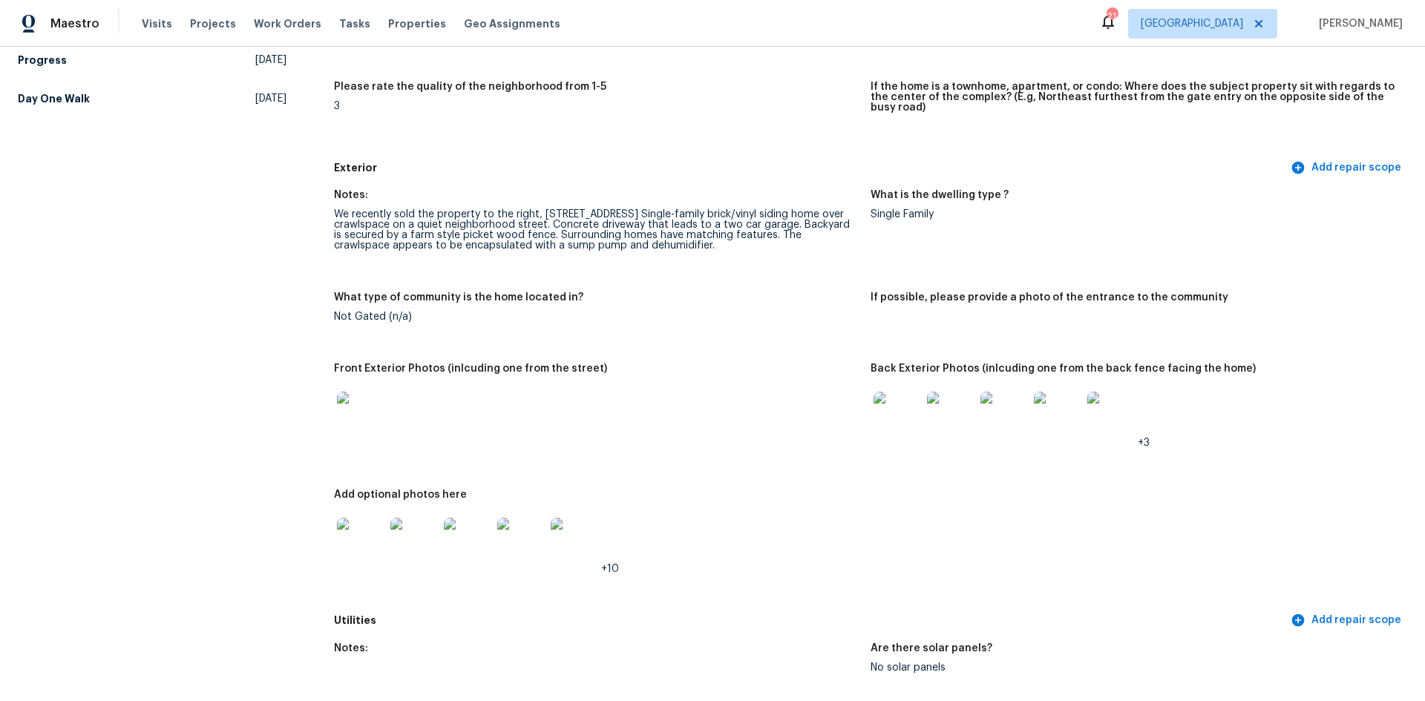
click at [356, 529] on img at bounding box center [360, 541] width 47 height 47
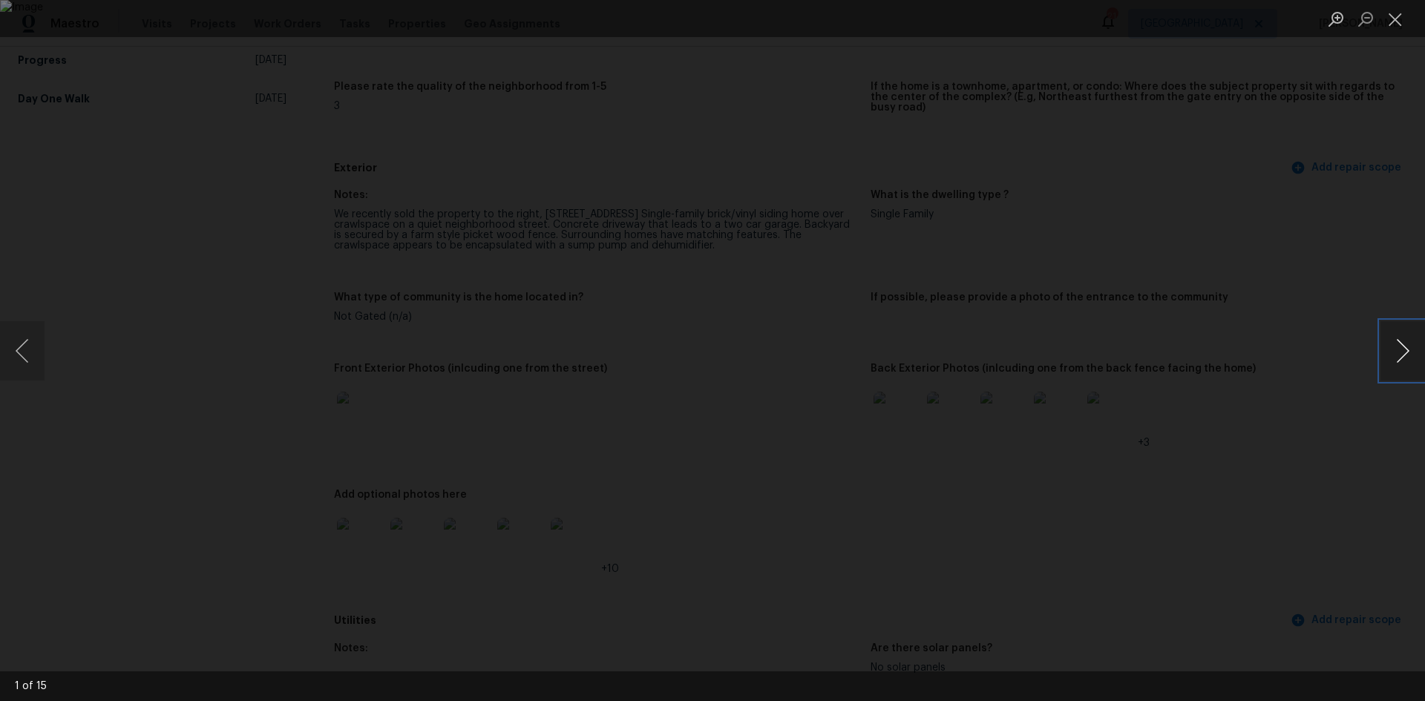
click at [1423, 340] on button "Next image" at bounding box center [1402, 350] width 45 height 59
click at [1422, 340] on button "Next image" at bounding box center [1402, 350] width 45 height 59
click at [1421, 340] on button "Next image" at bounding box center [1402, 350] width 45 height 59
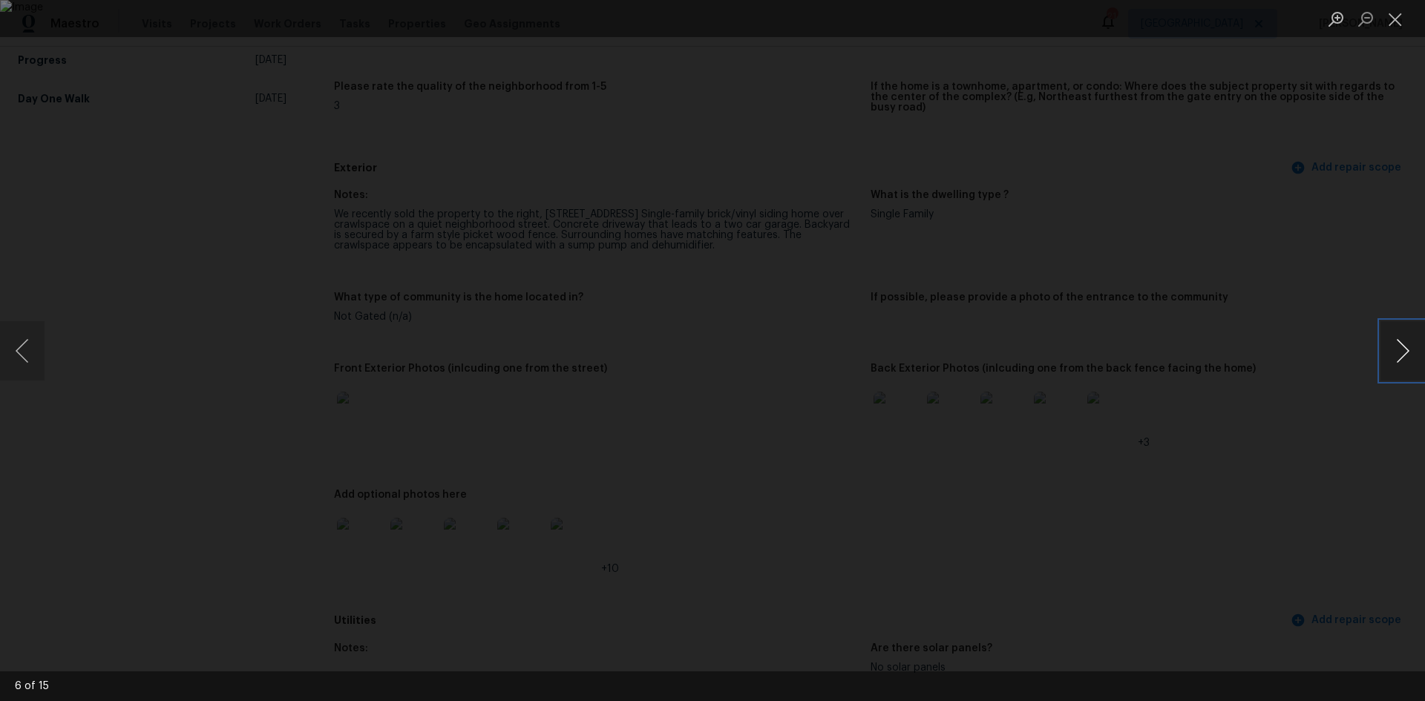
click at [1421, 340] on button "Next image" at bounding box center [1402, 350] width 45 height 59
click at [1396, 27] on button "Close lightbox" at bounding box center [1395, 19] width 30 height 26
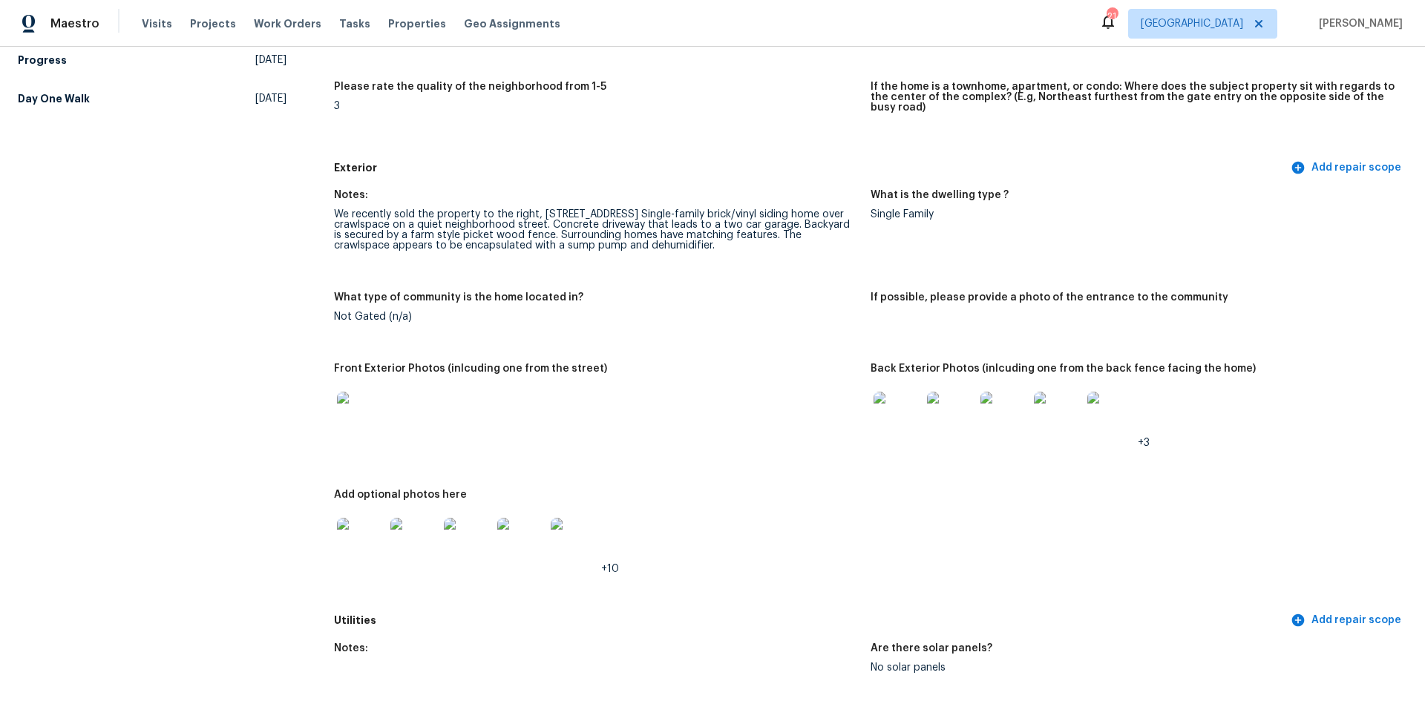
click at [934, 401] on img at bounding box center [950, 415] width 47 height 47
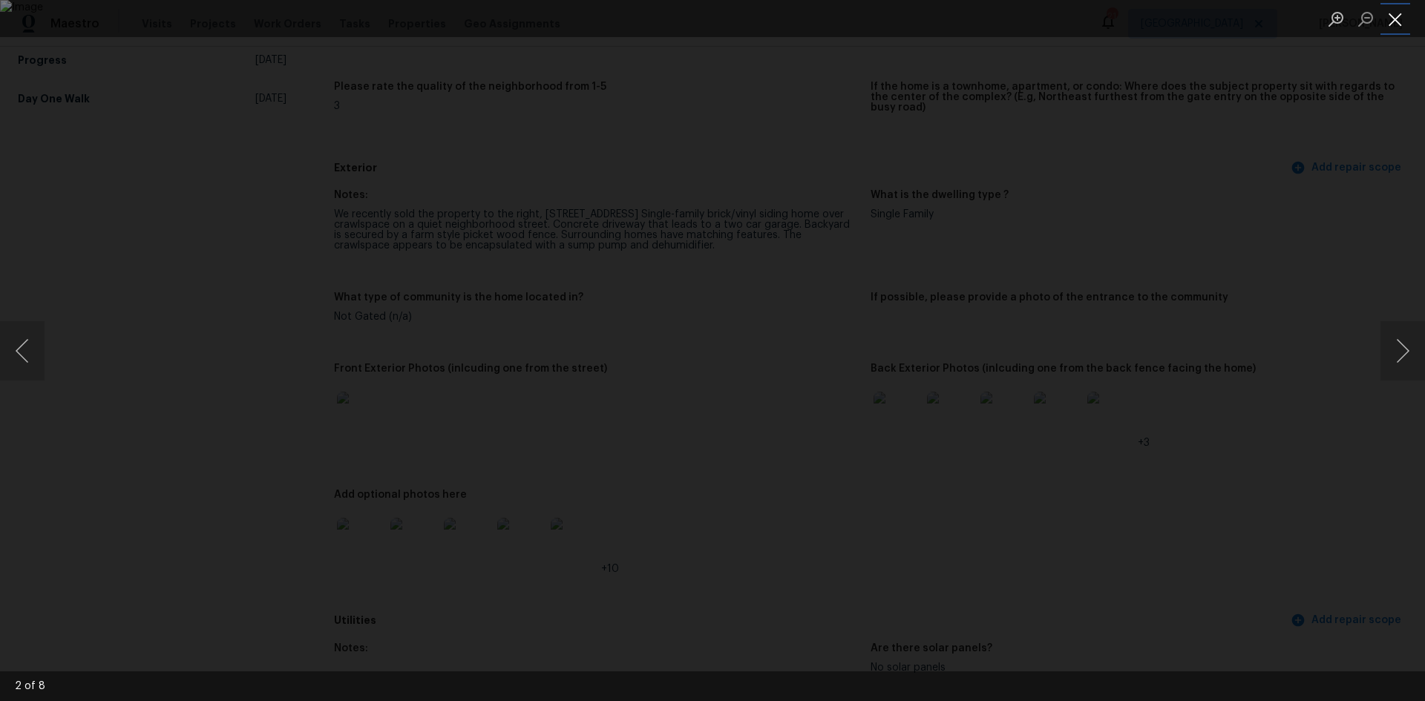
click at [1395, 22] on button "Close lightbox" at bounding box center [1395, 19] width 30 height 26
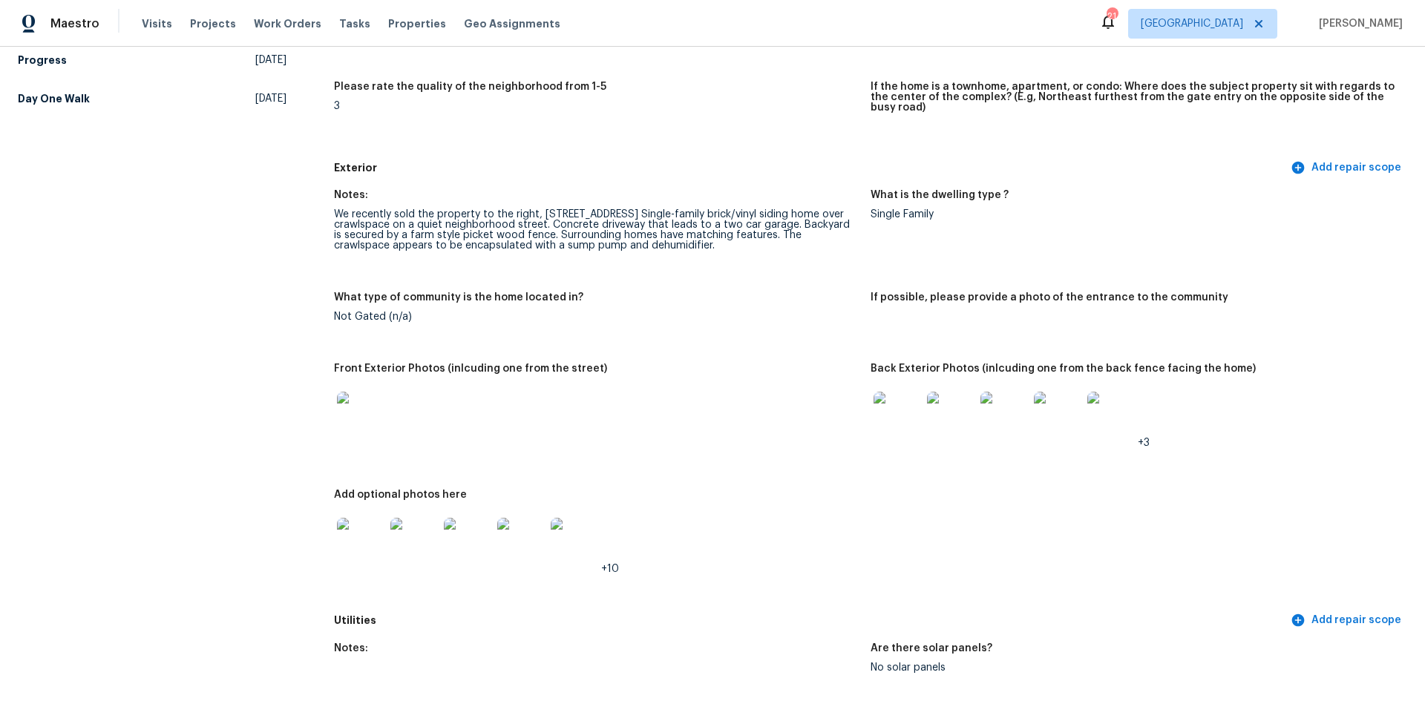
scroll to position [742, 0]
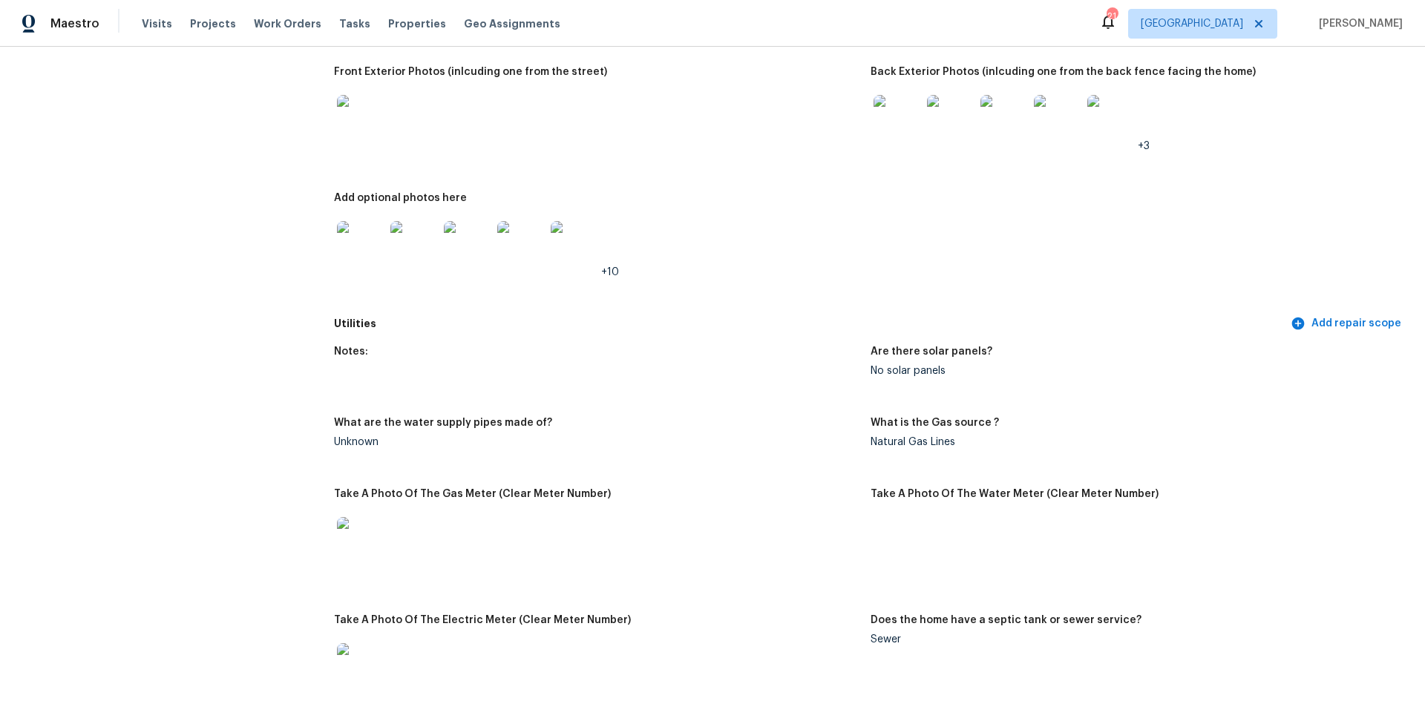
click at [370, 246] on img at bounding box center [360, 244] width 47 height 47
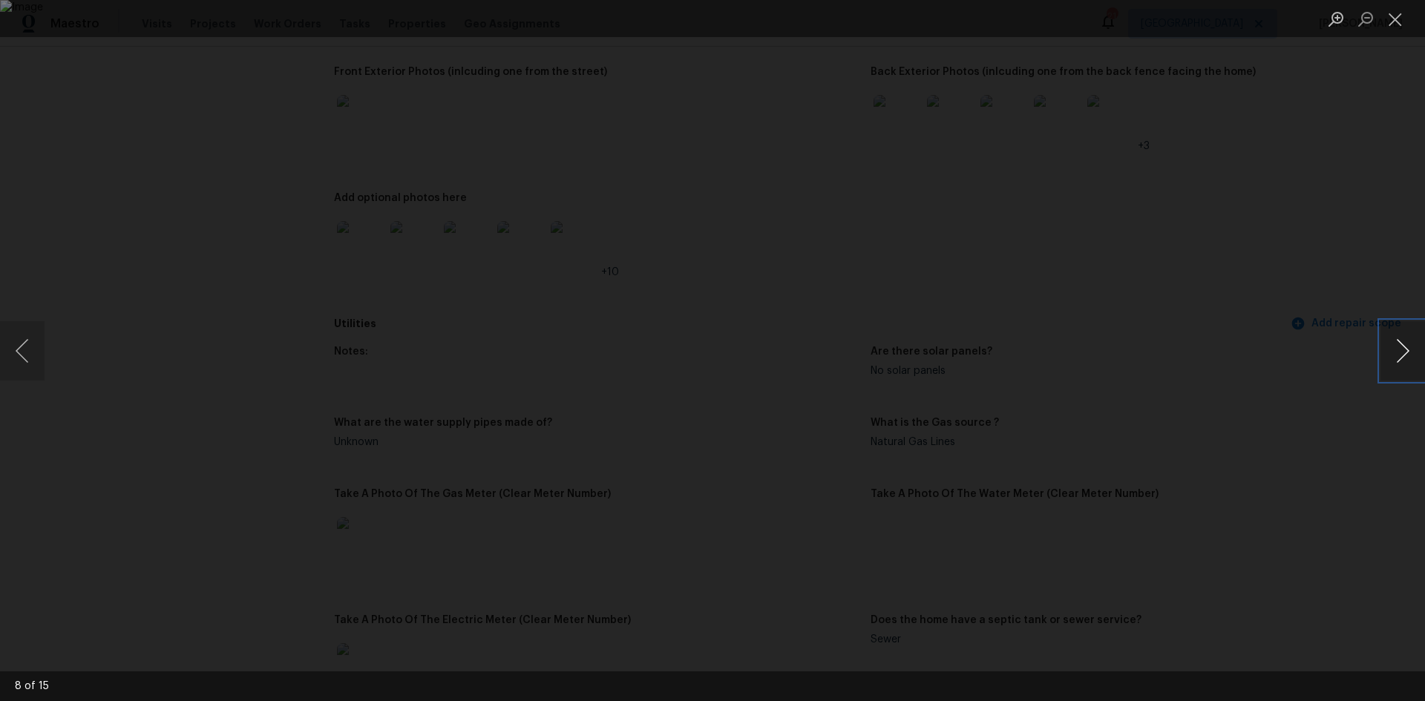
click at [1418, 347] on button "Next image" at bounding box center [1402, 350] width 45 height 59
click at [1418, 348] on button "Next image" at bounding box center [1402, 350] width 45 height 59
click at [1418, 349] on button "Next image" at bounding box center [1402, 350] width 45 height 59
click at [1412, 350] on button "Next image" at bounding box center [1402, 350] width 45 height 59
click at [1412, 352] on button "Next image" at bounding box center [1402, 350] width 45 height 59
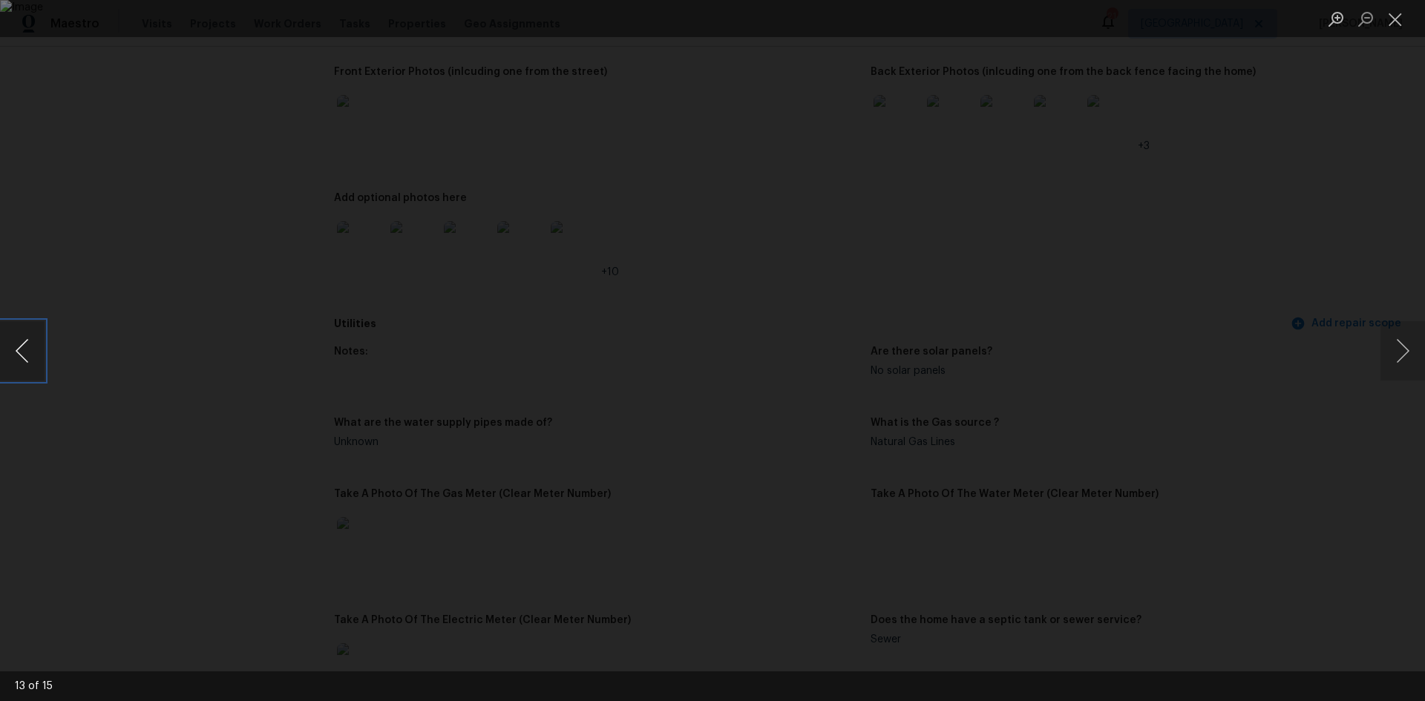
click at [10, 360] on button "Previous image" at bounding box center [22, 350] width 45 height 59
click at [1406, 350] on button "Next image" at bounding box center [1402, 350] width 45 height 59
click at [1404, 347] on button "Next image" at bounding box center [1402, 350] width 45 height 59
click at [1405, 347] on button "Next image" at bounding box center [1402, 350] width 45 height 59
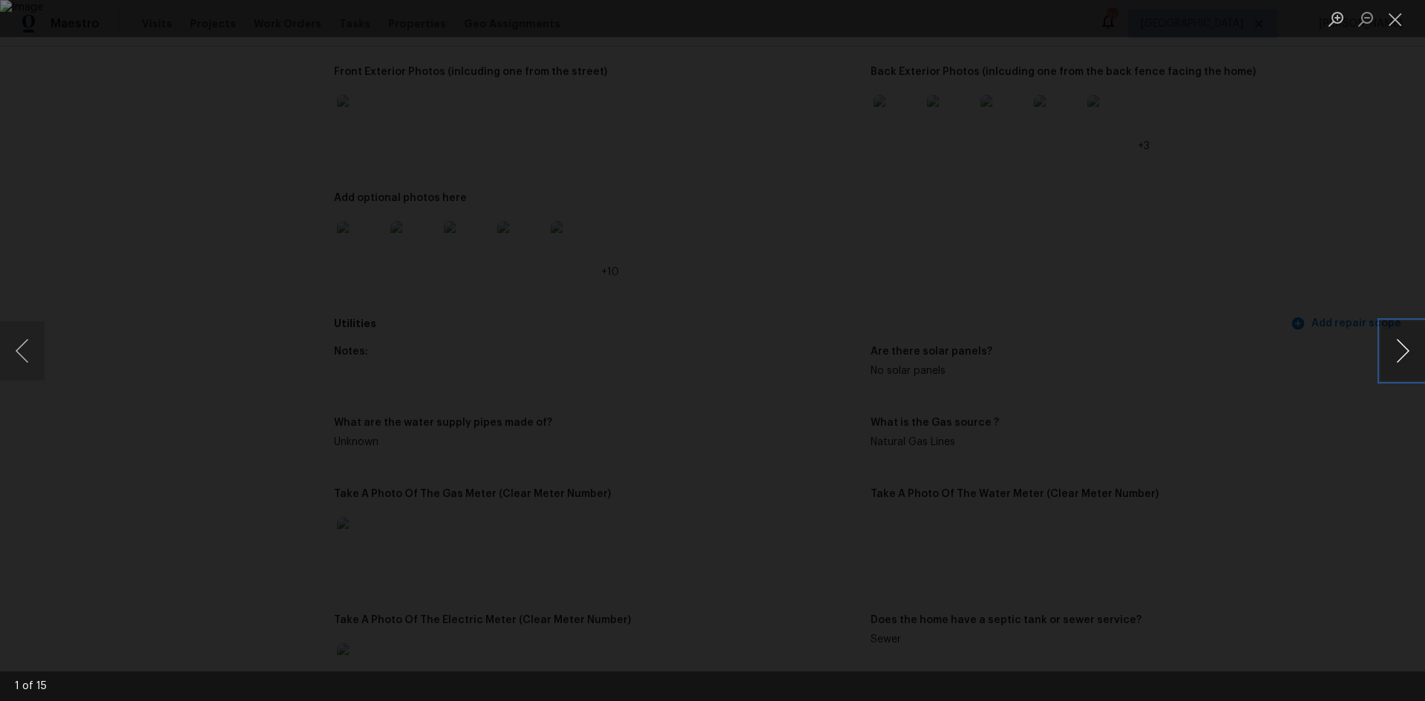
click at [1405, 348] on button "Next image" at bounding box center [1402, 350] width 45 height 59
click at [1406, 348] on button "Next image" at bounding box center [1402, 350] width 45 height 59
click at [1398, 18] on button "Close lightbox" at bounding box center [1395, 19] width 30 height 26
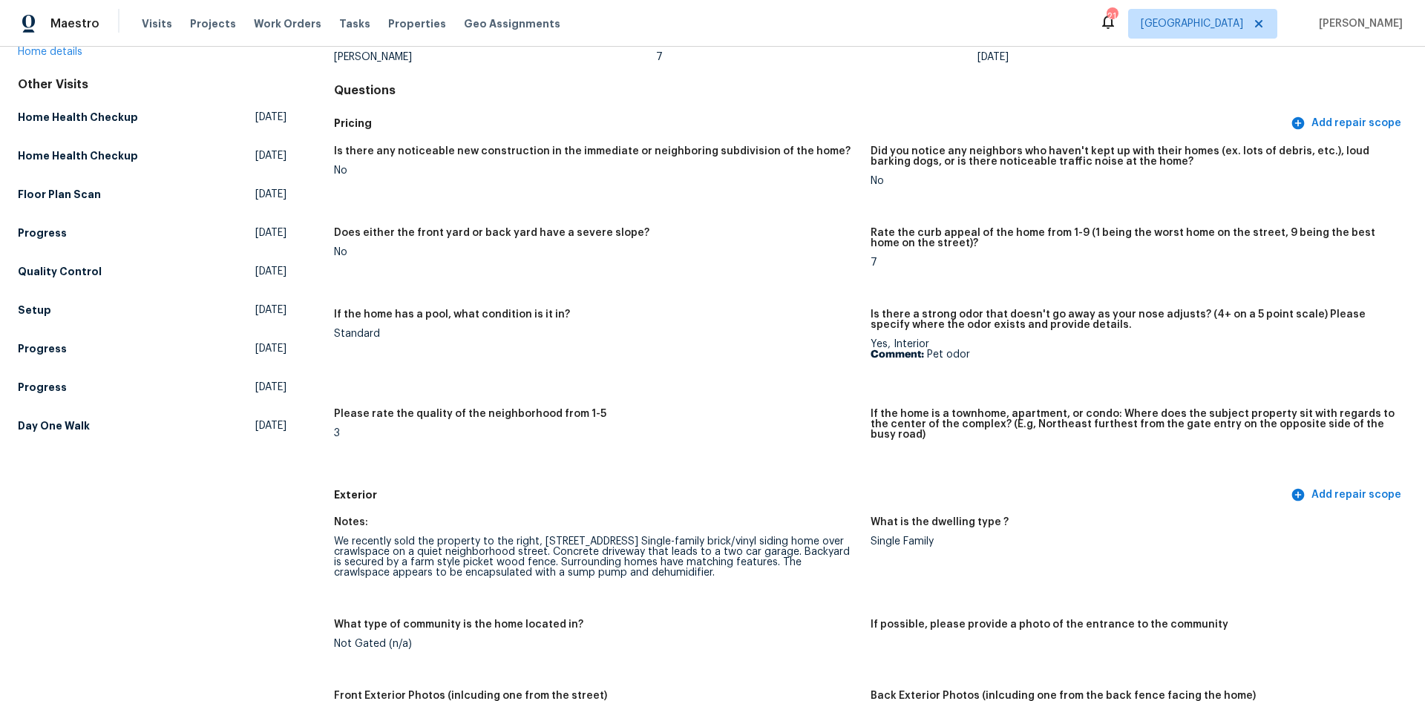
scroll to position [0, 0]
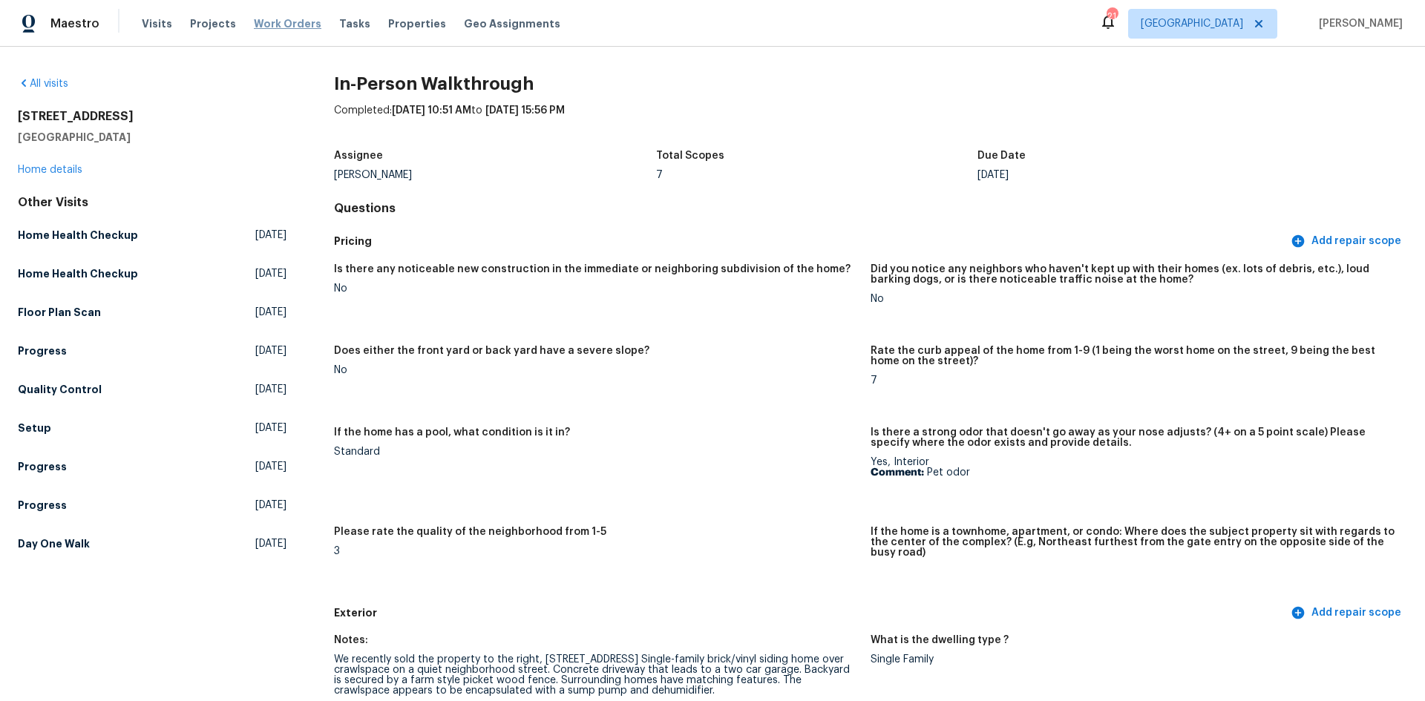
click at [275, 21] on span "Work Orders" at bounding box center [288, 23] width 68 height 15
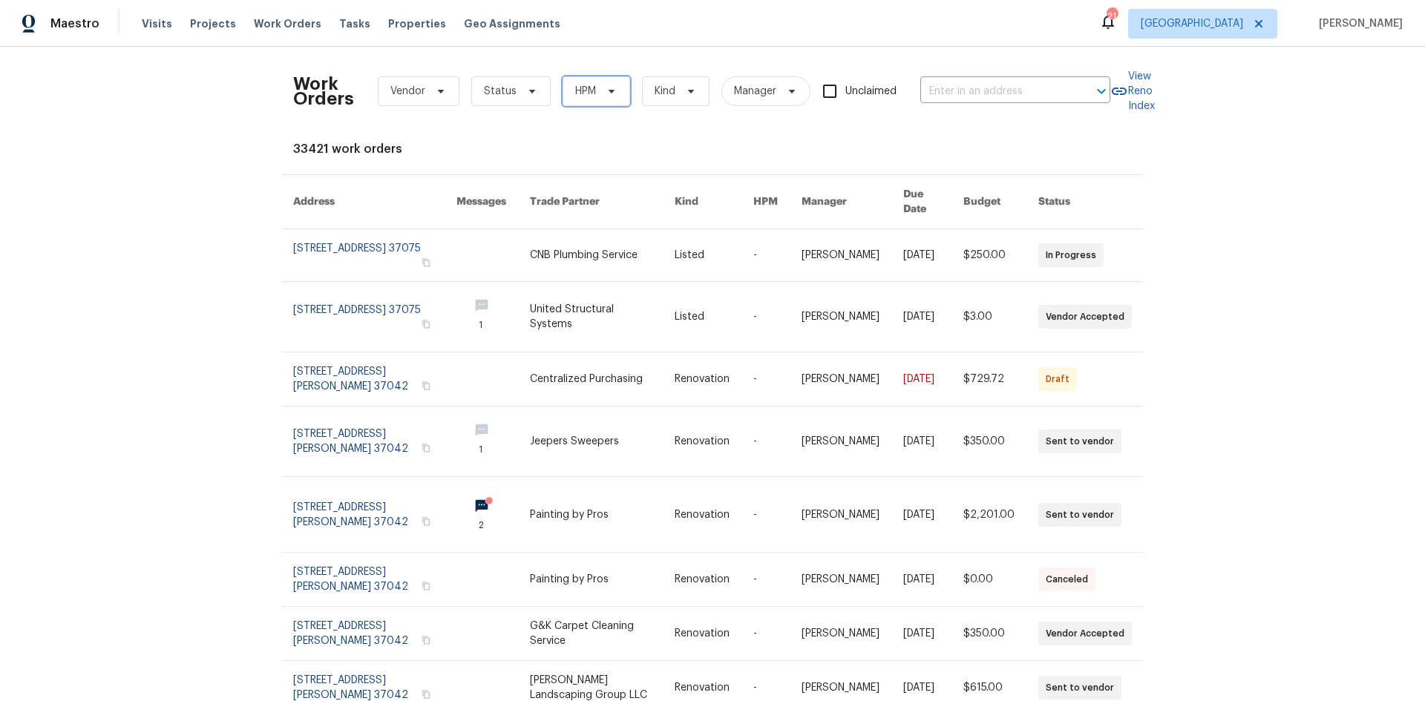
click at [606, 86] on icon at bounding box center [612, 91] width 12 height 12
click at [157, 186] on div "Work Orders Vendor Status HPM Kind Manager Unclaimed ​ View Reno Index 33421 wo…" at bounding box center [712, 374] width 1425 height 655
click at [611, 95] on span "HPM" at bounding box center [597, 91] width 68 height 30
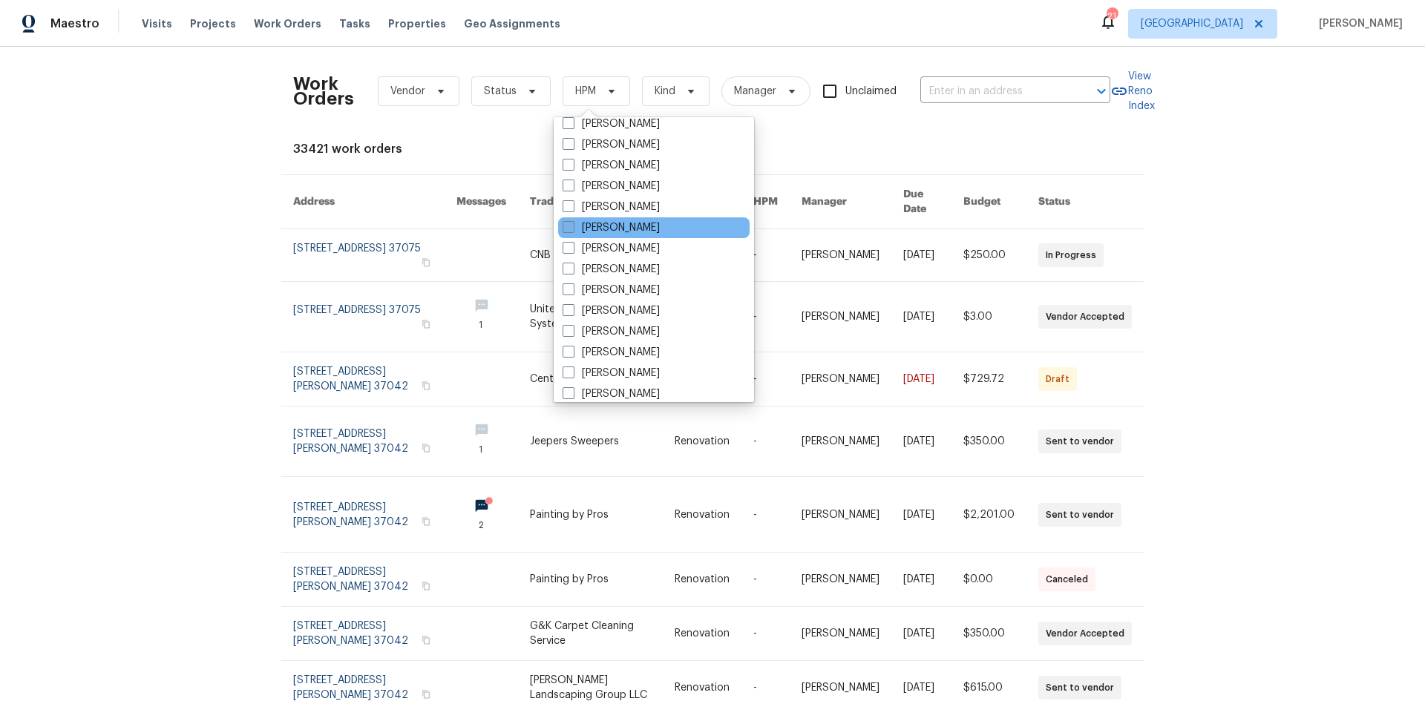
scroll to position [223, 0]
click at [609, 196] on label "[PERSON_NAME]" at bounding box center [611, 201] width 97 height 15
click at [572, 196] on input "[PERSON_NAME]" at bounding box center [568, 199] width 10 height 10
checkbox input "true"
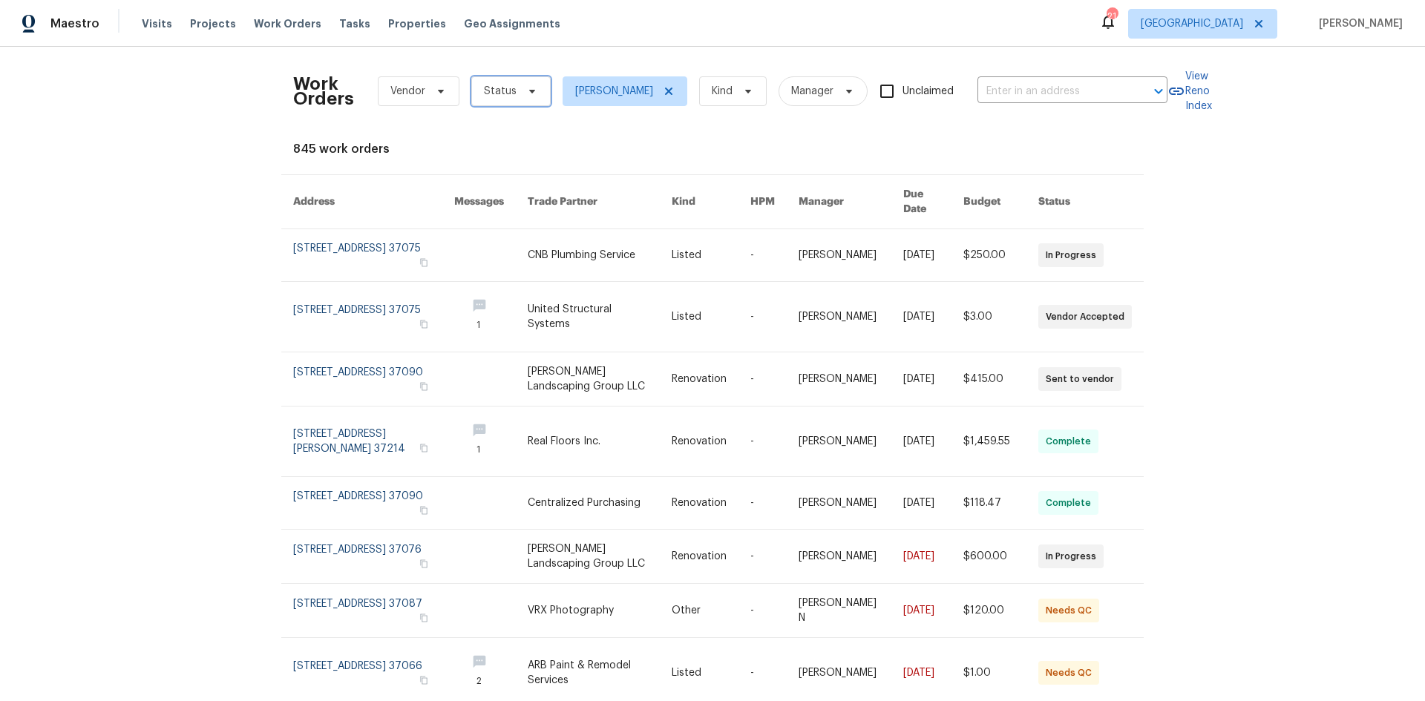
click at [528, 88] on icon at bounding box center [532, 91] width 12 height 12
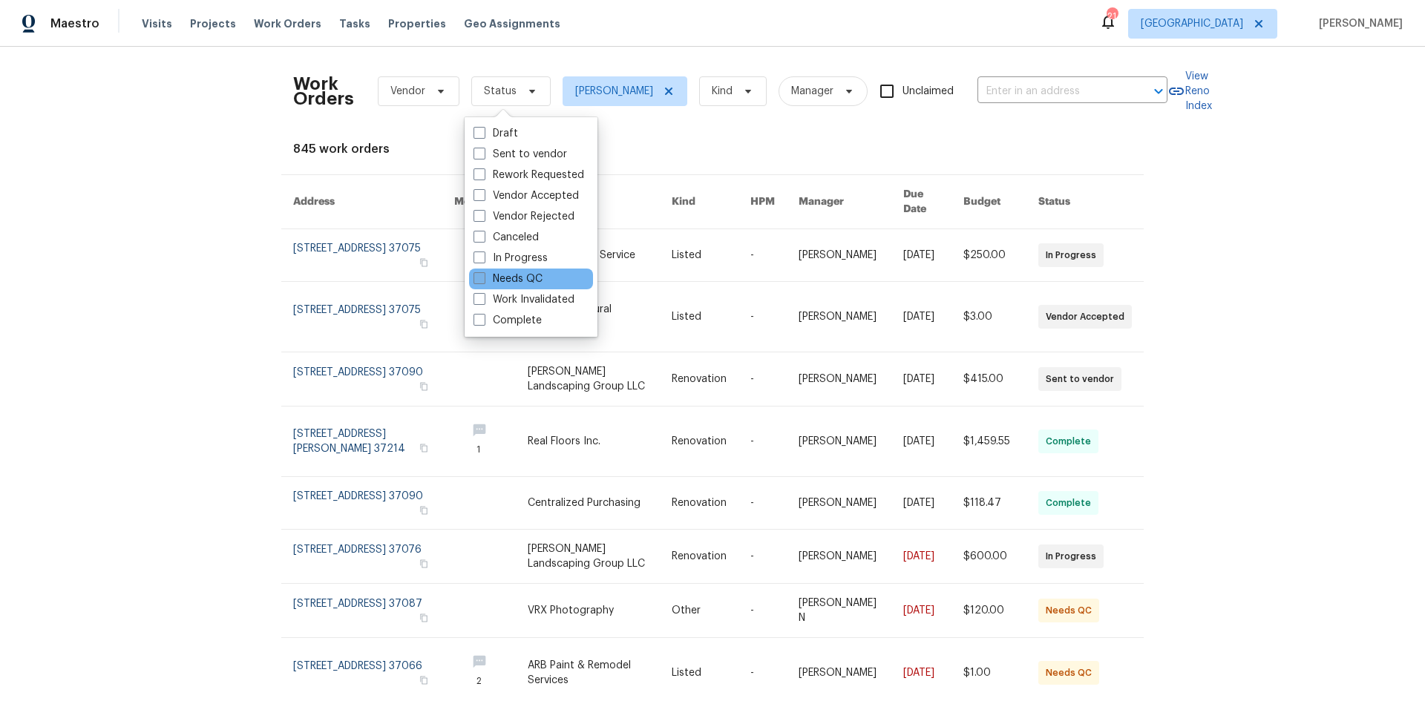
click at [537, 272] on label "Needs QC" at bounding box center [508, 279] width 69 height 15
click at [483, 272] on input "Needs QC" at bounding box center [479, 277] width 10 height 10
checkbox input "true"
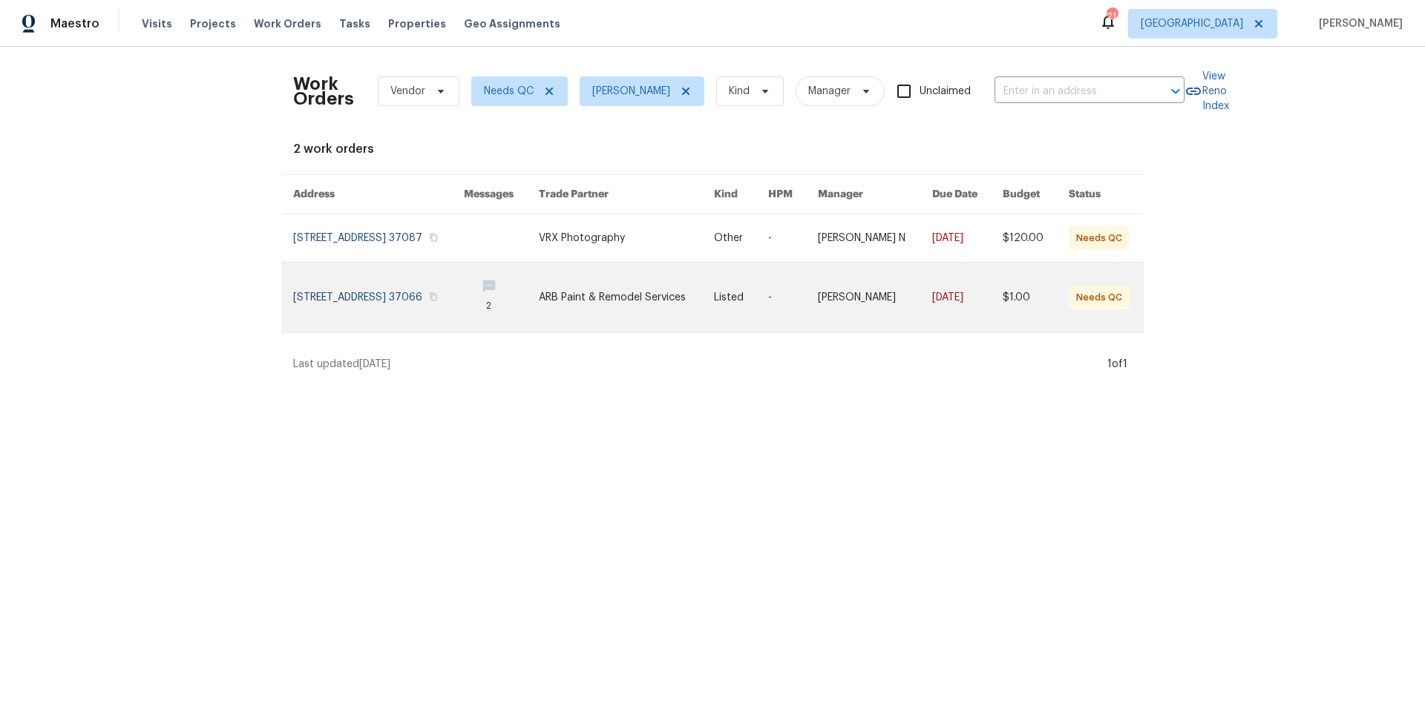
click at [615, 280] on link at bounding box center [626, 298] width 175 height 70
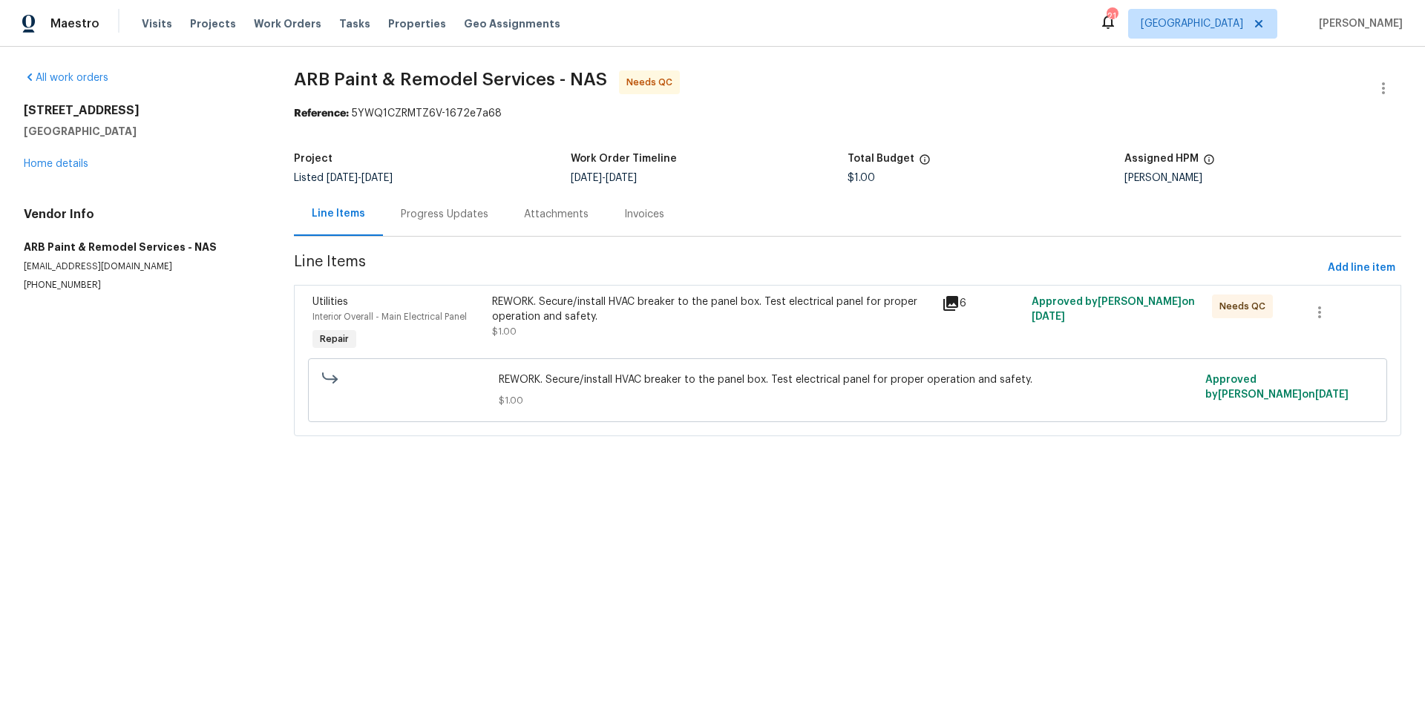
click at [436, 216] on div "Progress Updates" at bounding box center [445, 214] width 88 height 15
